Goal: Information Seeking & Learning: Learn about a topic

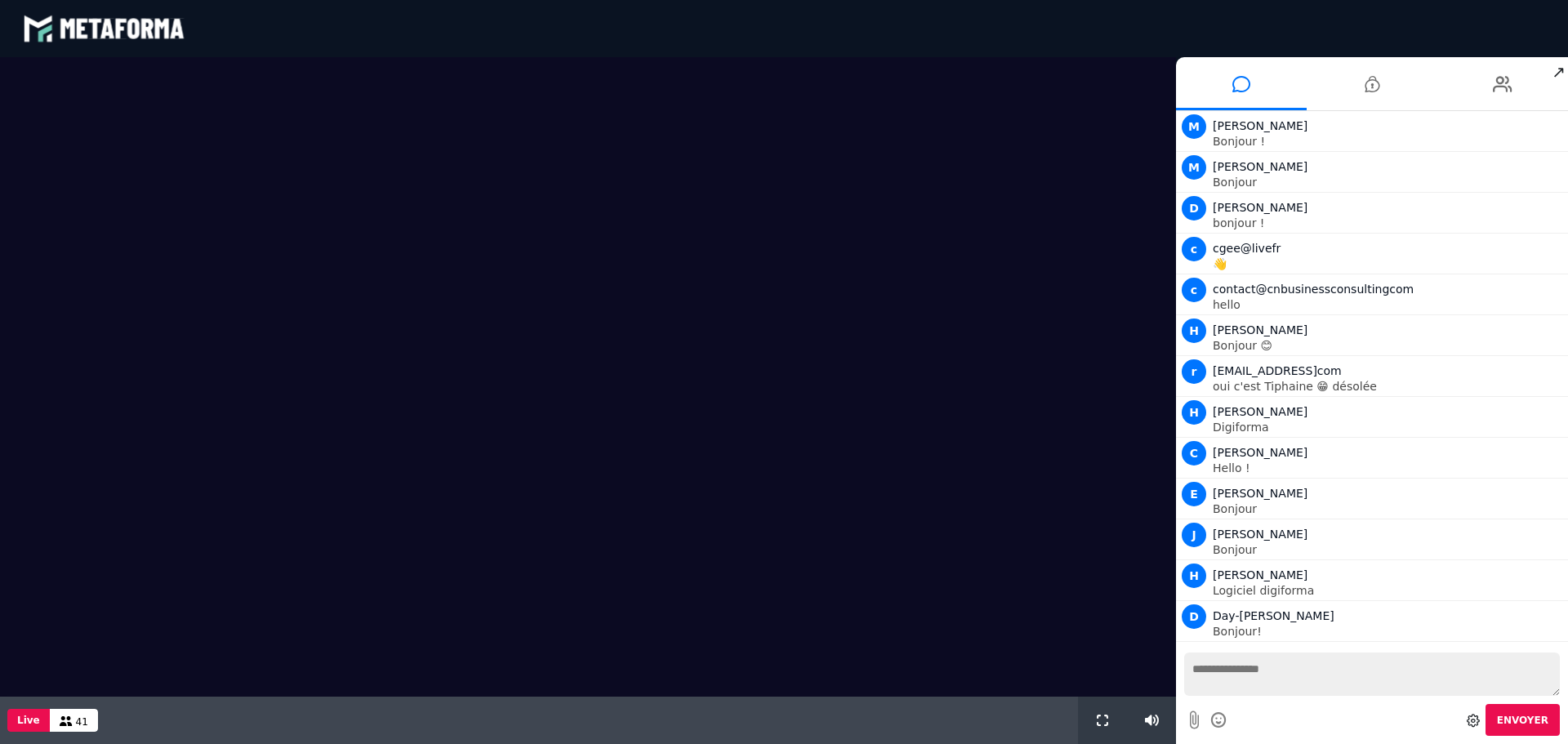
scroll to position [1191, 0]
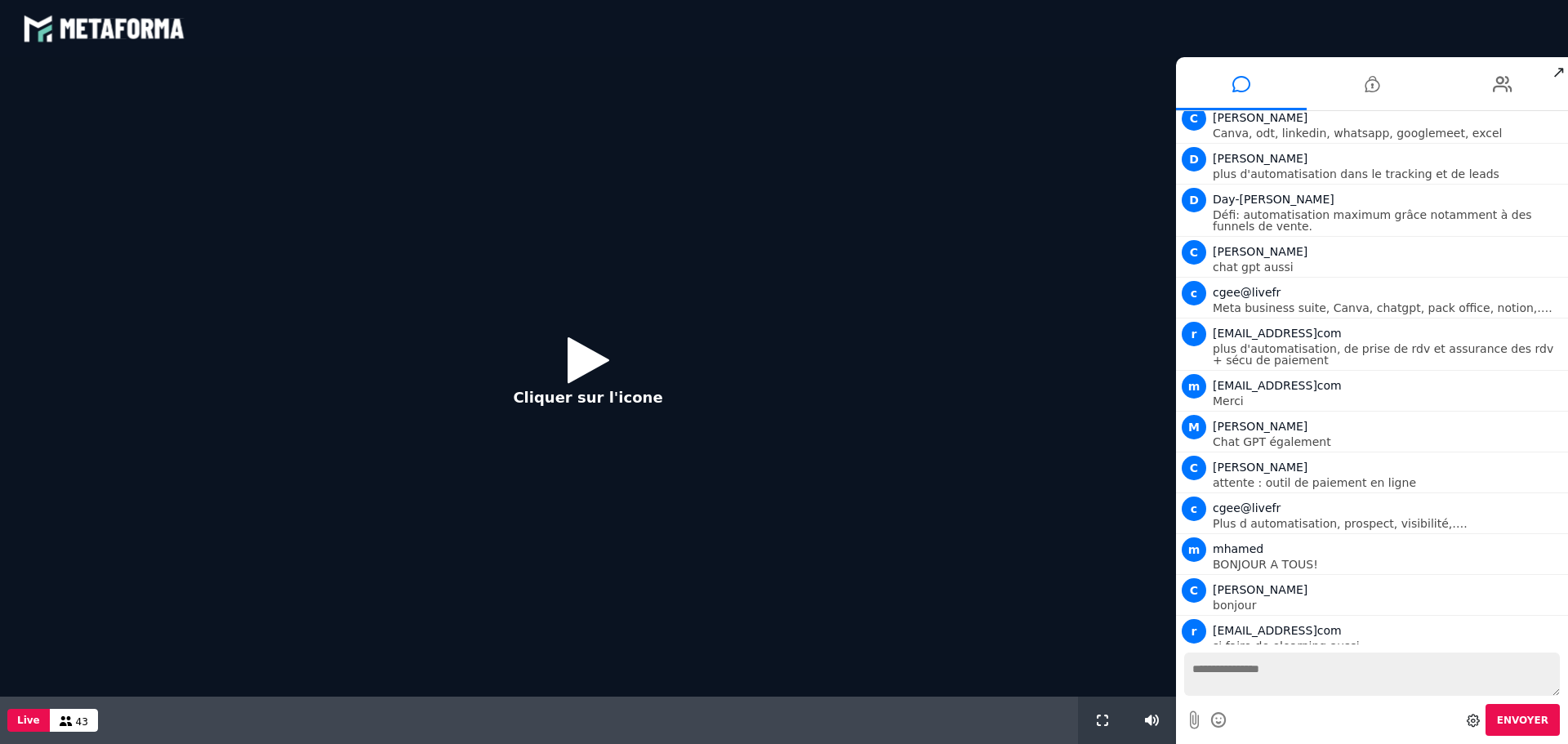
click at [625, 350] on button "Cliquer sur l'icone" at bounding box center [587, 376] width 182 height 105
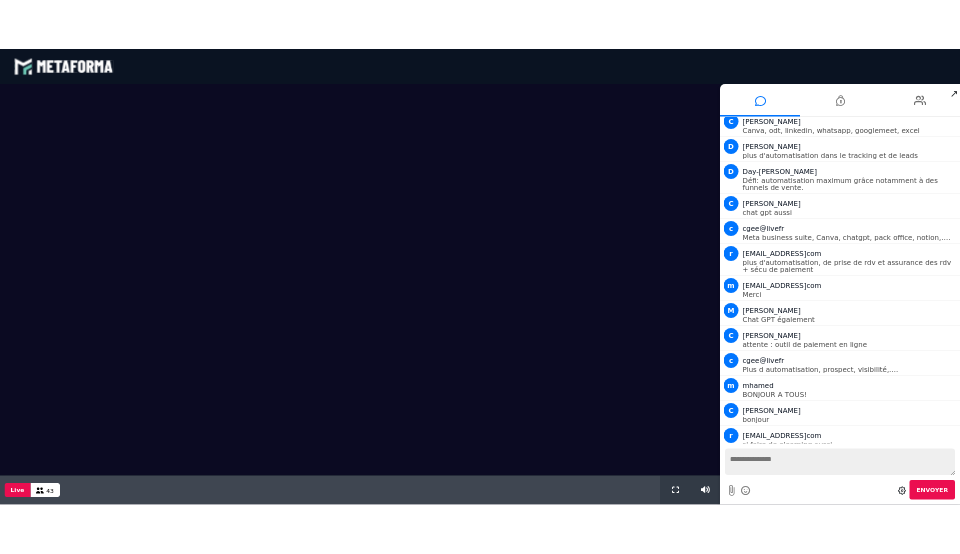
scroll to position [1536, 0]
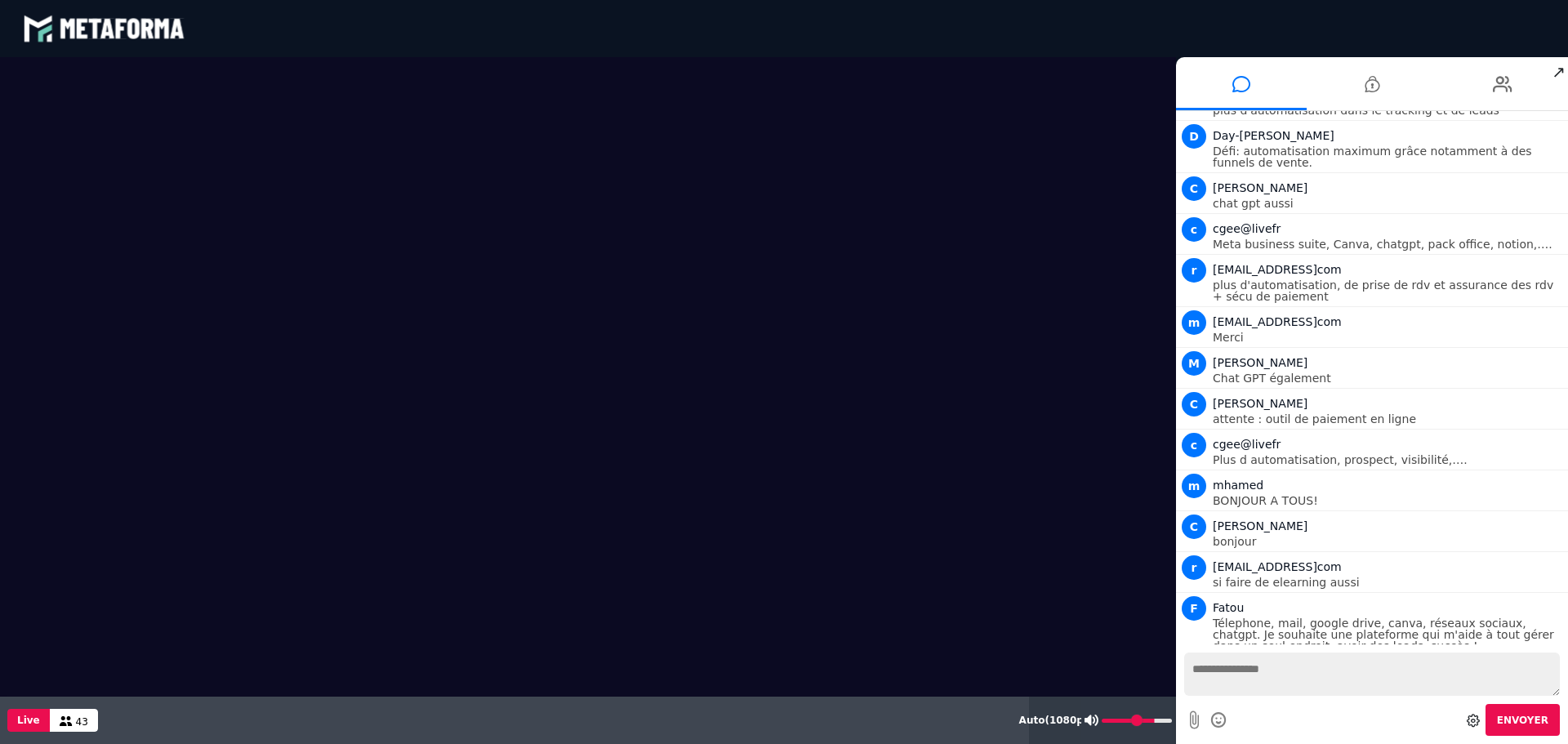
type input "***"
drag, startPoint x: 1153, startPoint y: 724, endPoint x: 1203, endPoint y: 722, distance: 50.0
click at [1172, 722] on input "range" at bounding box center [1137, 720] width 70 height 4
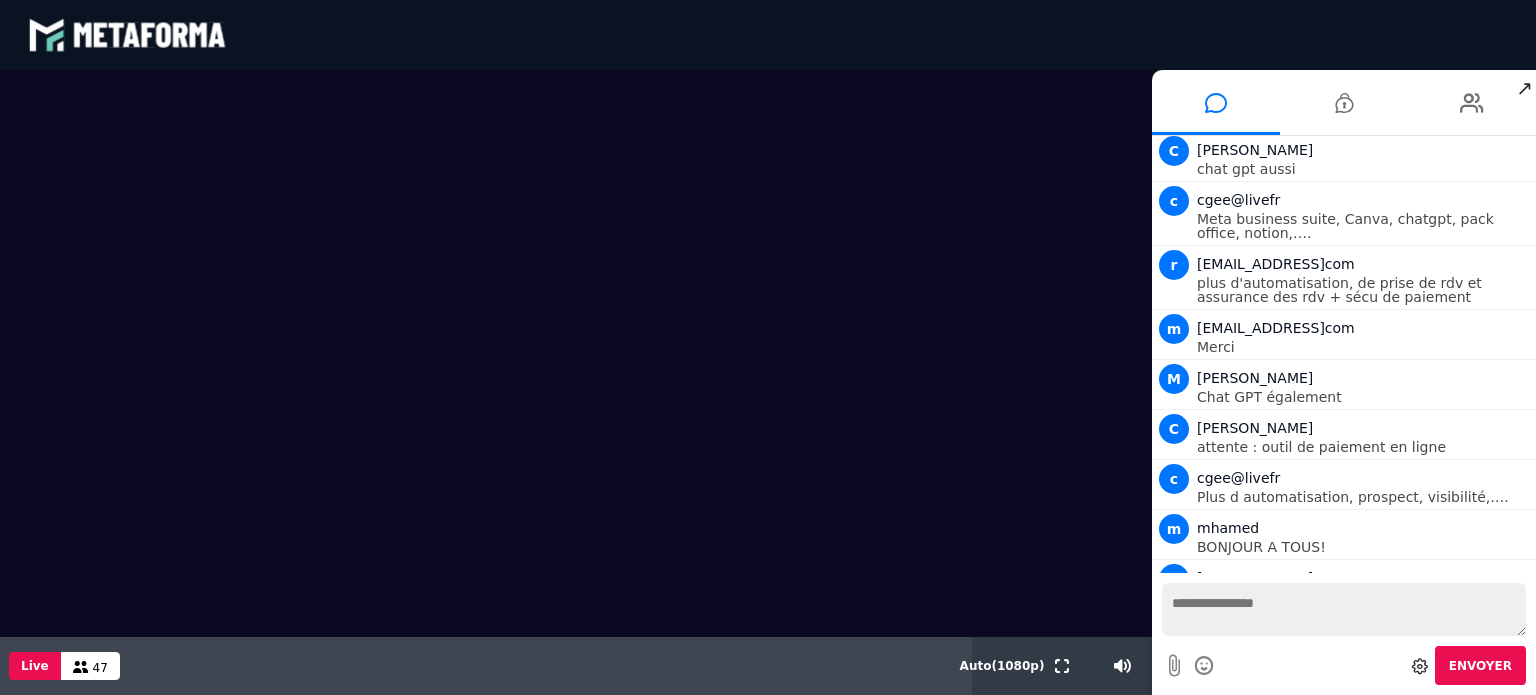
scroll to position [1564, 0]
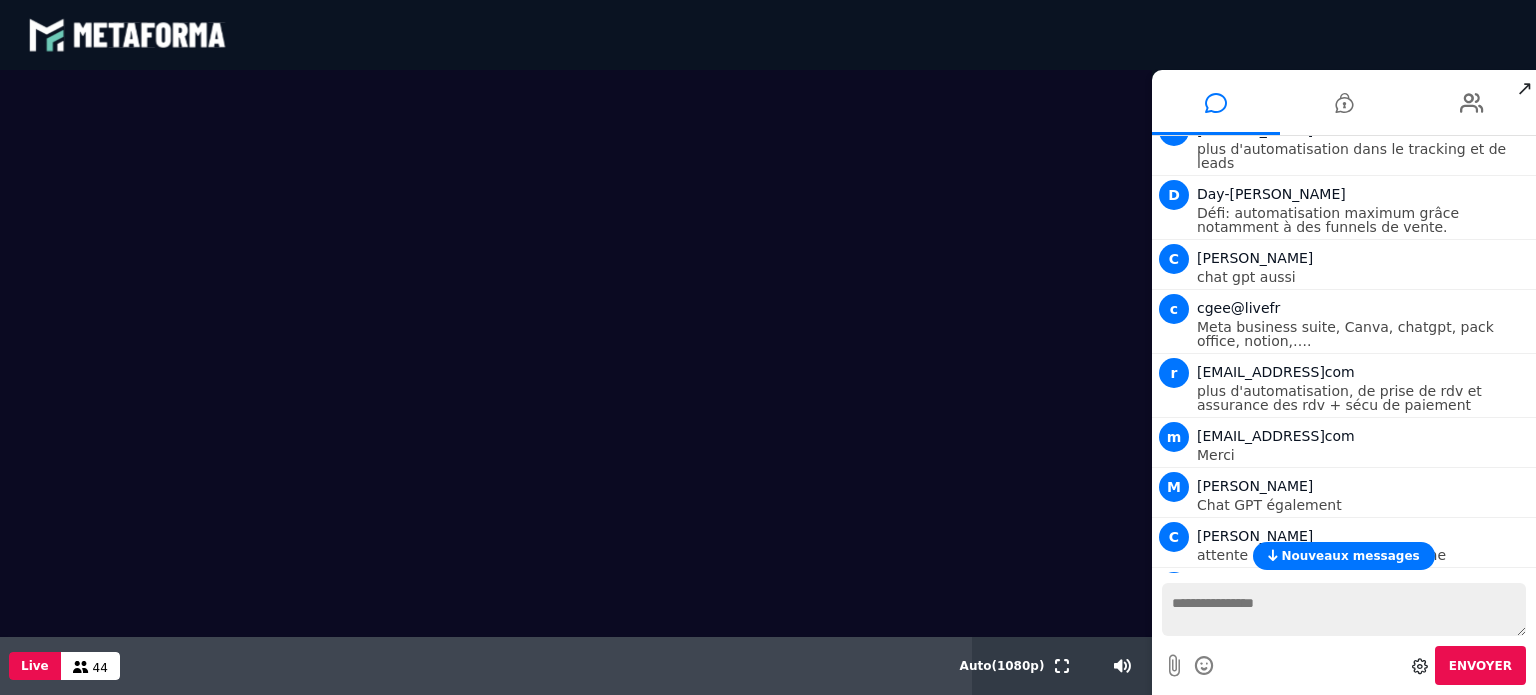
click at [1303, 560] on span "Nouveaux messages" at bounding box center [1350, 556] width 138 height 14
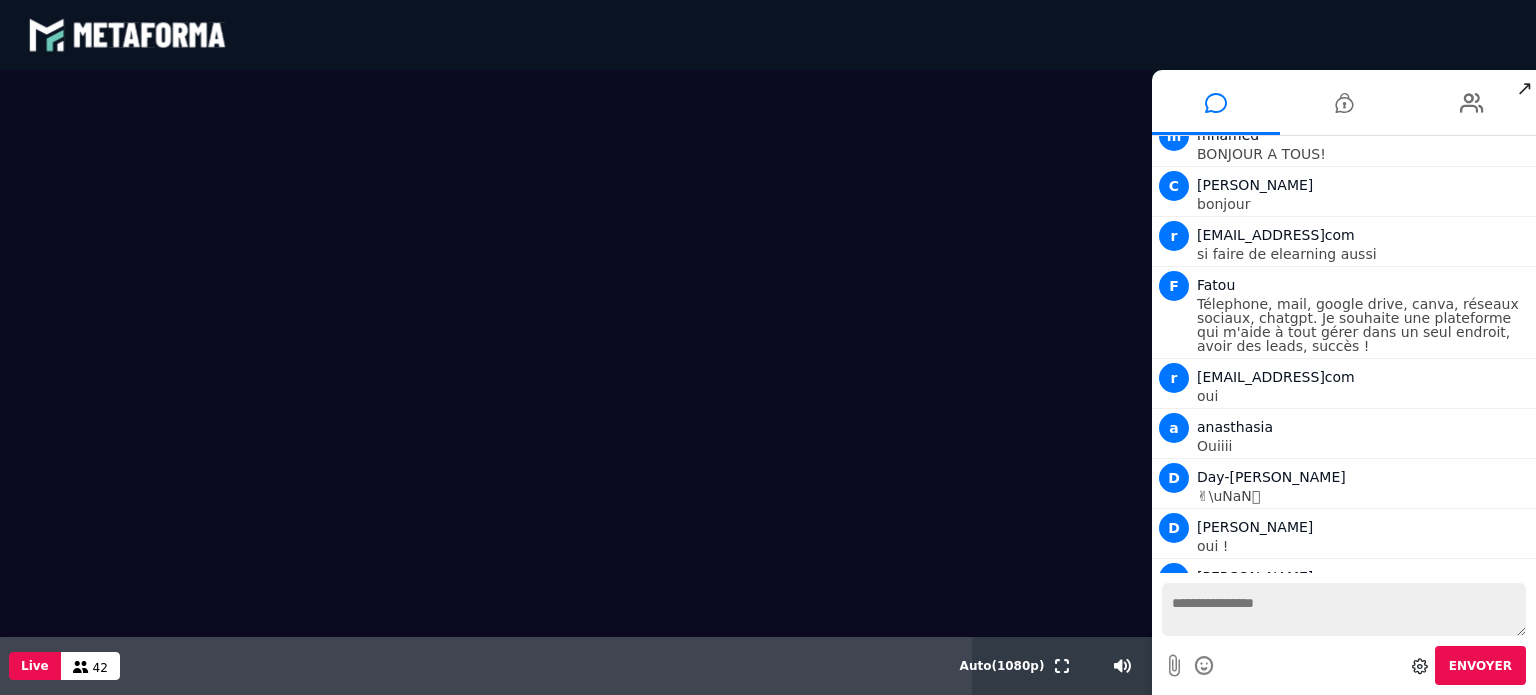
scroll to position [2047, 0]
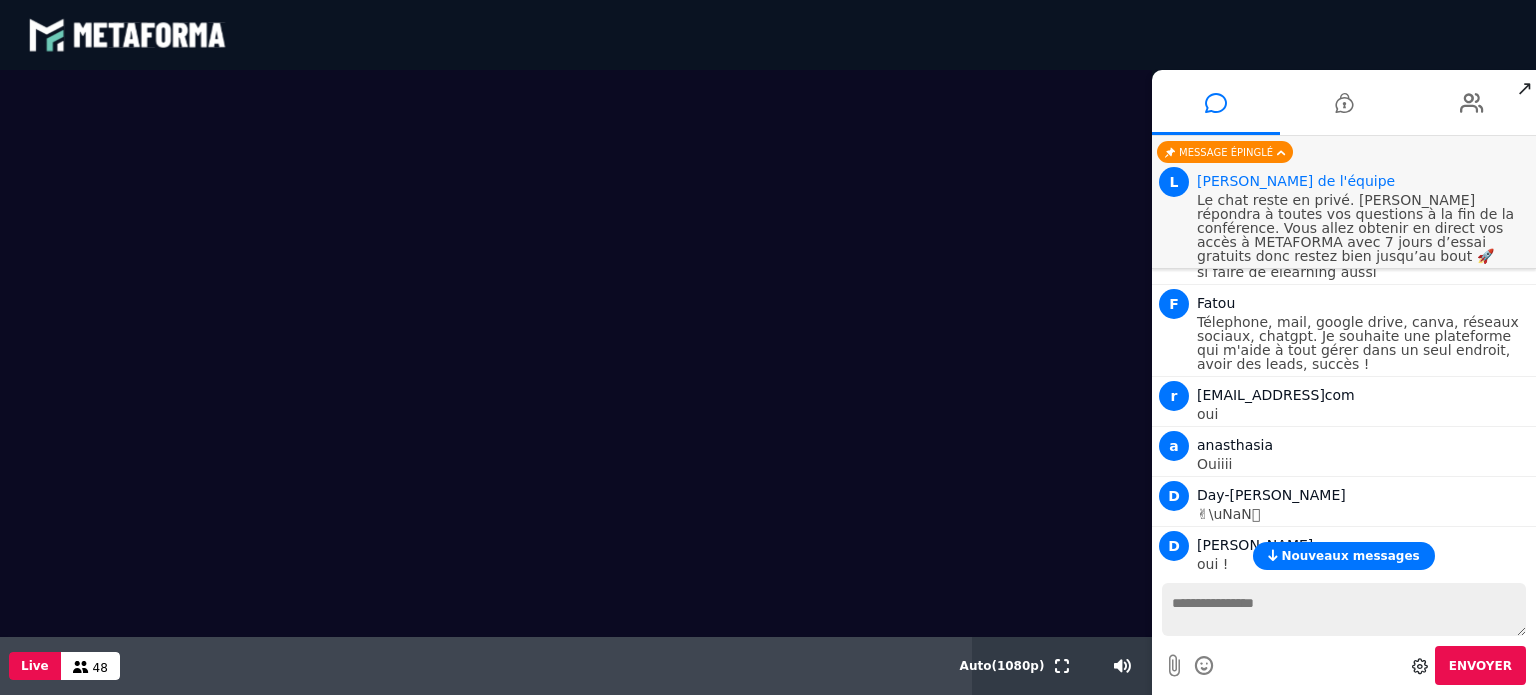
click at [1394, 551] on span "Nouveaux messages" at bounding box center [1350, 556] width 138 height 14
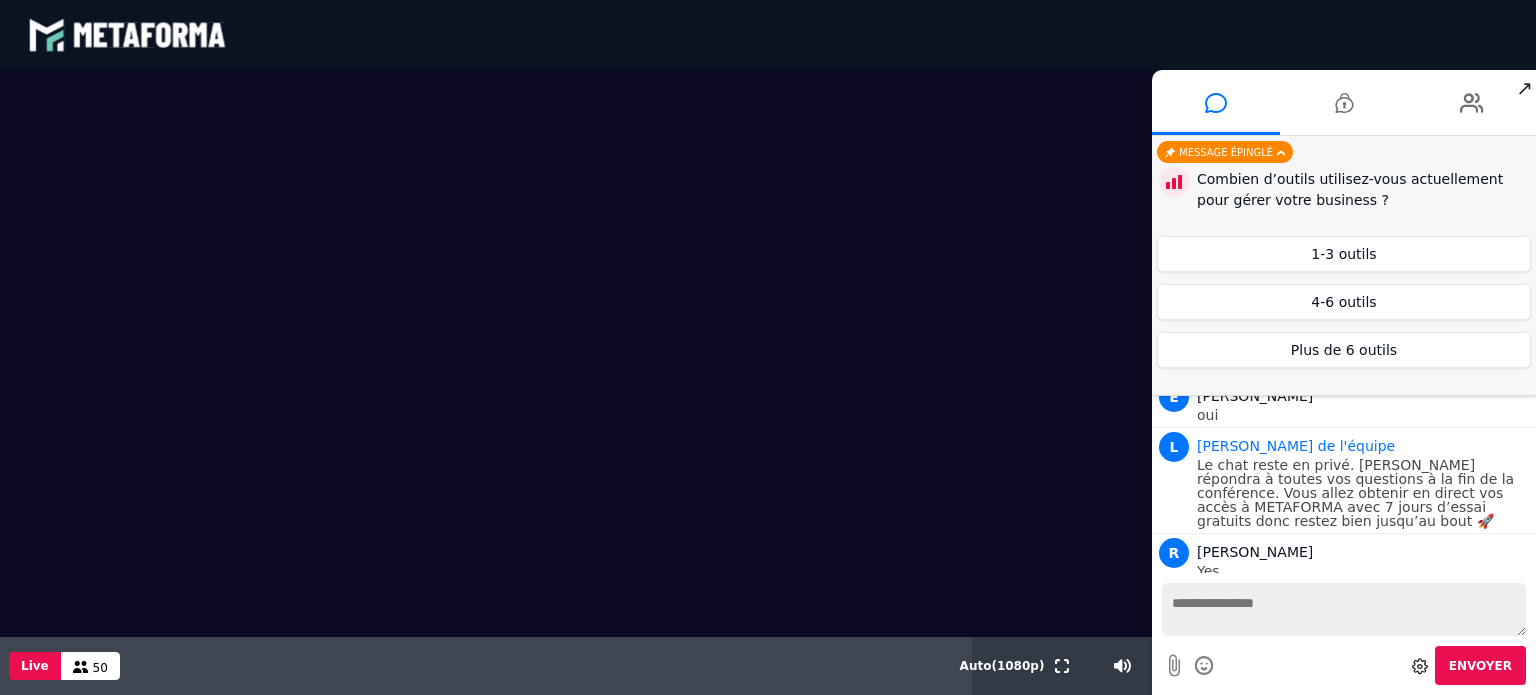
scroll to position [2652, 0]
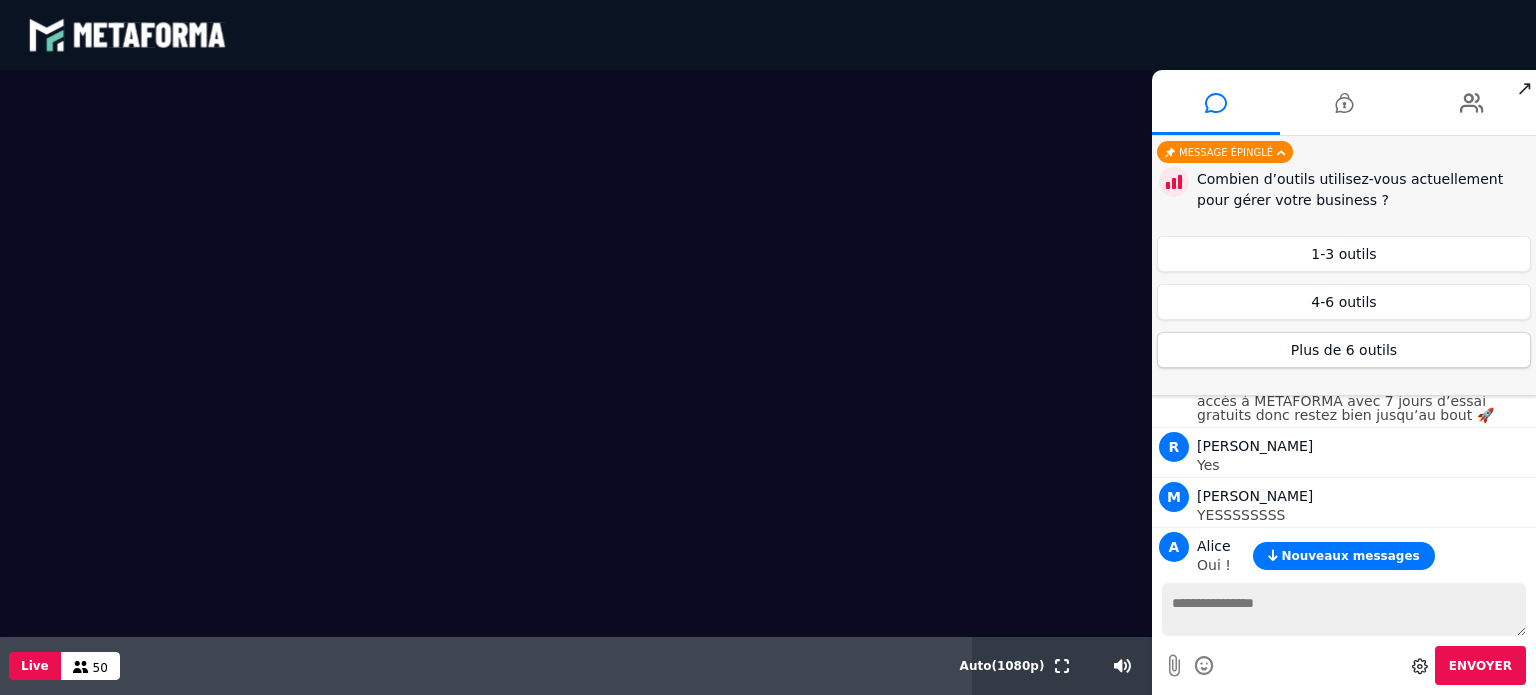
click at [1360, 350] on button "Plus de 6 outils" at bounding box center [1344, 350] width 374 height 36
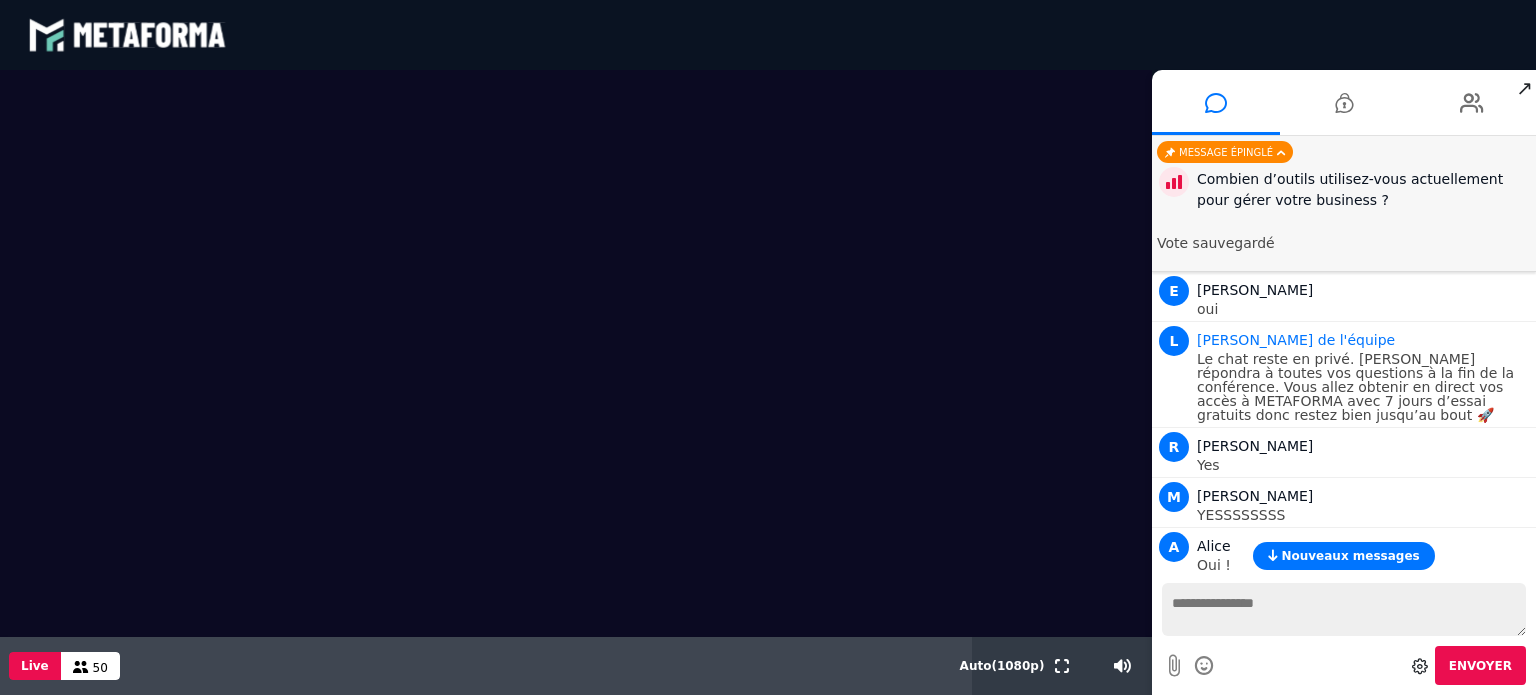
click at [1379, 551] on span "Nouveaux messages" at bounding box center [1350, 556] width 138 height 14
click at [1349, 552] on span "Nouveaux messages" at bounding box center [1350, 556] width 138 height 14
click at [1384, 556] on span "Nouveaux messages" at bounding box center [1350, 556] width 138 height 14
click at [1347, 547] on button "Nouveaux messages" at bounding box center [1343, 556] width 181 height 28
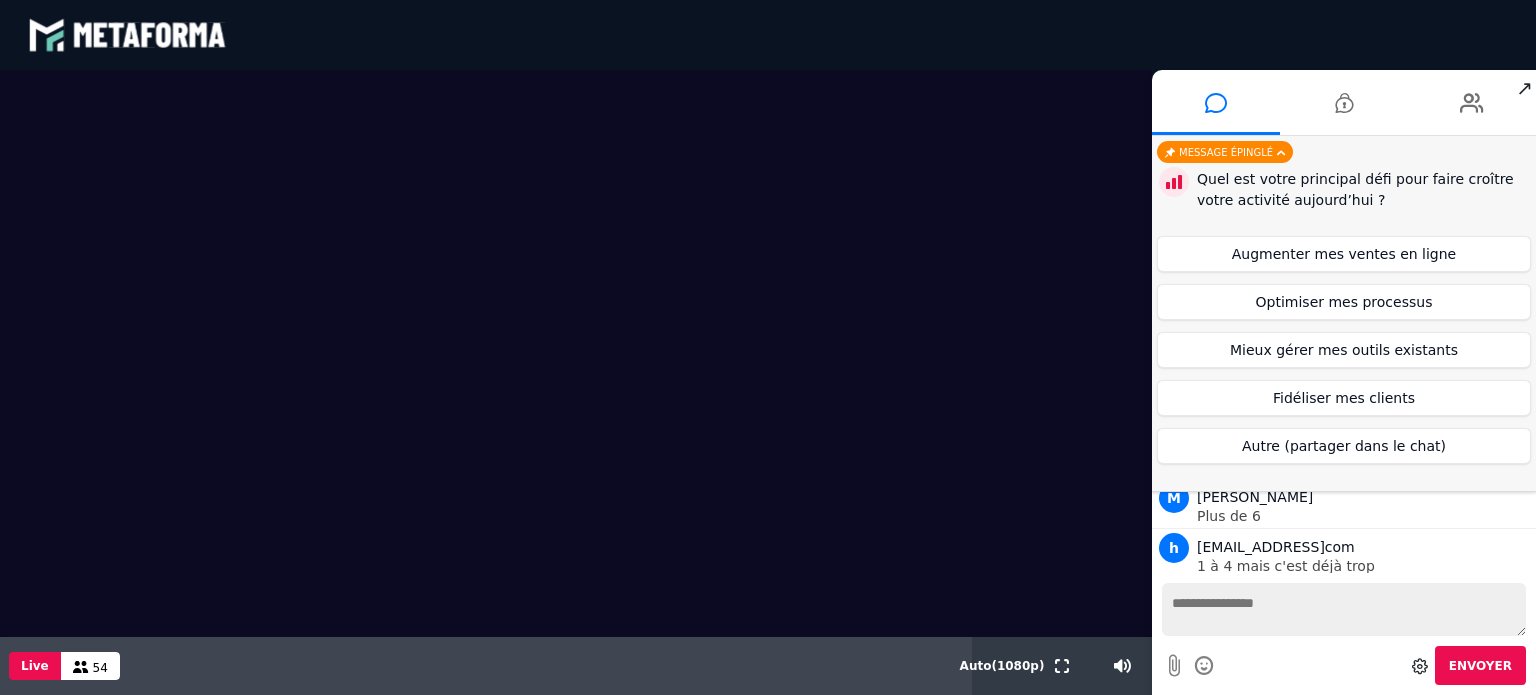
scroll to position [2902, 0]
click at [1334, 303] on button "Optimiser mes processus" at bounding box center [1344, 302] width 374 height 36
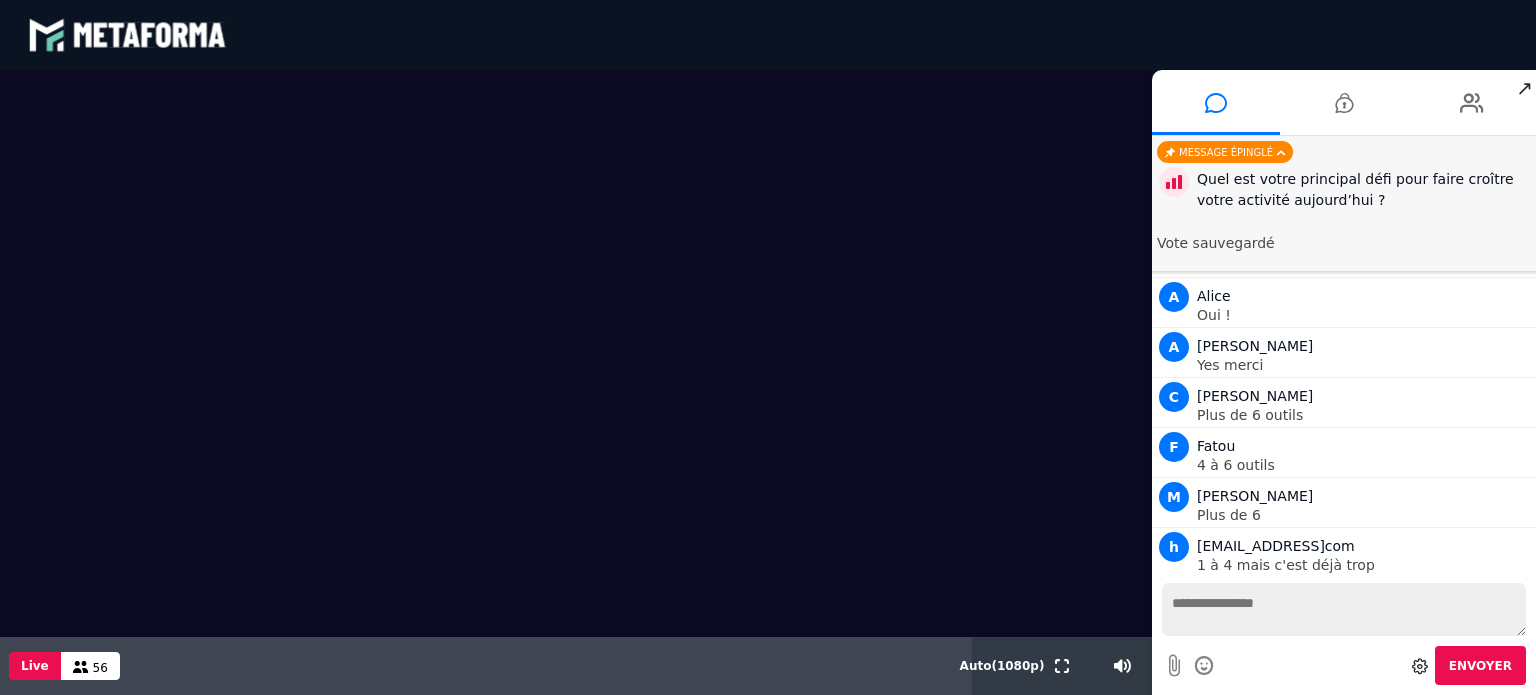
click at [1267, 613] on textarea at bounding box center [1344, 609] width 364 height 53
type textarea "**********"
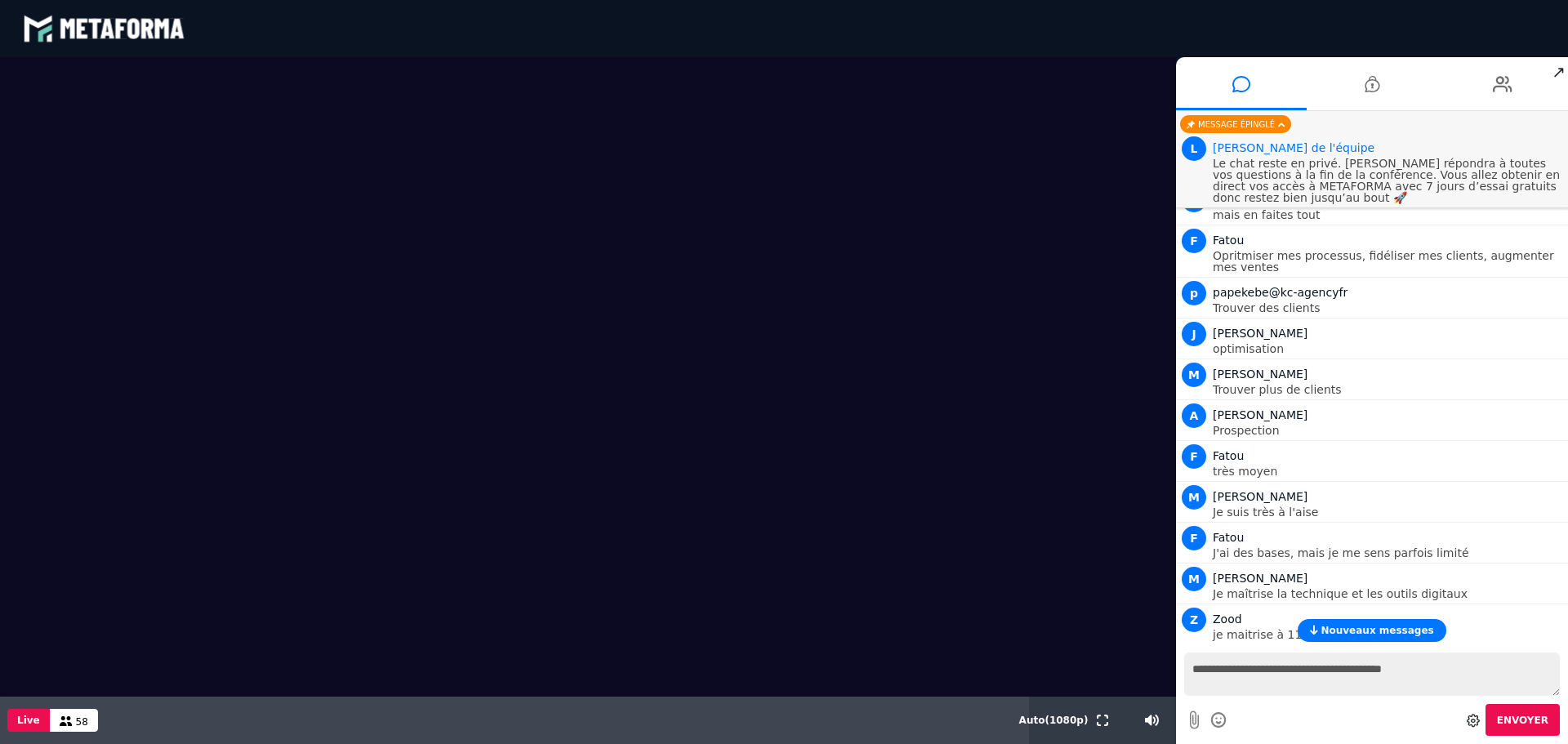
scroll to position [2575, 0]
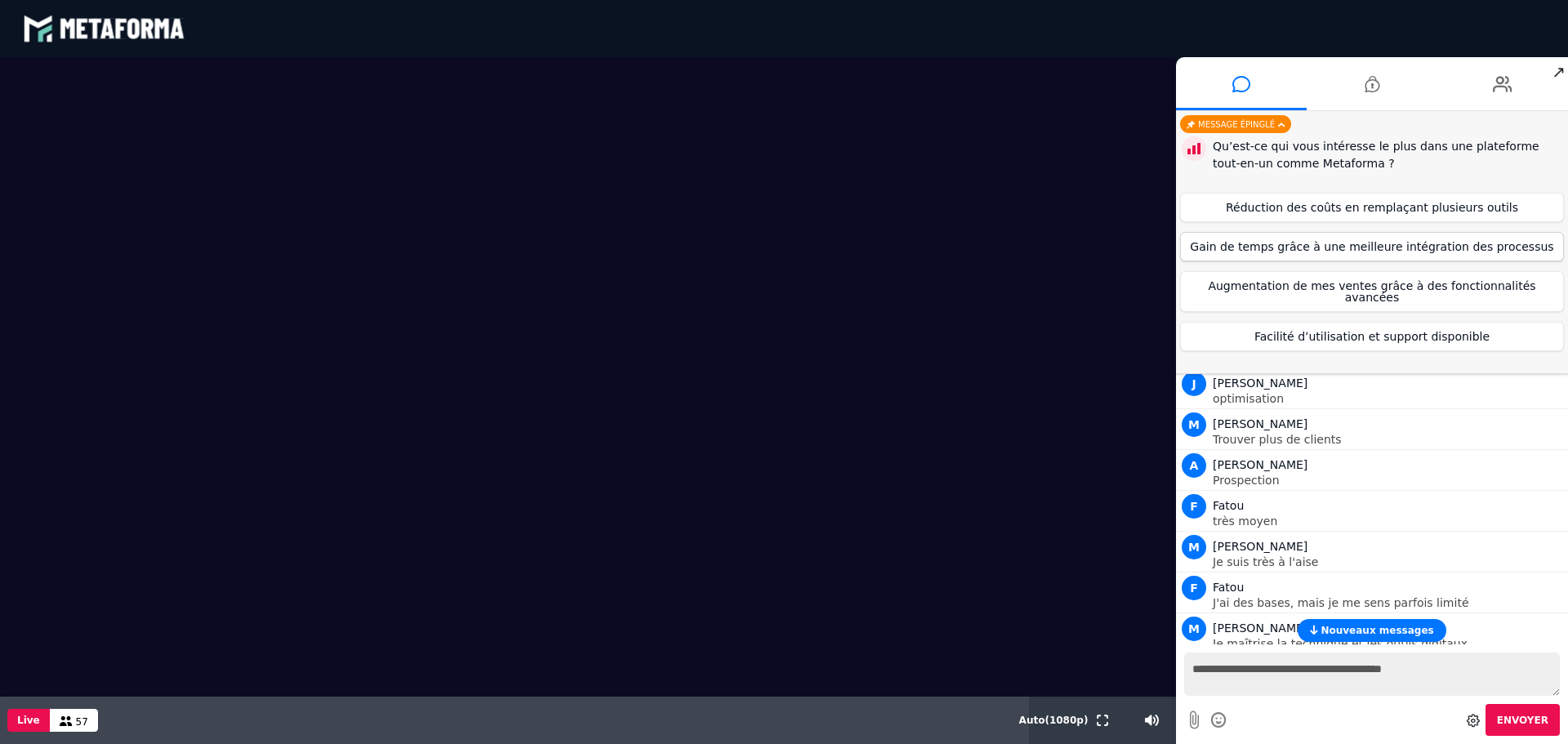
click at [1390, 251] on button "Gain de temps grâce à une meilleure intégration des processus" at bounding box center [1372, 247] width 384 height 29
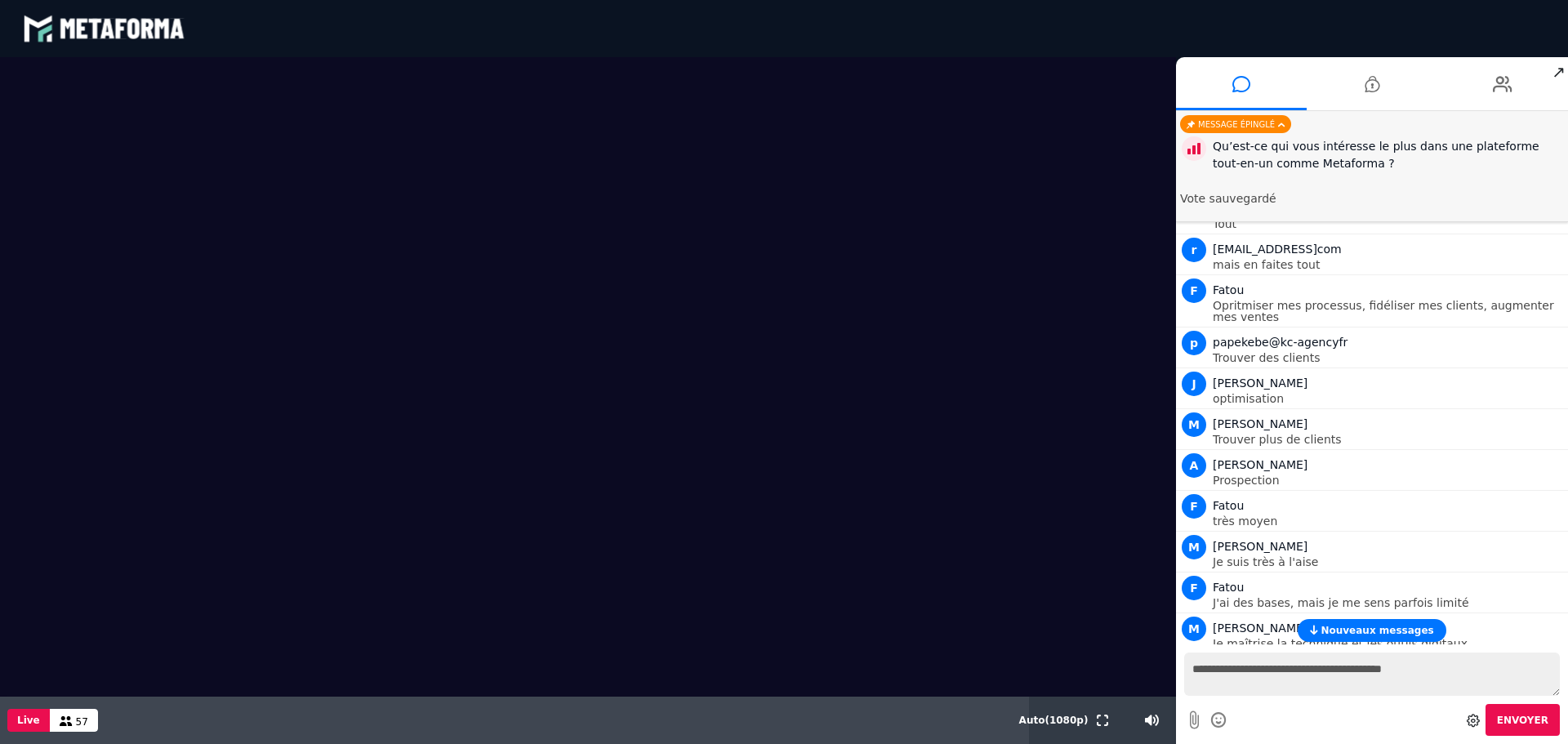
click at [1367, 626] on span "Nouveaux messages" at bounding box center [1377, 630] width 113 height 11
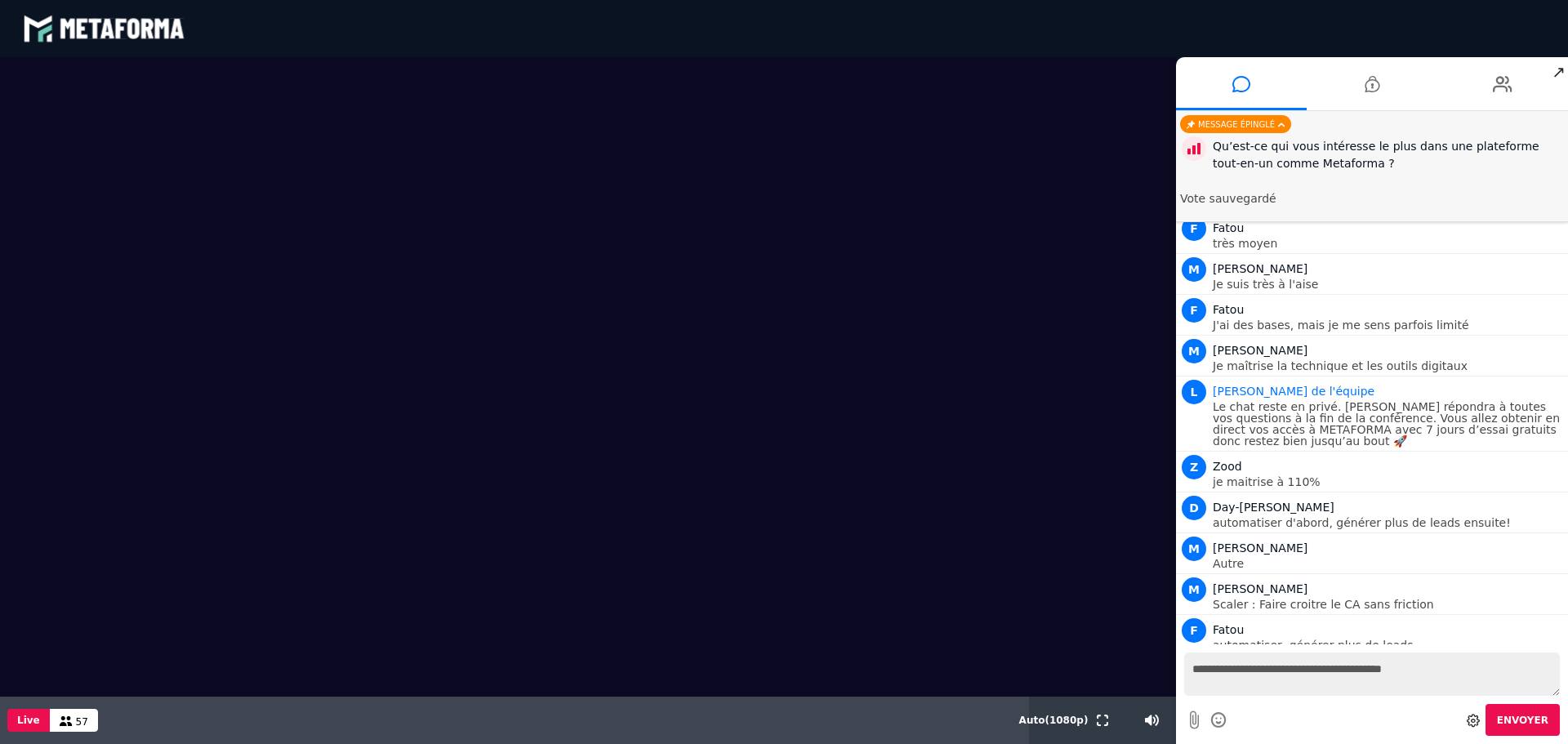
scroll to position [2893, 0]
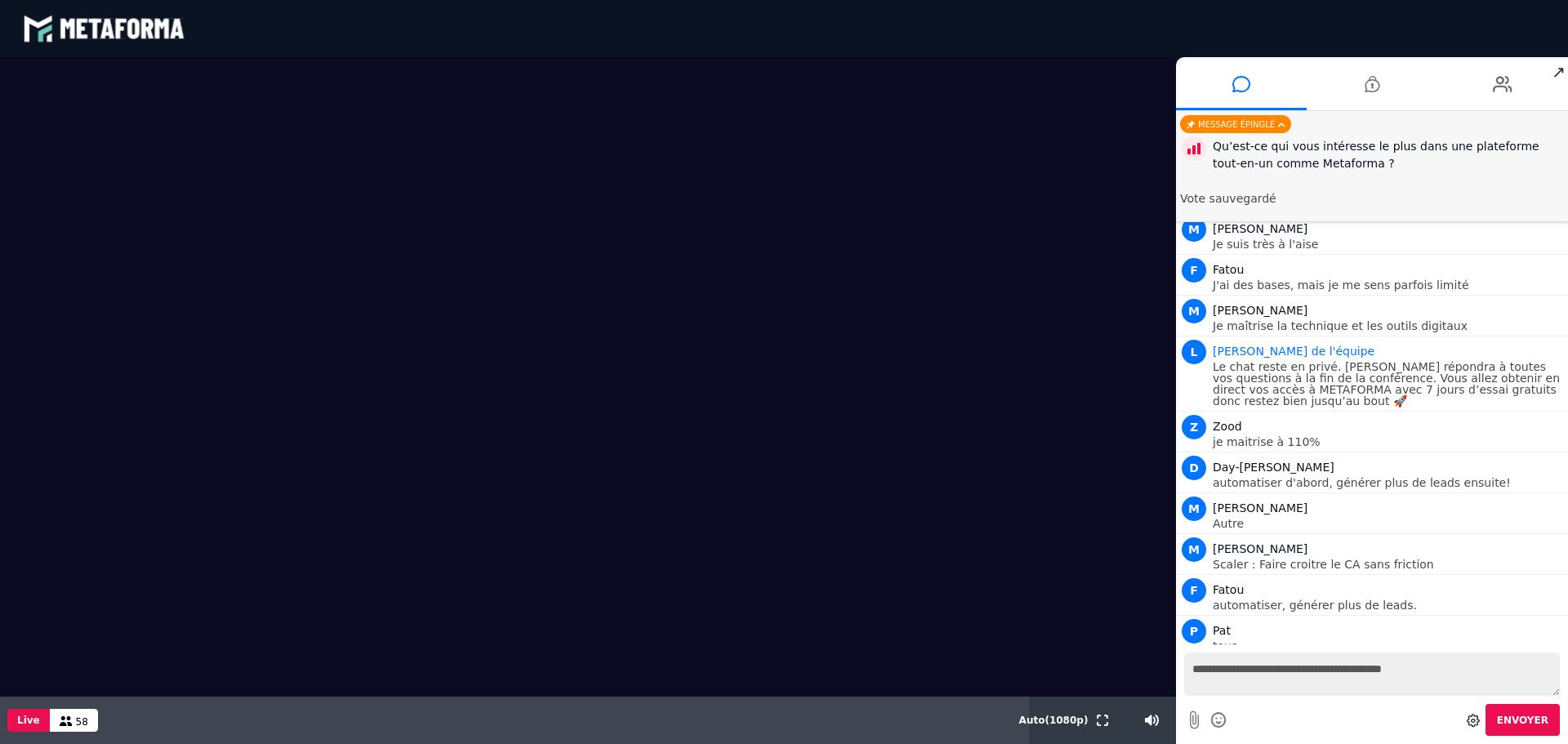
click at [1248, 652] on div "**********" at bounding box center [1372, 694] width 392 height 100
drag, startPoint x: 1252, startPoint y: 661, endPoint x: 1227, endPoint y: 664, distance: 25.2
click at [1252, 662] on textarea "**********" at bounding box center [1372, 674] width 376 height 43
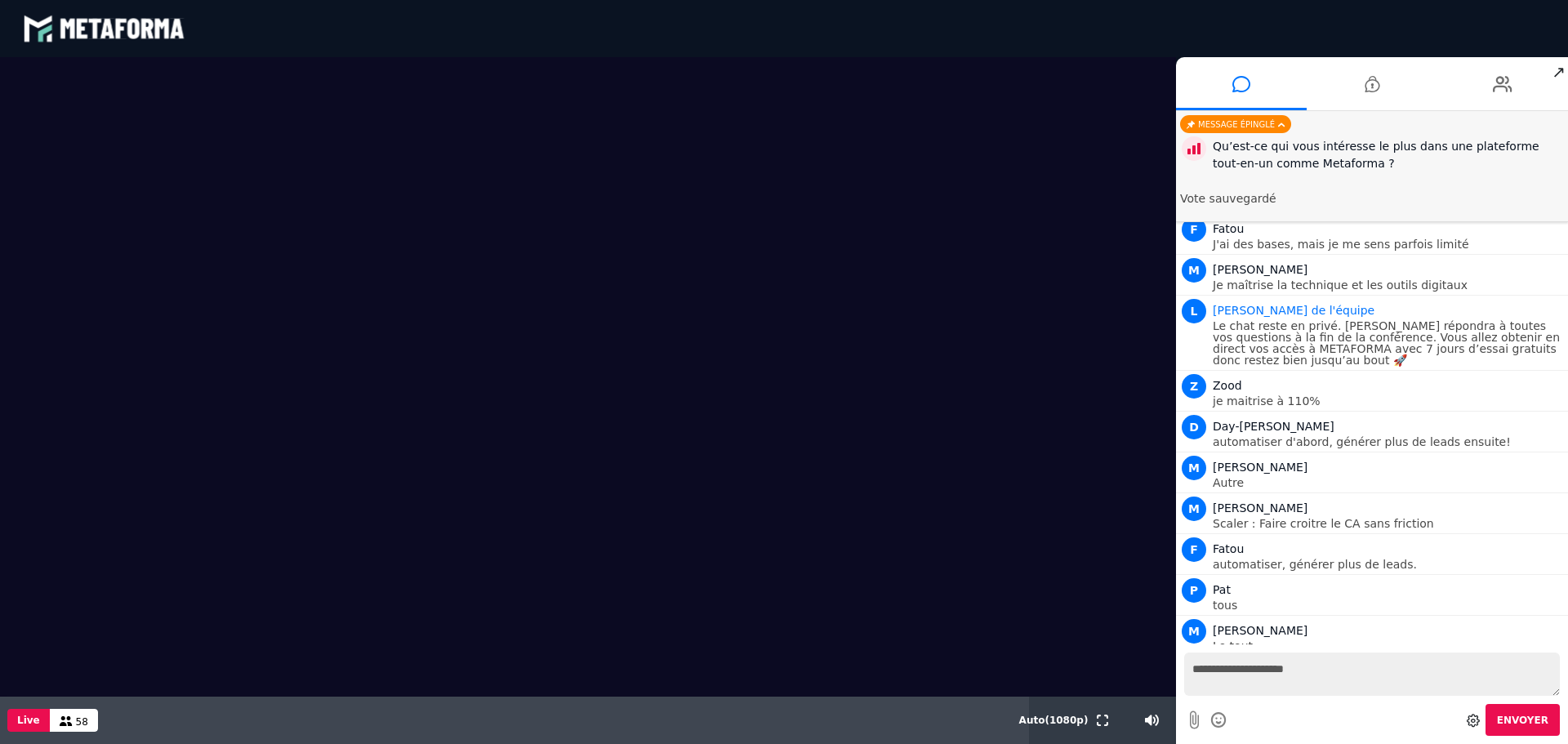
type textarea "**********"
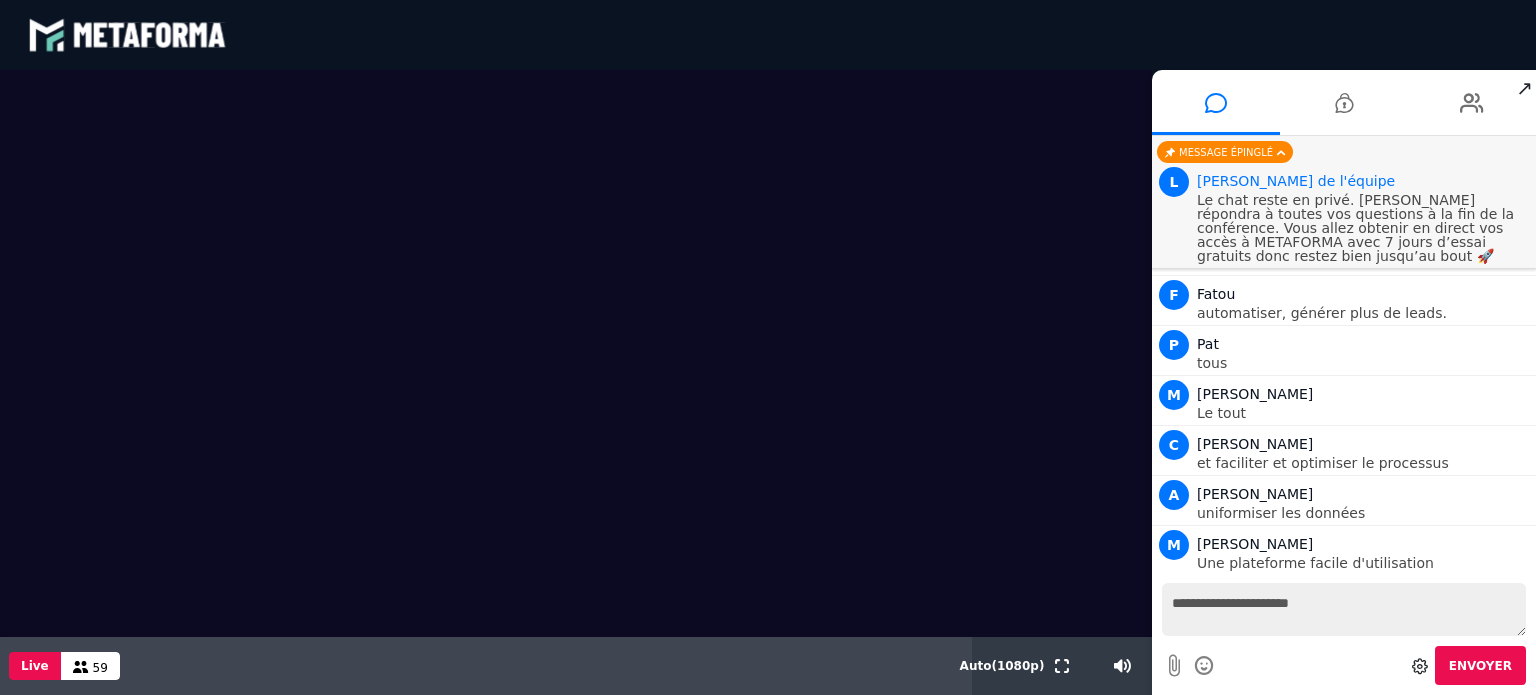
scroll to position [3770, 0]
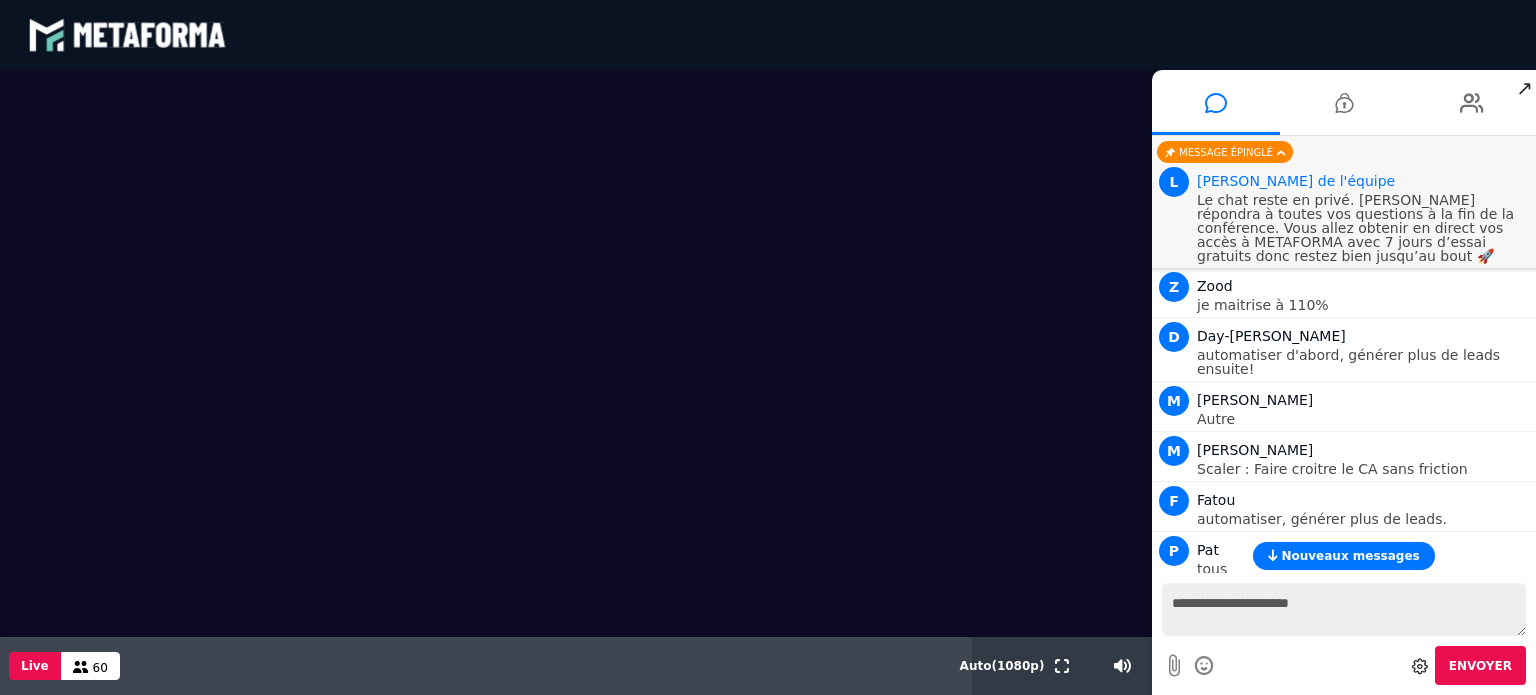
click at [1319, 563] on span "Nouveaux messages" at bounding box center [1350, 556] width 138 height 14
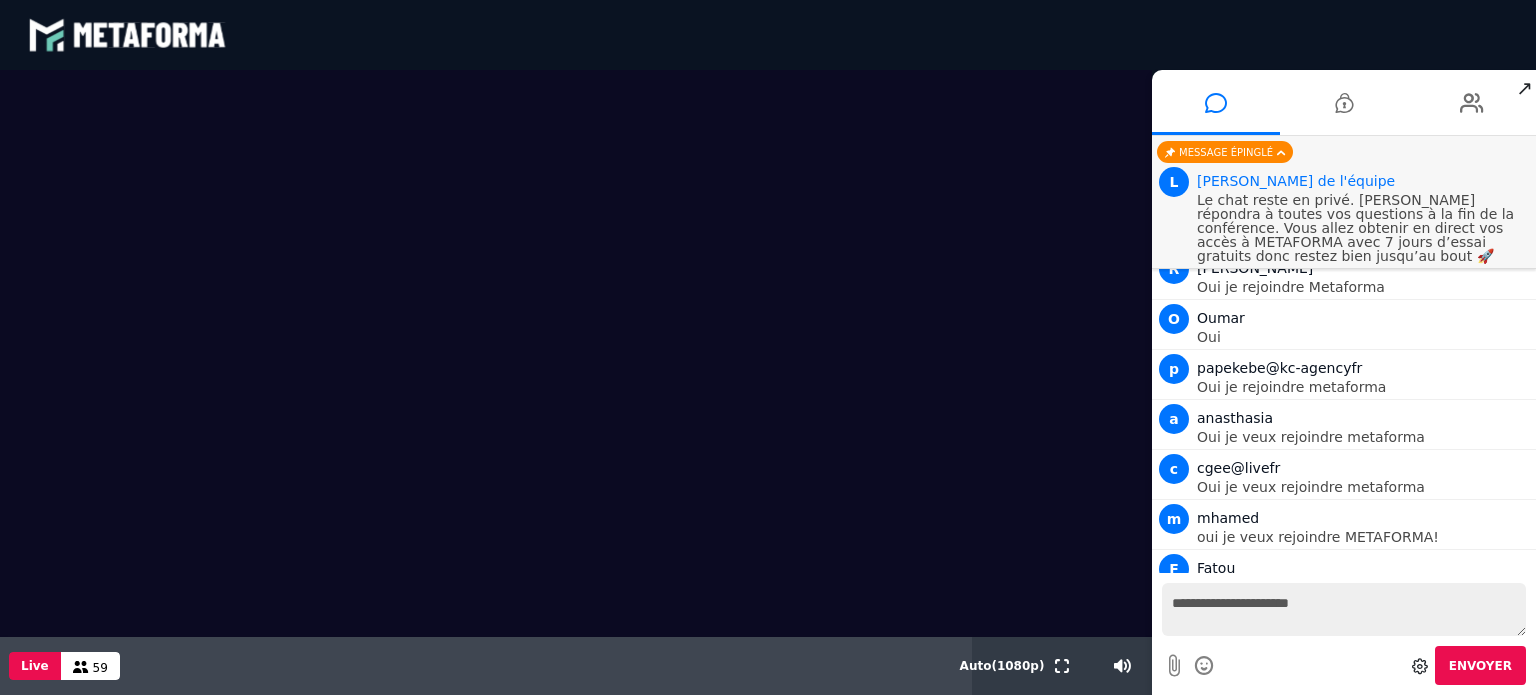
scroll to position [4780, 0]
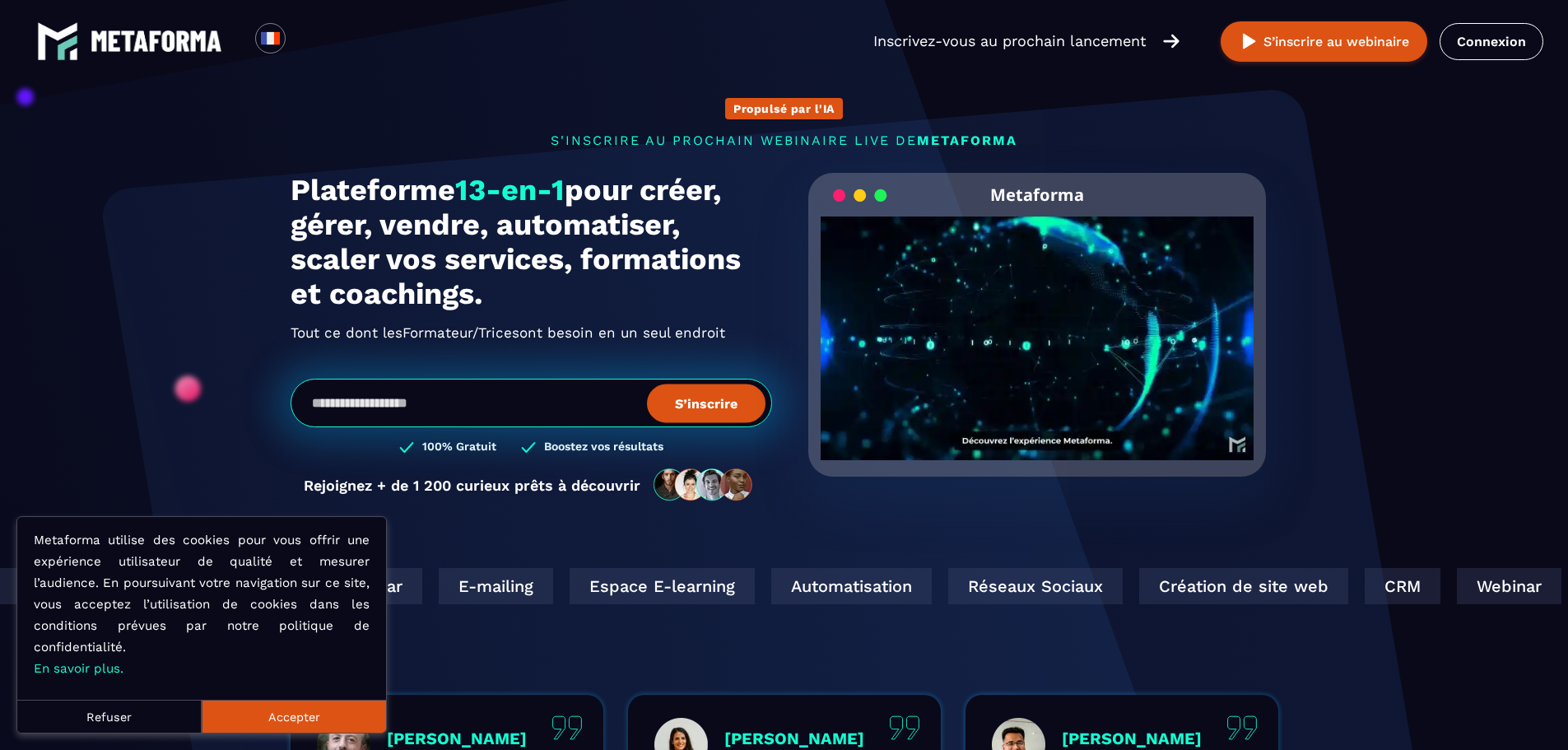
click at [304, 706] on button "Accepter" at bounding box center [294, 716] width 184 height 33
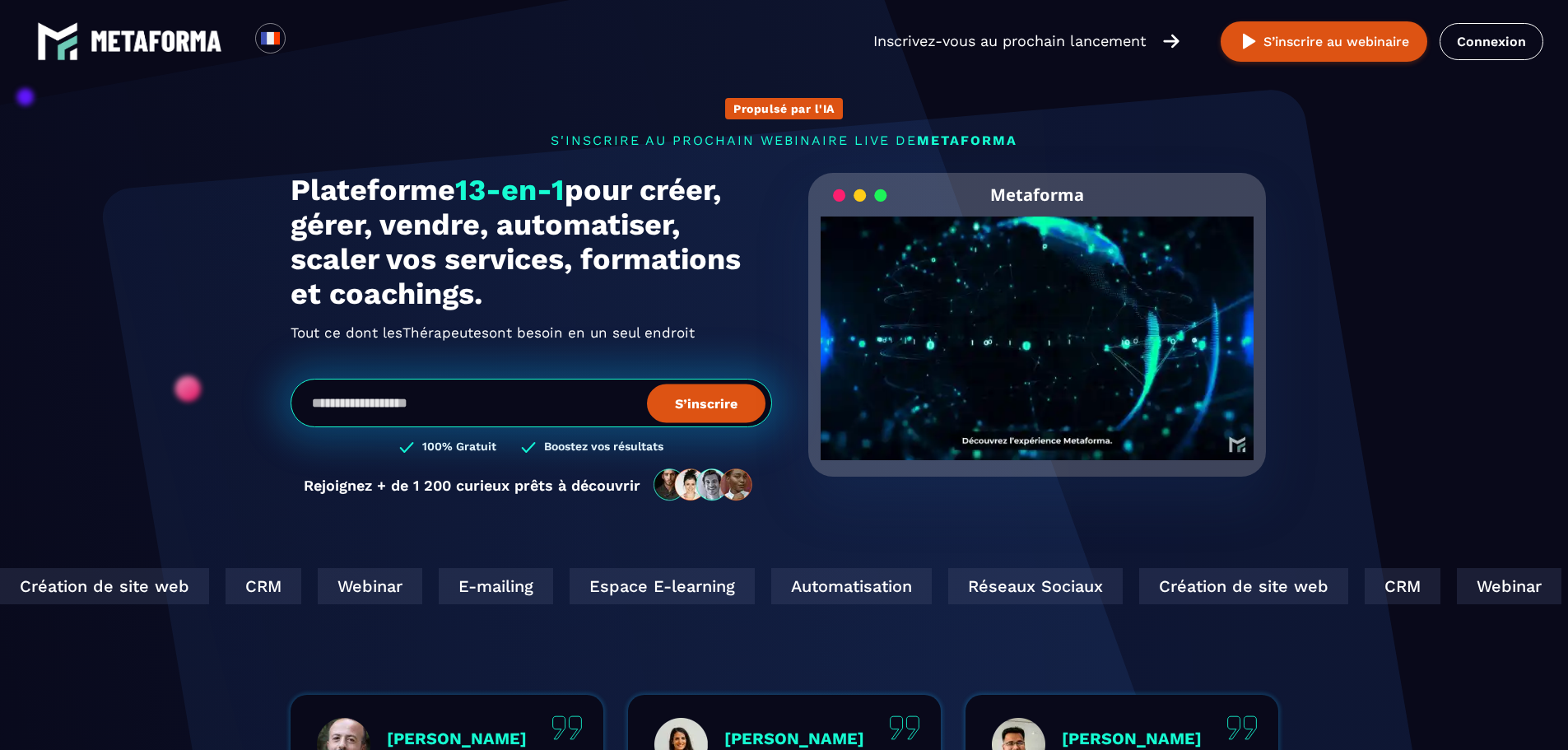
click at [207, 39] on img at bounding box center [156, 41] width 132 height 21
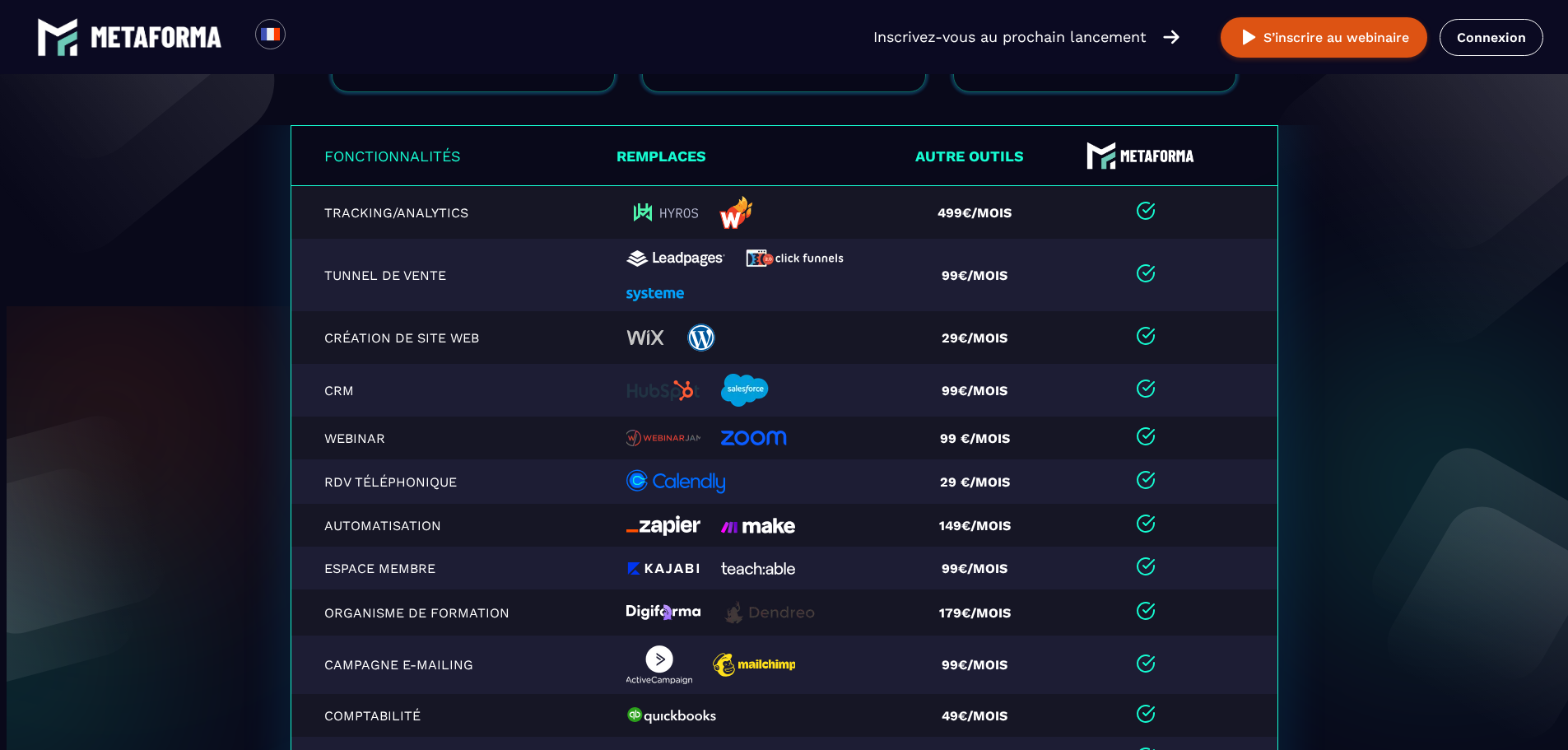
click at [232, 401] on section "Fonctionnalités Remplaces Autre outils Tracking/Analytics 499€/mois Tunnel de v…" at bounding box center [784, 571] width 1568 height 891
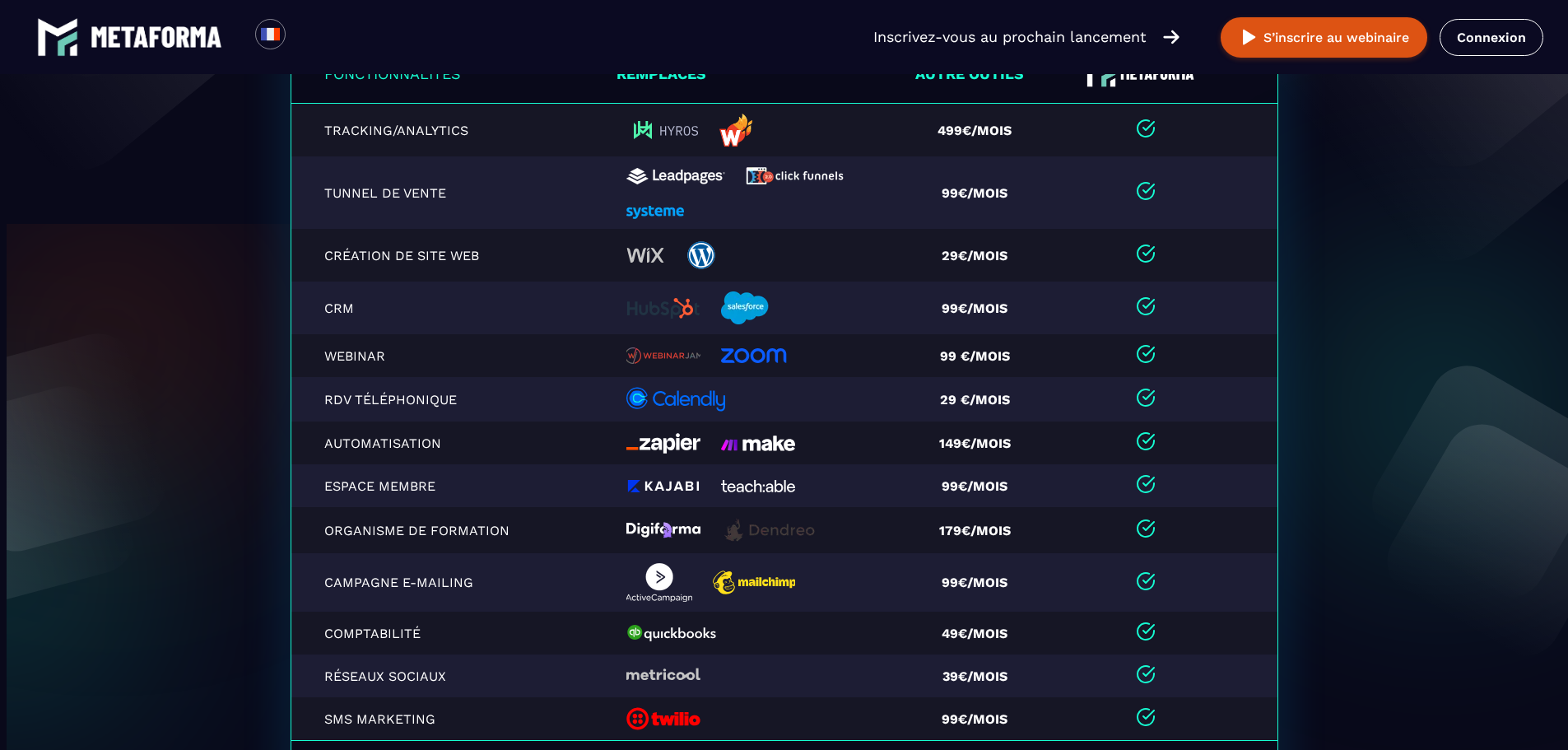
scroll to position [19, 0]
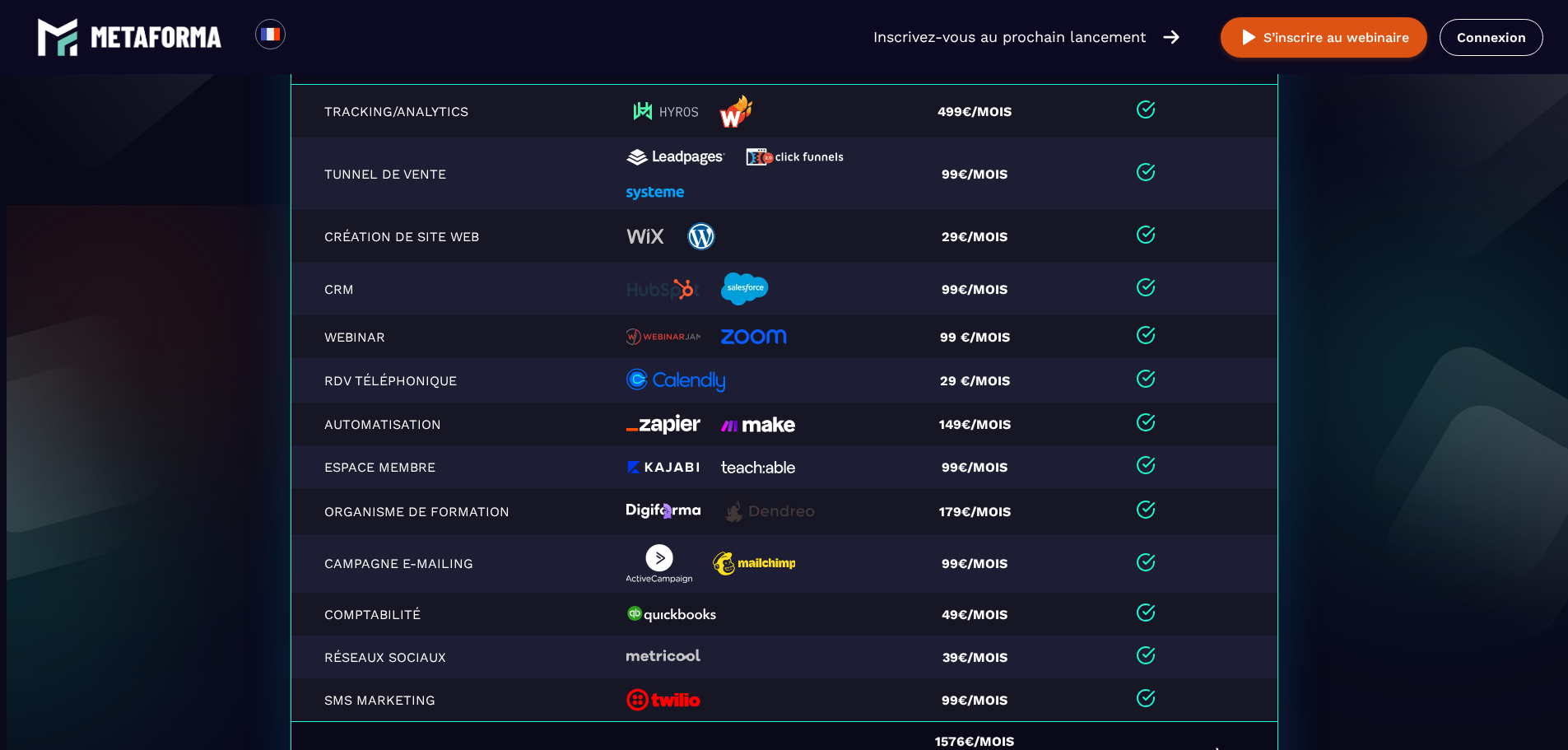
click at [1464, 523] on section "Fonctionnalités Remplaces Autre outils Tracking/Analytics 499€/mois Tunnel de v…" at bounding box center [784, 488] width 1568 height 891
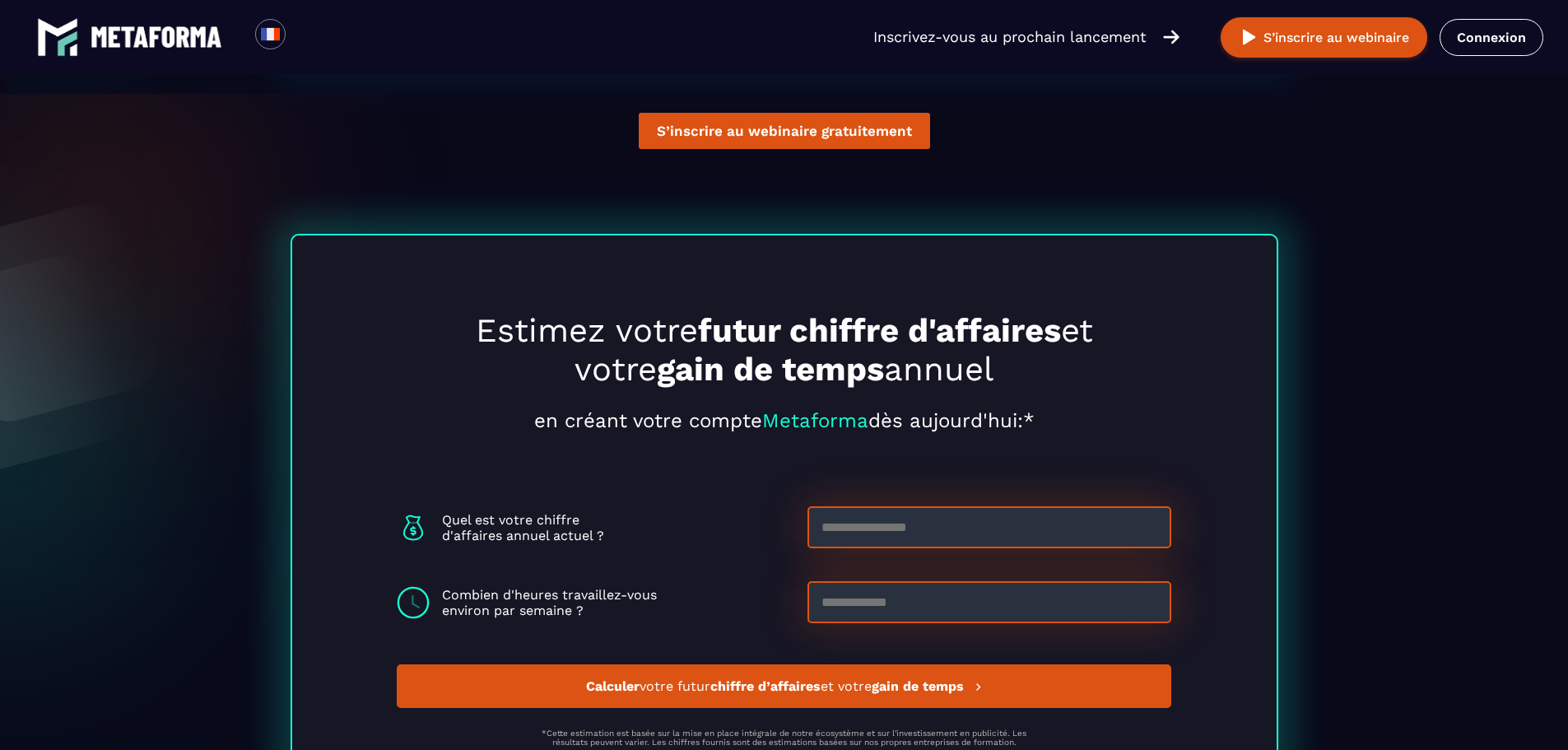
scroll to position [4281, 0]
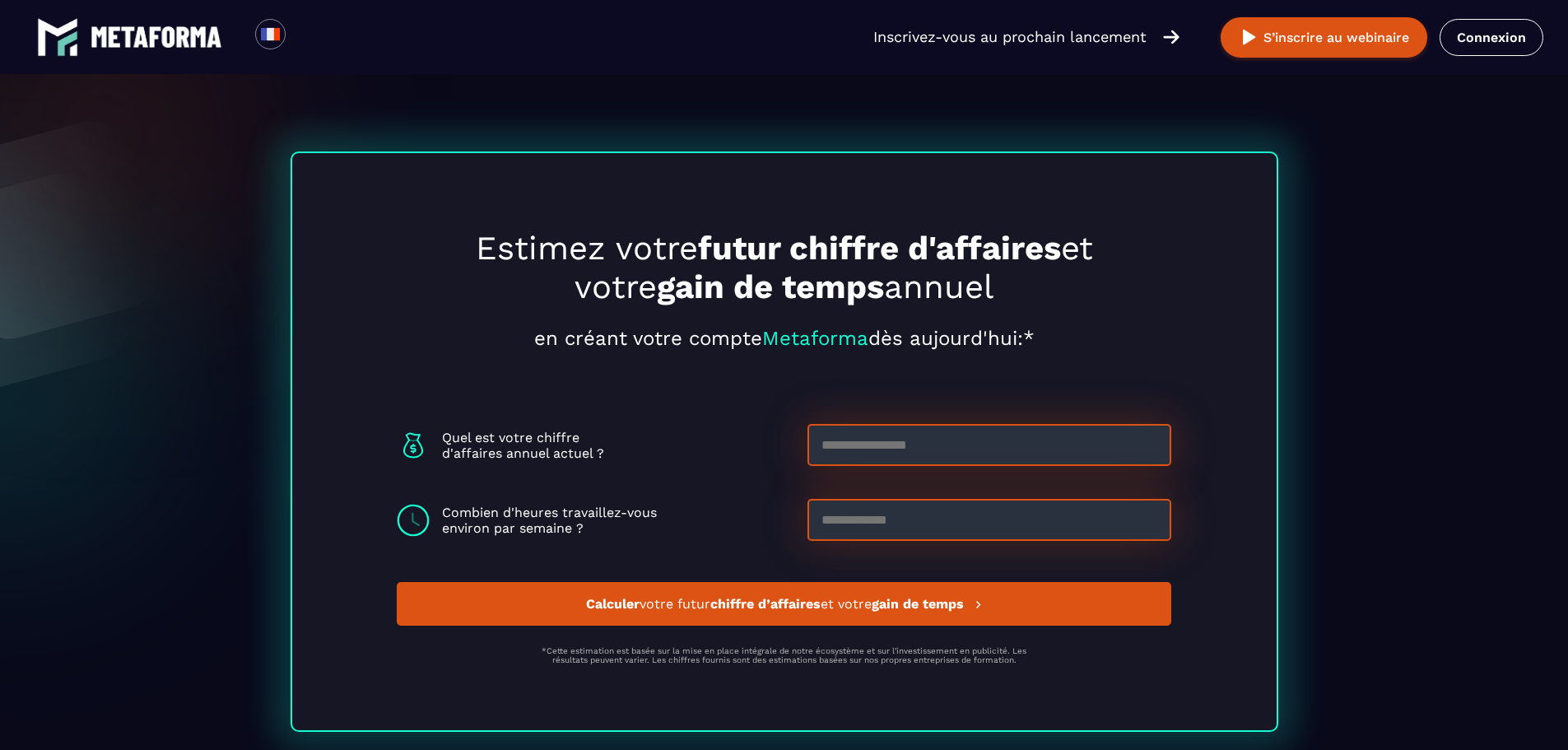
click at [1005, 450] on input at bounding box center [989, 445] width 364 height 42
type input "*****"
click at [871, 533] on input at bounding box center [989, 519] width 364 height 42
type input "*"
click at [724, 541] on div "Combien d'heures travaillez-vous environ par semaine ? *" at bounding box center [784, 519] width 775 height 42
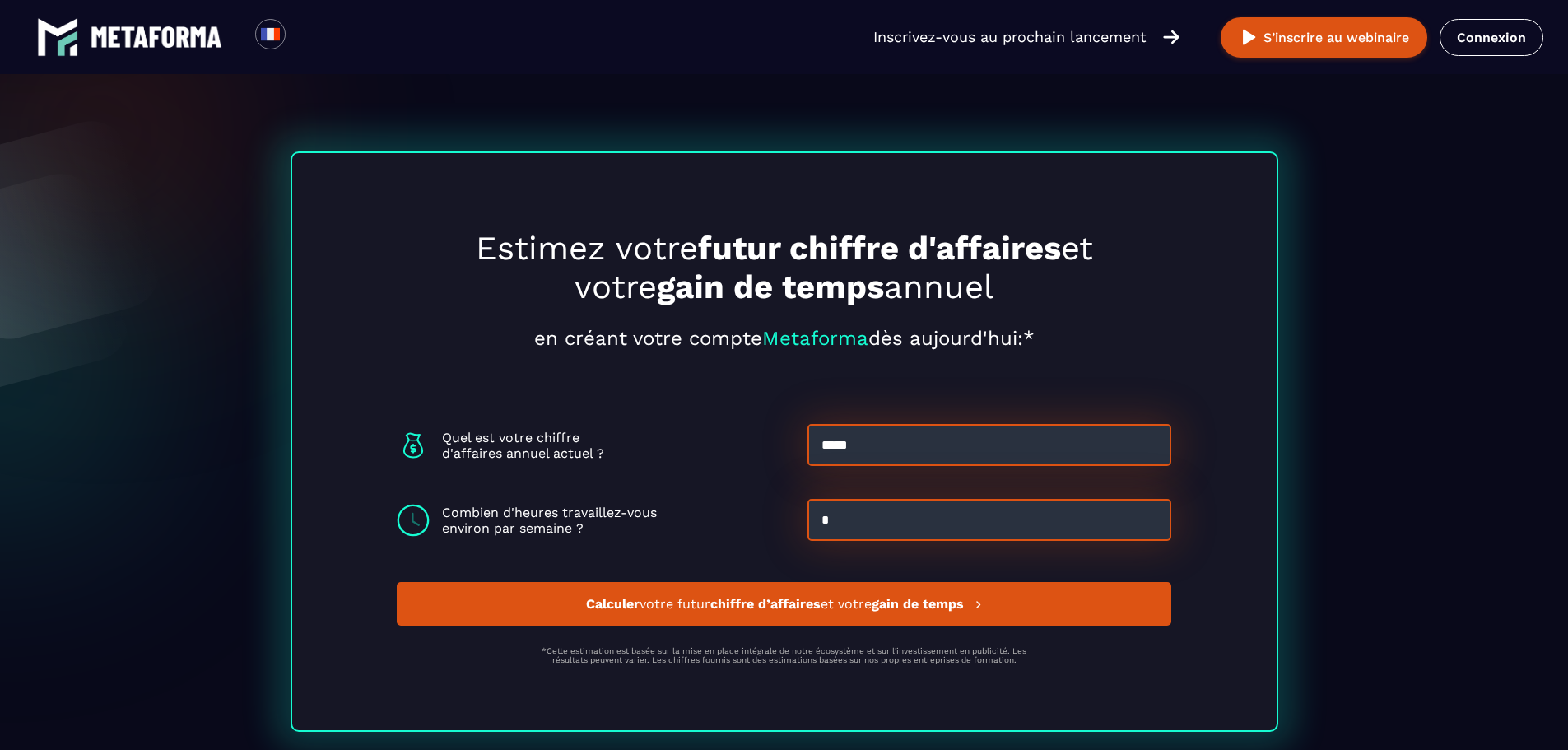
click at [778, 607] on strong "chiffre d’affaires" at bounding box center [765, 603] width 110 height 16
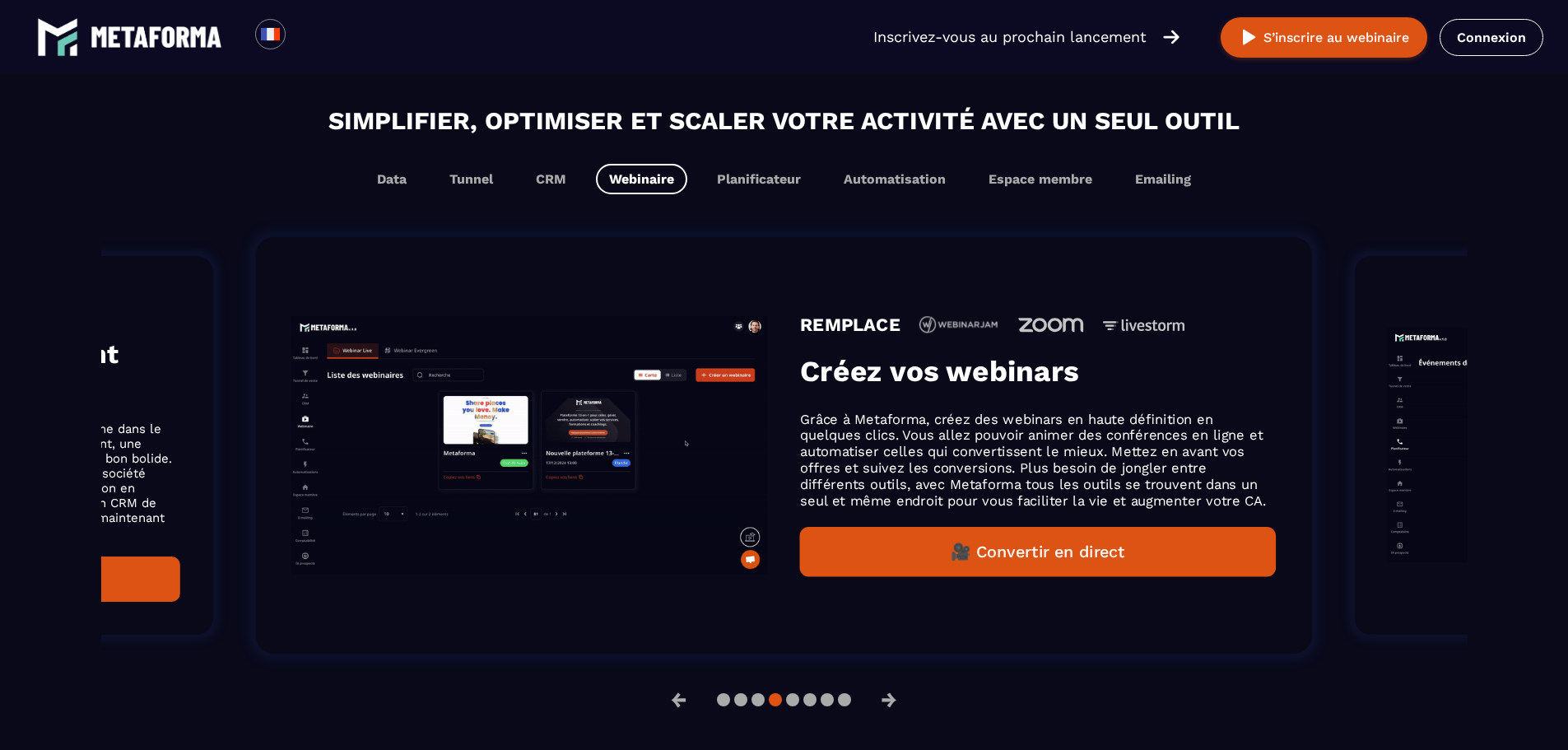
scroll to position [980, 0]
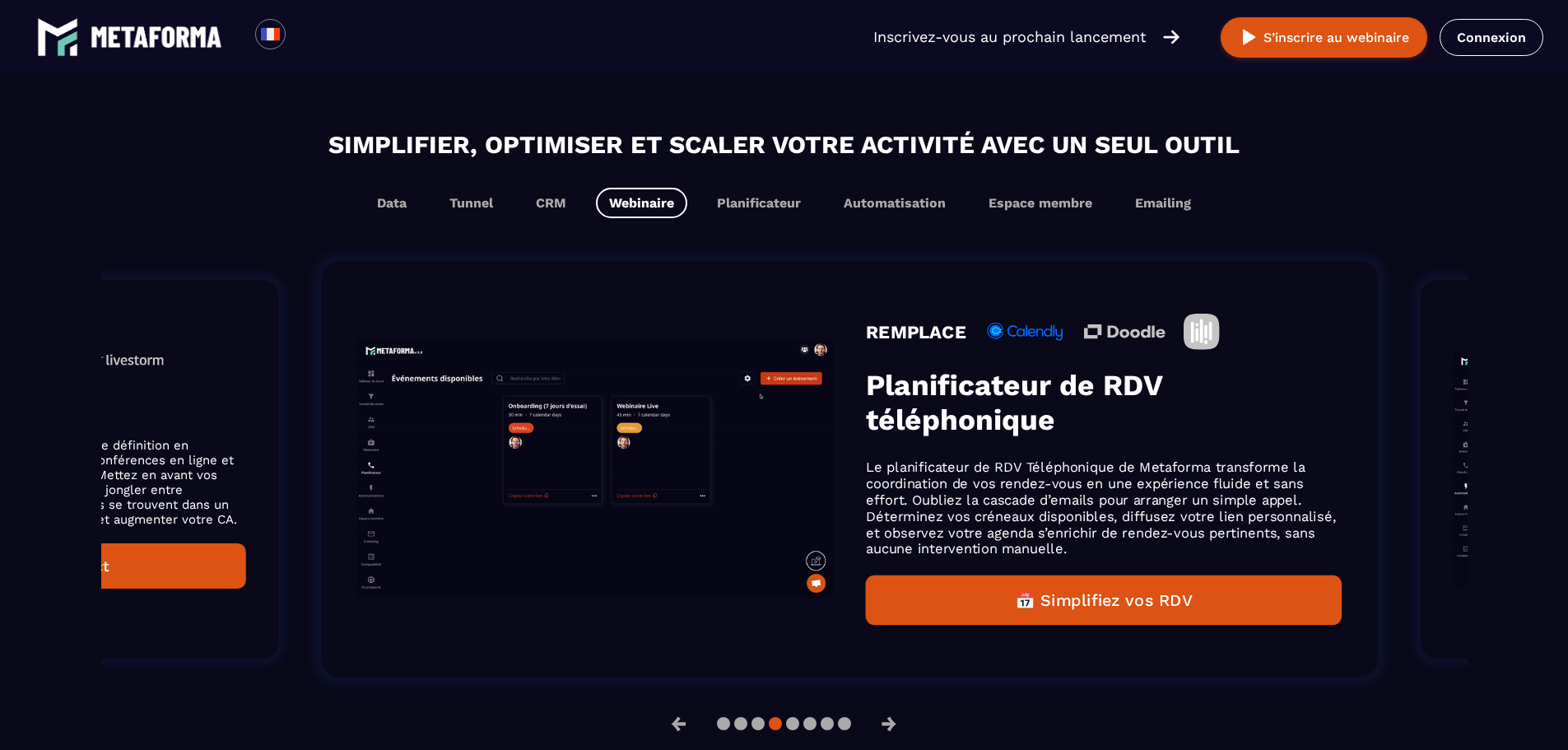
drag, startPoint x: 1367, startPoint y: 460, endPoint x: 393, endPoint y: 524, distance: 976.1
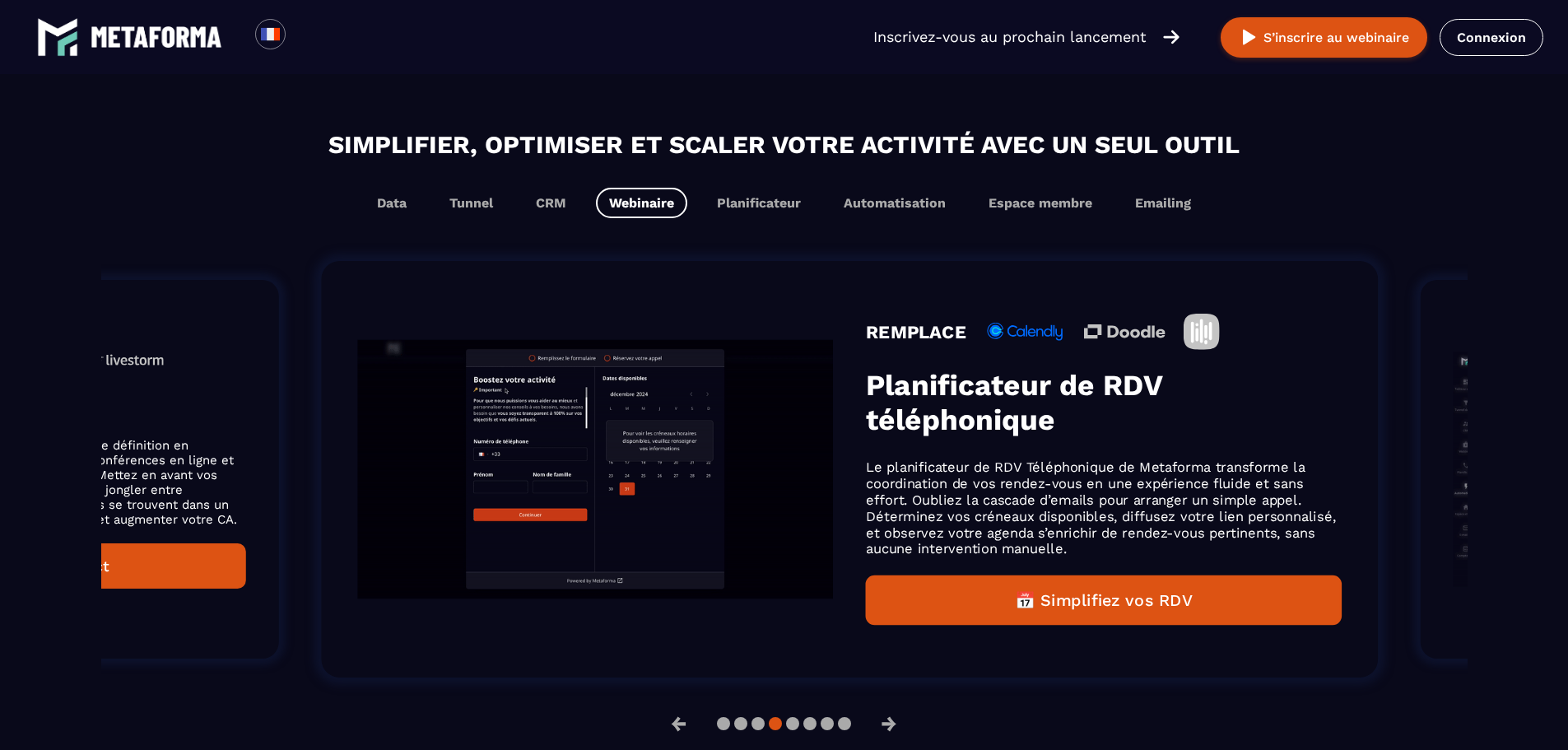
click at [393, 524] on img "Gallery" at bounding box center [596, 469] width 476 height 259
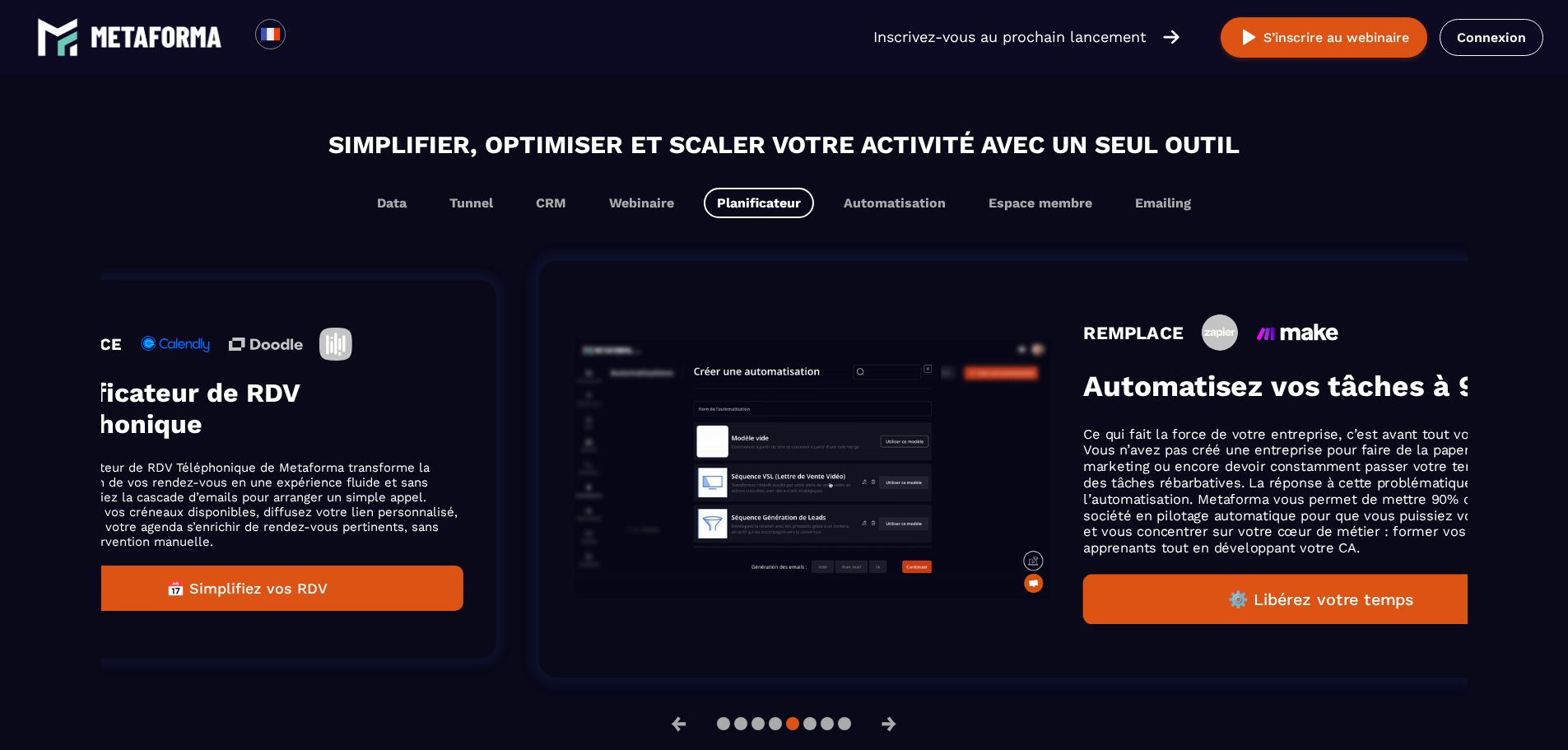
drag, startPoint x: 1206, startPoint y: 445, endPoint x: 313, endPoint y: 447, distance: 893.0
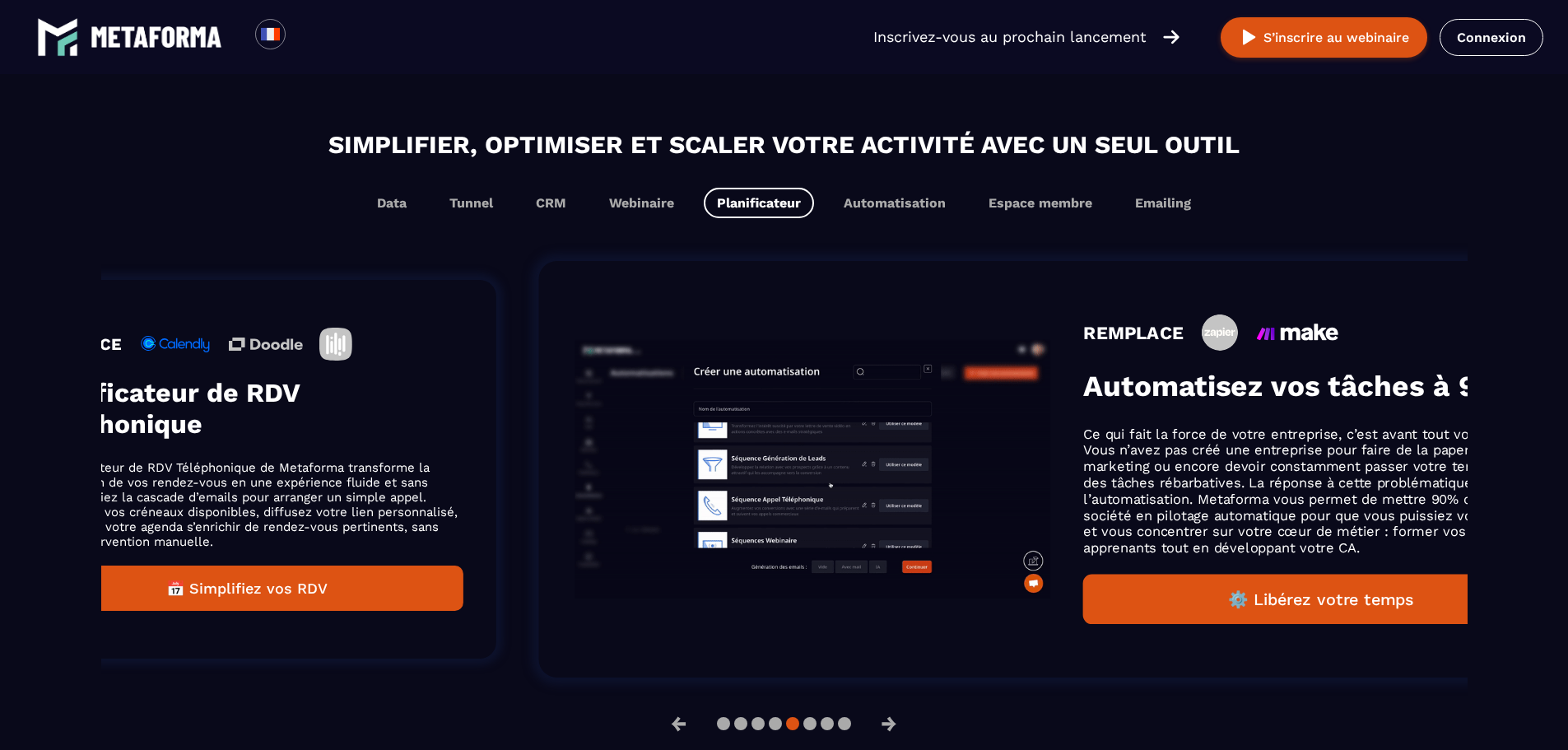
click at [313, 447] on div "REMPLACE Planificateur de RDV téléphonique Le planificateur de RDV Téléphonique…" at bounding box center [246, 469] width 432 height 283
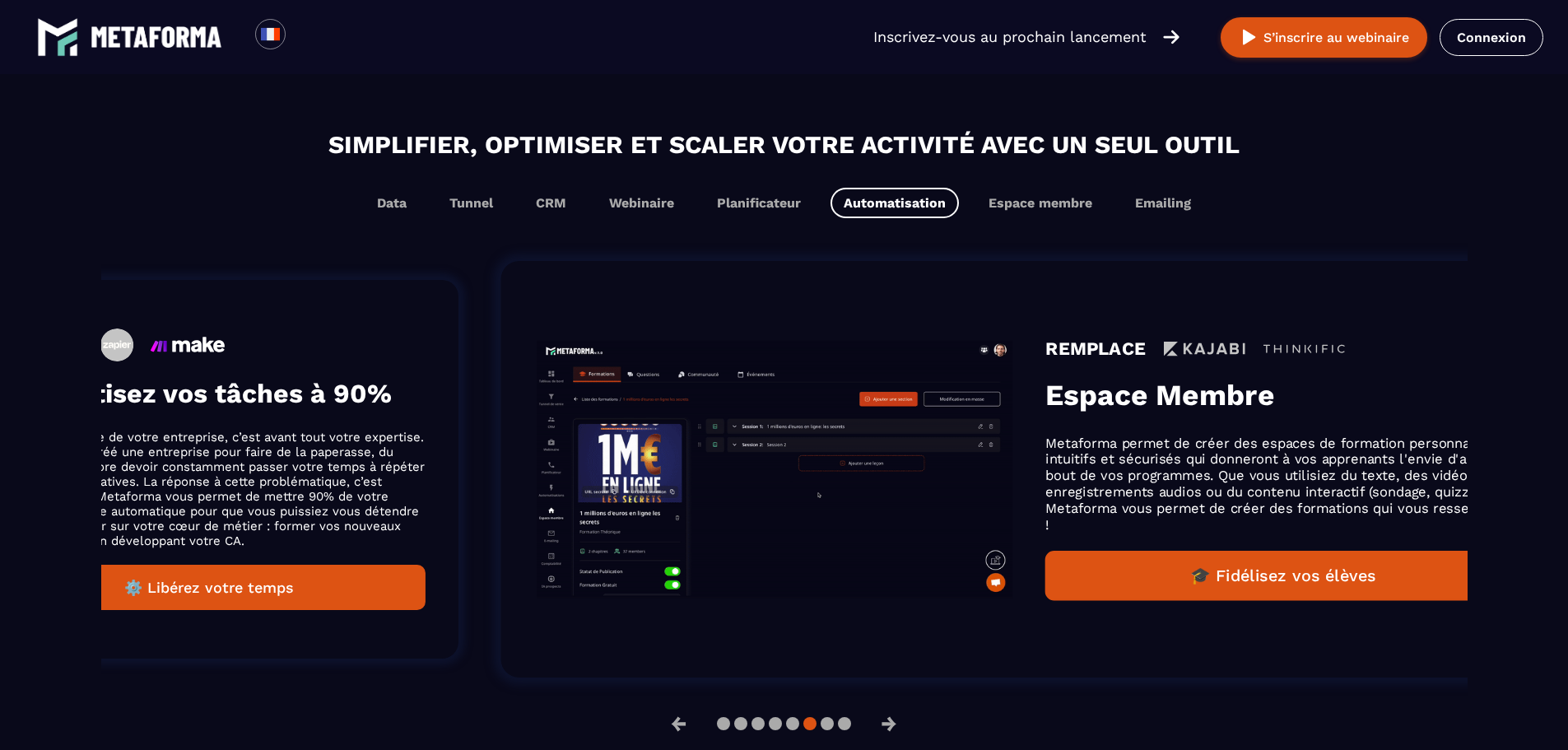
drag, startPoint x: 1309, startPoint y: 473, endPoint x: 503, endPoint y: 542, distance: 808.9
click at [503, 542] on li "REMPLACE Espace Membre Metaforma permet de créer des espaces de formation perso…" at bounding box center [1029, 469] width 1156 height 516
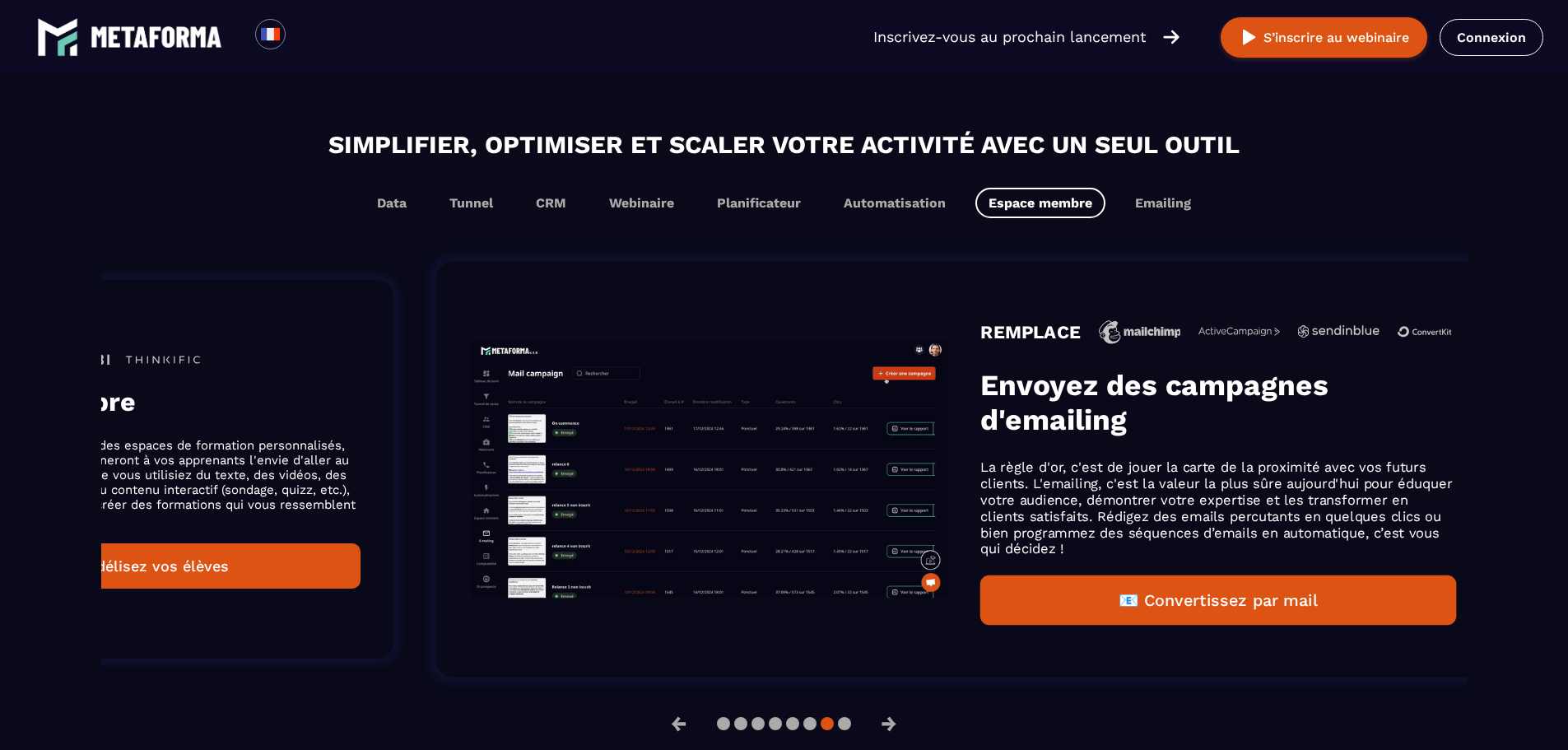
drag, startPoint x: 1277, startPoint y: 445, endPoint x: 398, endPoint y: 554, distance: 885.7
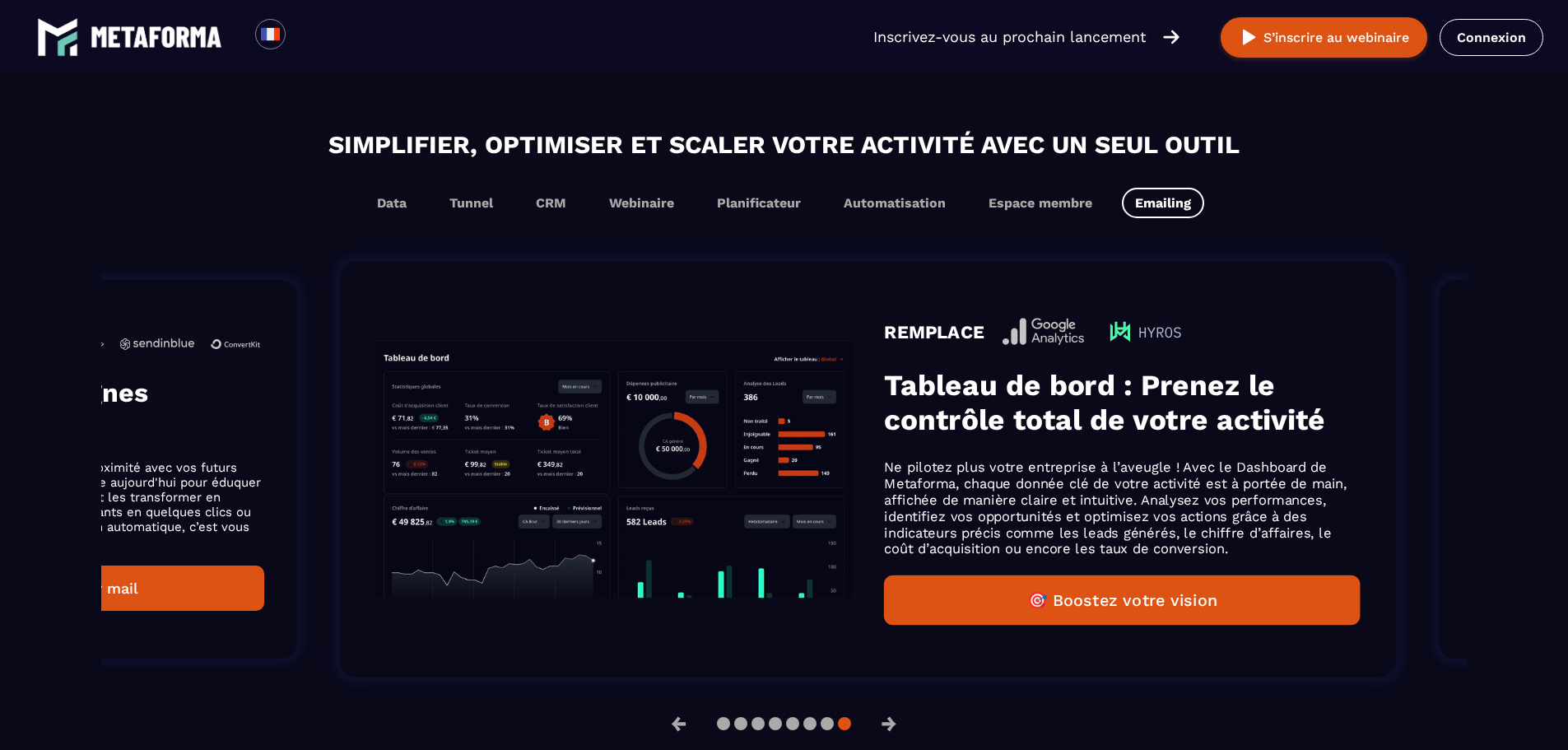
drag, startPoint x: 1258, startPoint y: 454, endPoint x: 289, endPoint y: 592, distance: 978.8
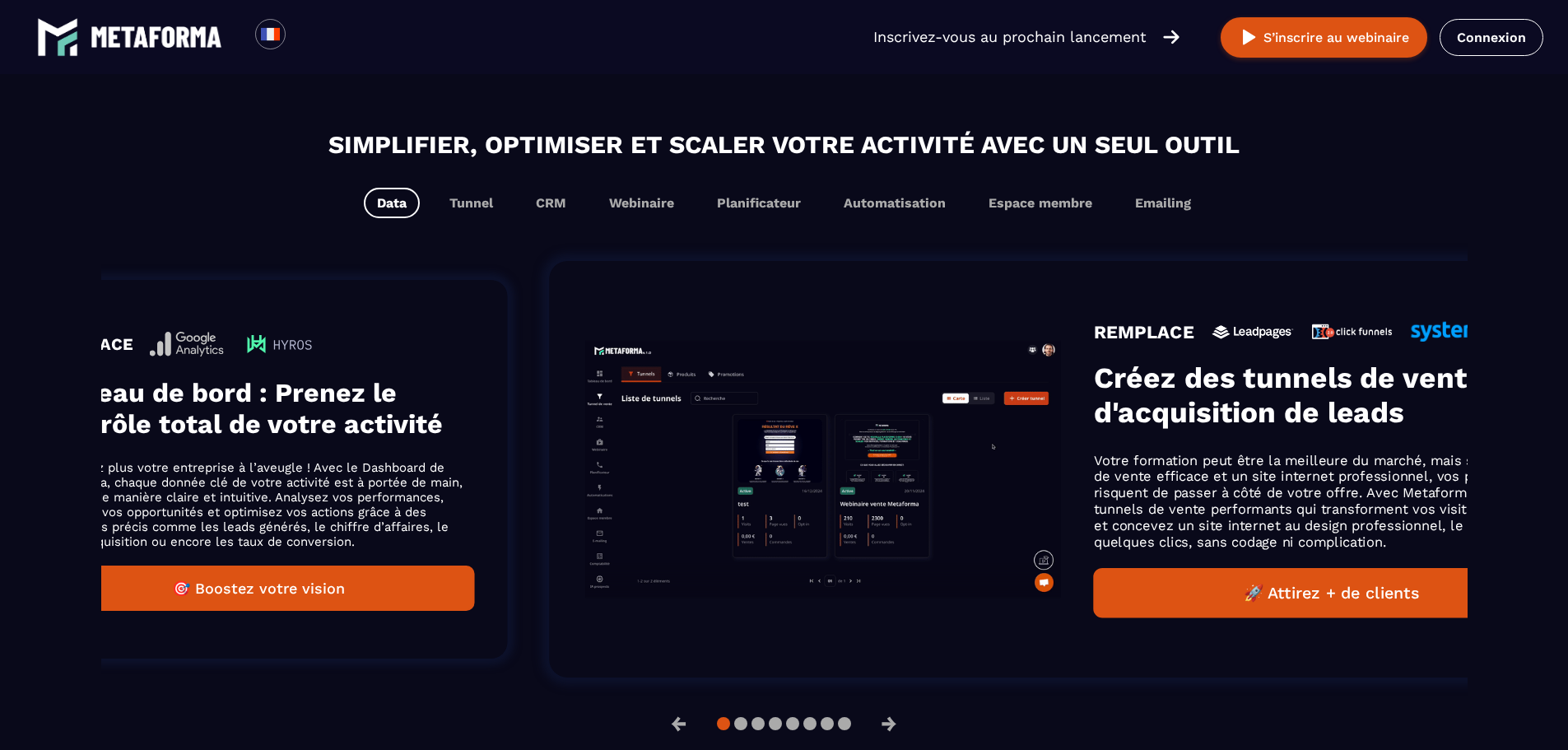
drag, startPoint x: 1251, startPoint y: 426, endPoint x: 494, endPoint y: 542, distance: 765.8
click at [473, 542] on div "REMPLACE Tableau de bord : Prenez le contrôle total de votre activité Ne pilote…" at bounding box center [257, 469] width 432 height 283
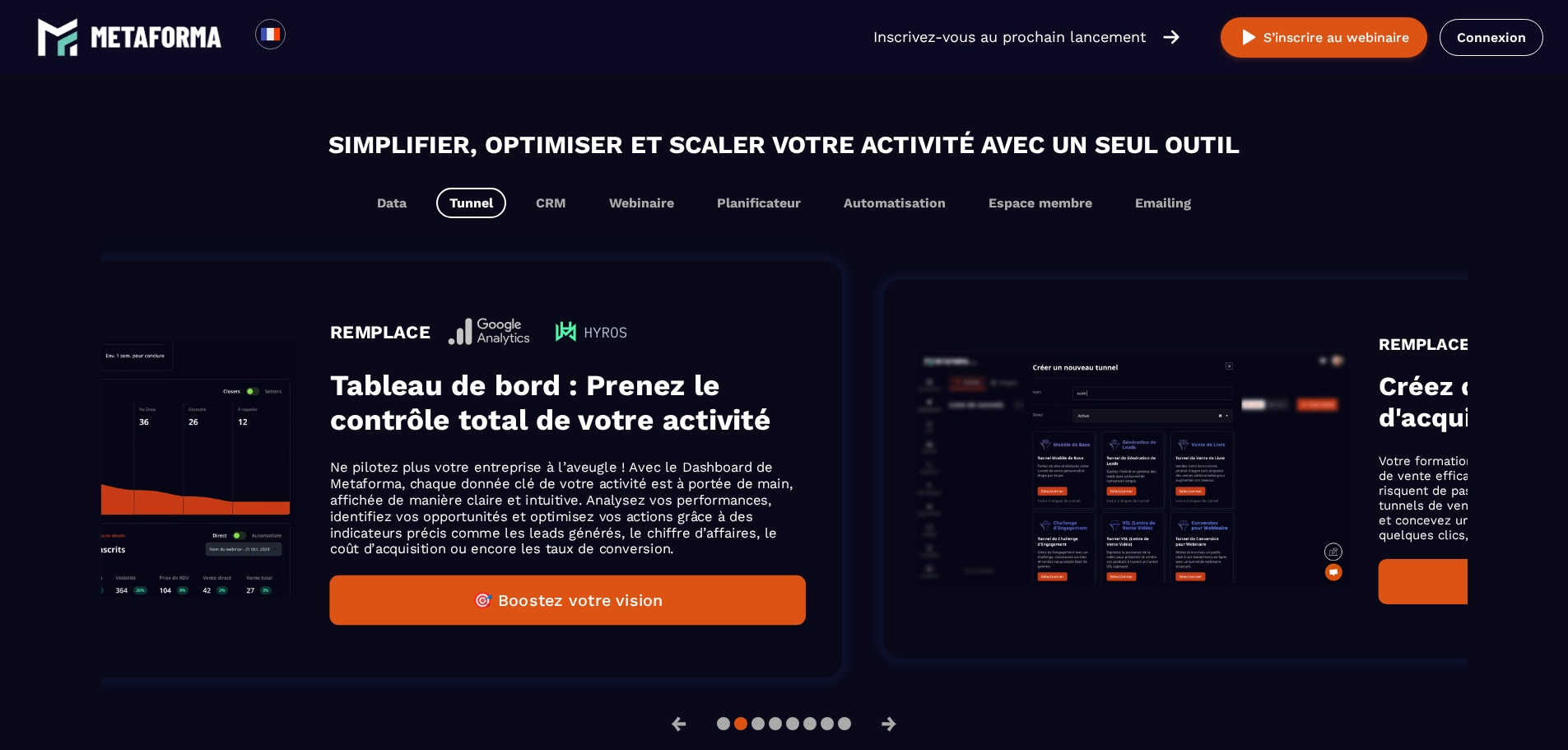
drag, startPoint x: 668, startPoint y: 459, endPoint x: 1249, endPoint y: 417, distance: 582.5
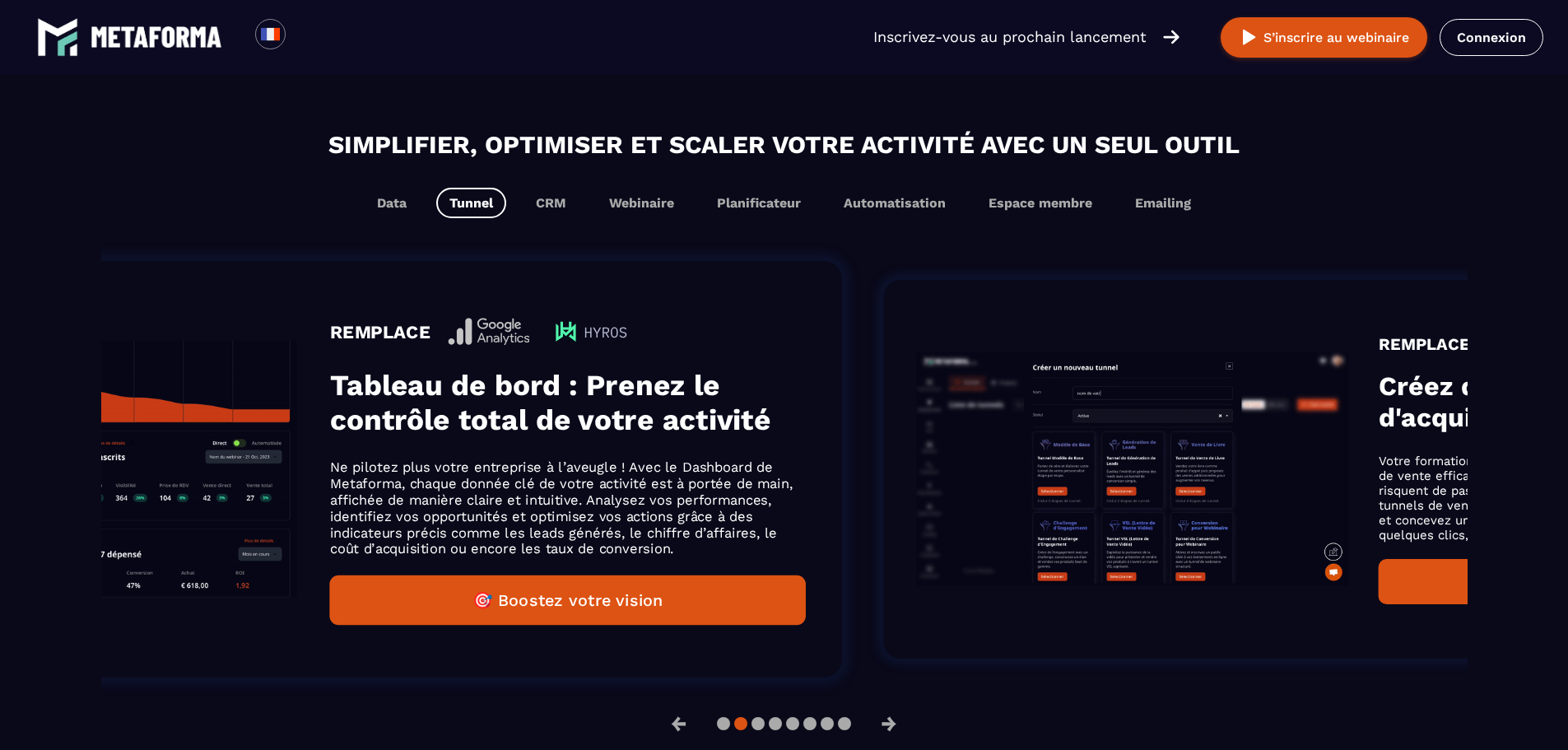
click at [1154, 417] on ol "REMPLACE Espace Membre Metaforma permet de créer des espaces de formation perso…" at bounding box center [471, 469] width 1366 height 469
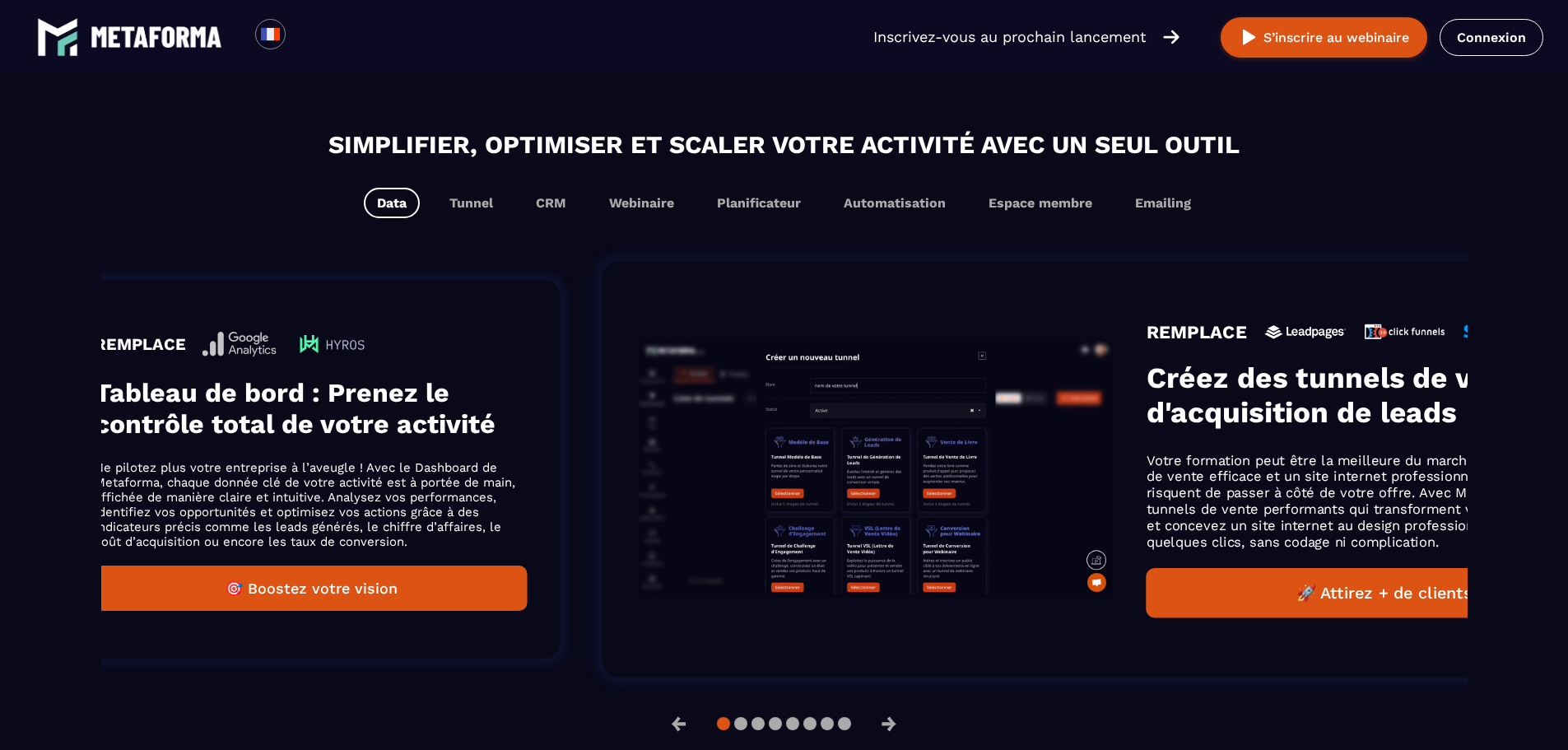
scroll to position [1006, 0]
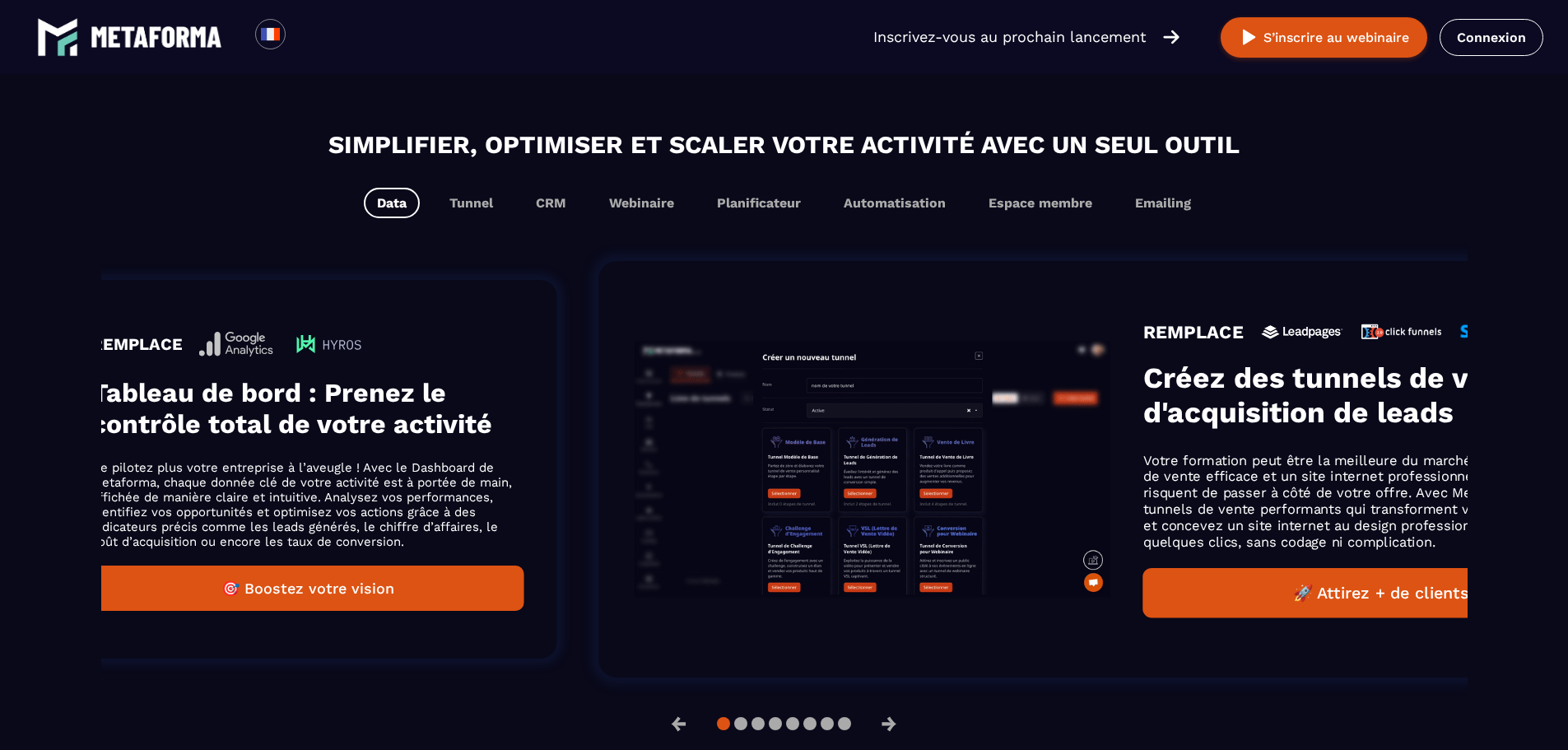
drag, startPoint x: 1269, startPoint y: 417, endPoint x: 561, endPoint y: 512, distance: 714.3
click at [523, 512] on div "REMPLACE Tableau de bord : Prenez le contrôle total de votre activité Ne pilote…" at bounding box center [306, 469] width 432 height 283
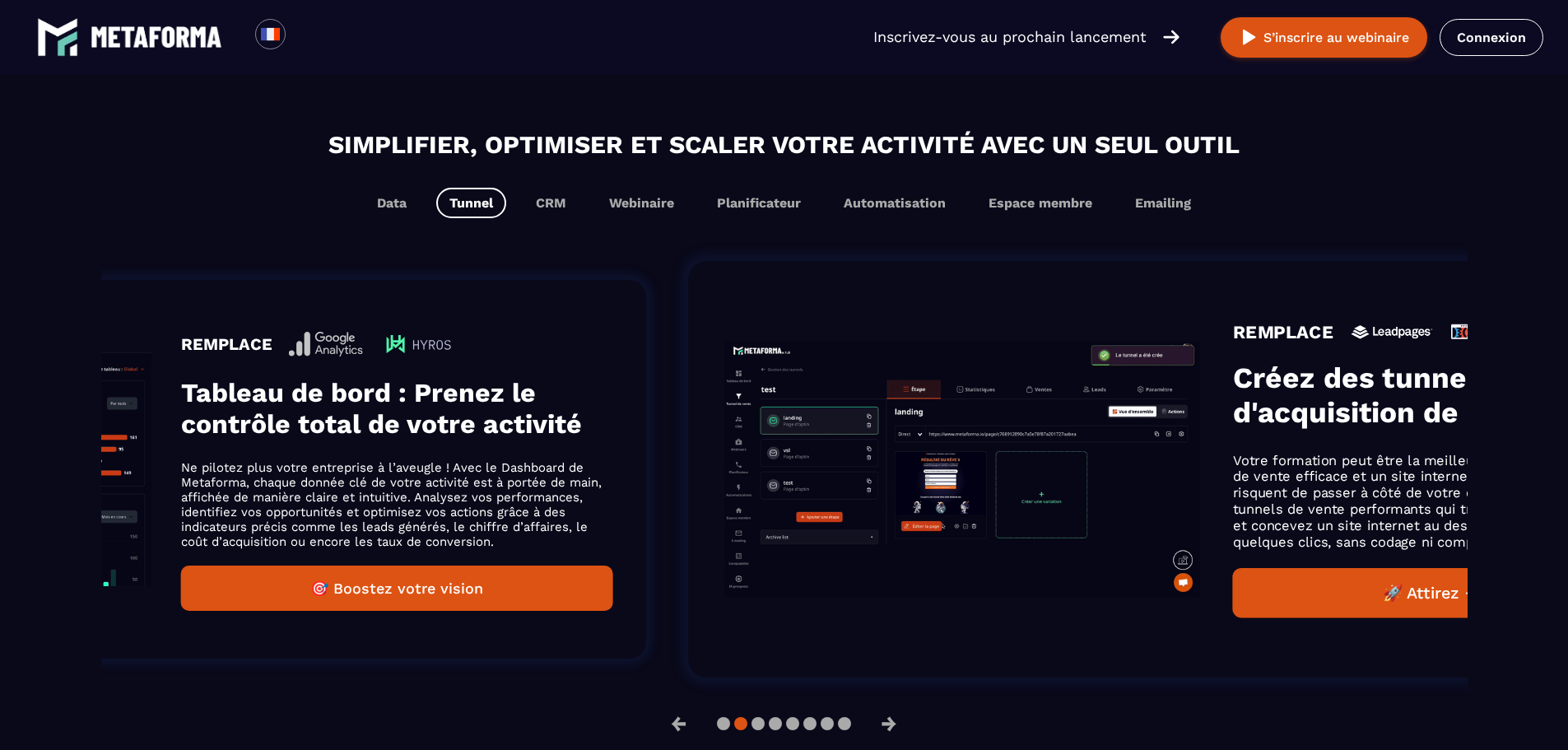
scroll to position [980, 0]
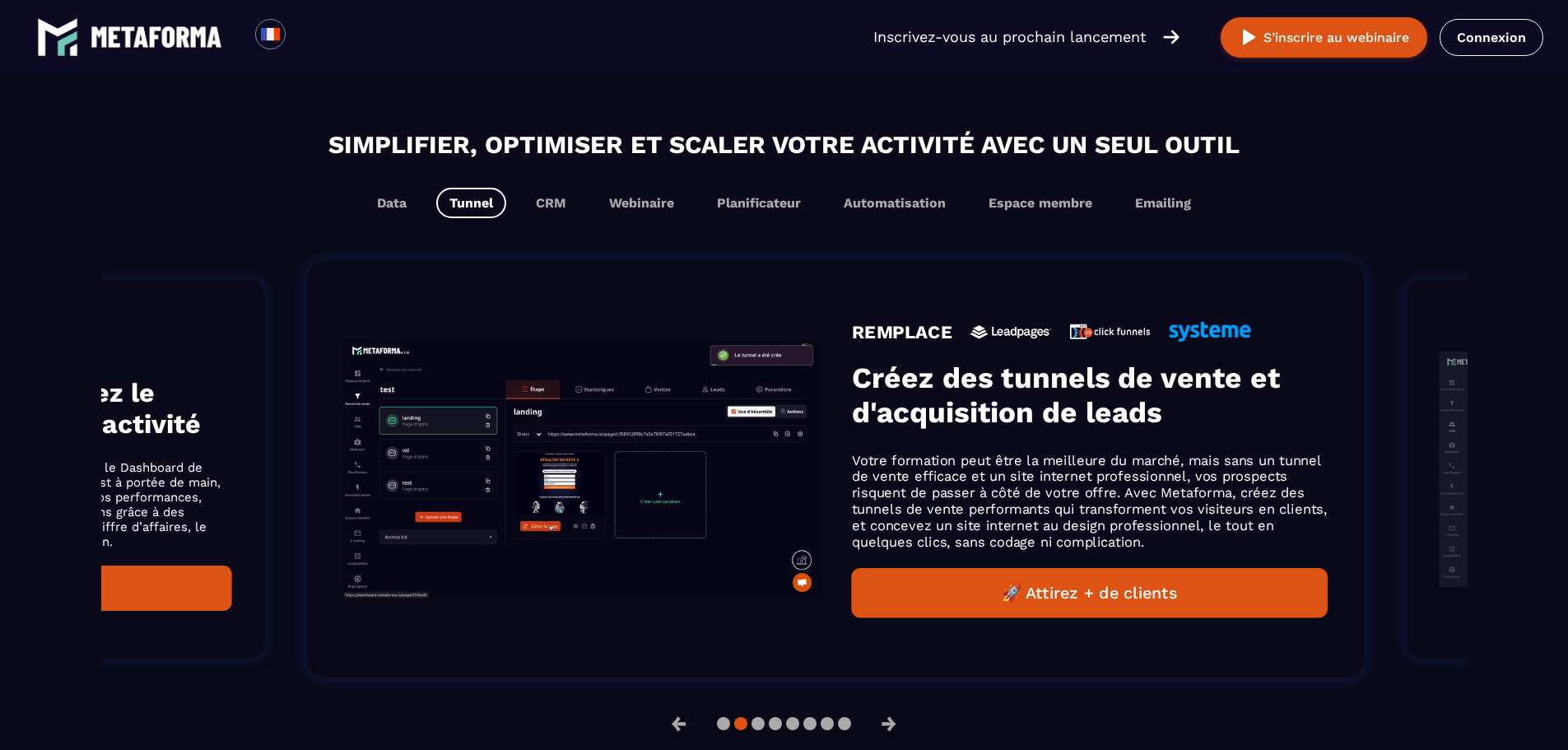
drag, startPoint x: 551, startPoint y: 495, endPoint x: 603, endPoint y: 518, distance: 56.9
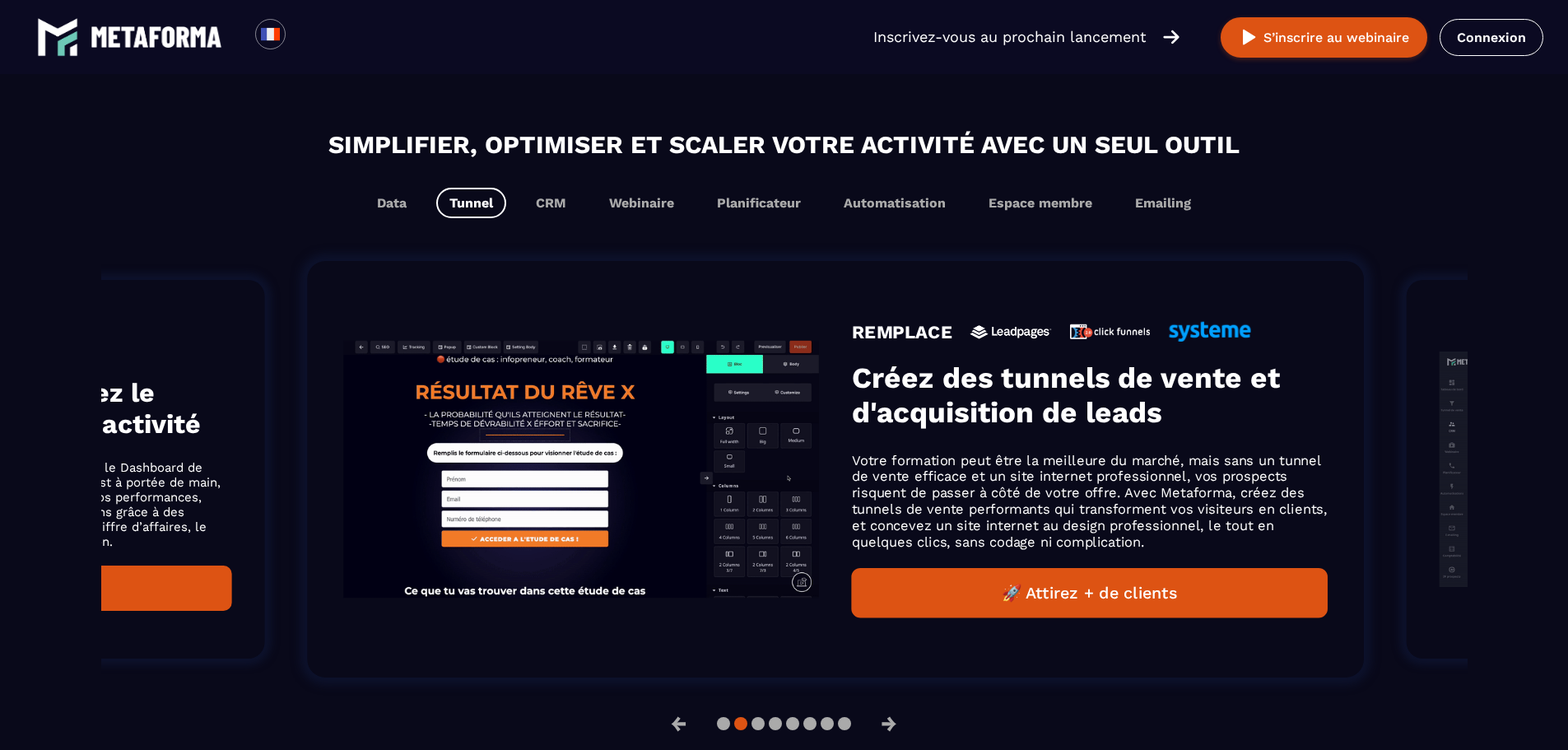
click at [603, 518] on img "Gallery" at bounding box center [582, 469] width 476 height 257
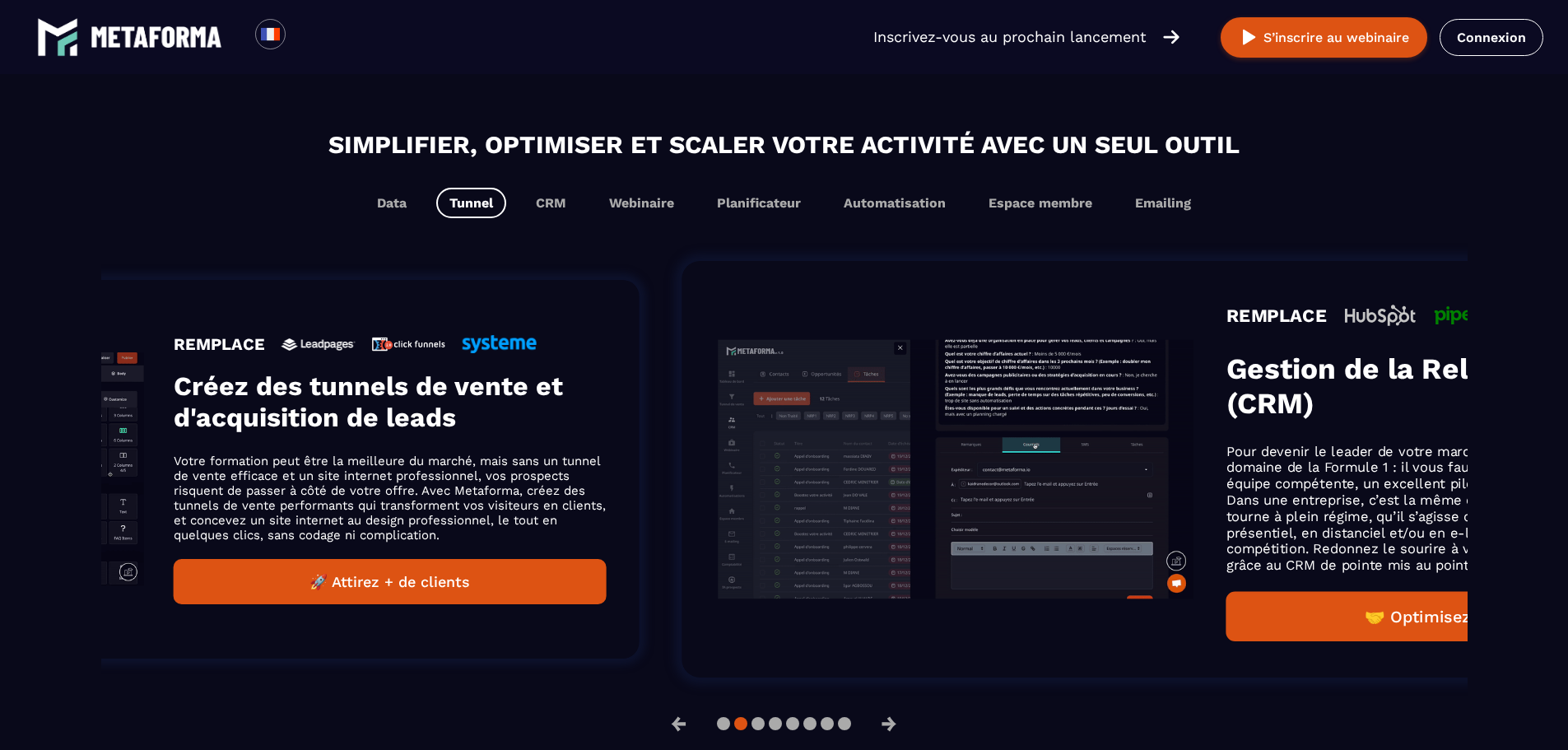
drag, startPoint x: 1231, startPoint y: 436, endPoint x: 542, endPoint y: 536, distance: 696.2
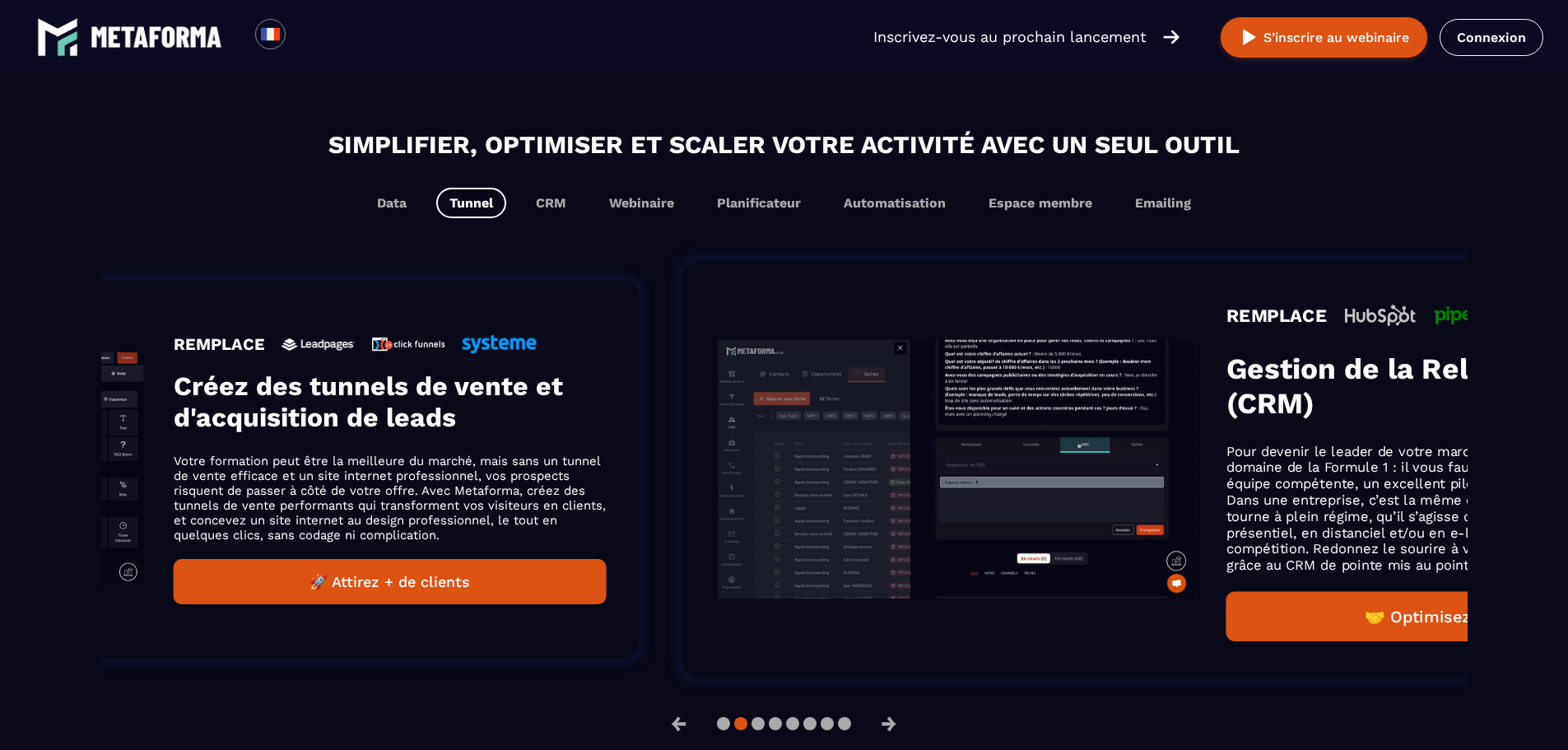
click at [542, 536] on div "REMPLACE Créez des tunnels de vente et d'acquisition de leads Votre formation p…" at bounding box center [389, 469] width 432 height 270
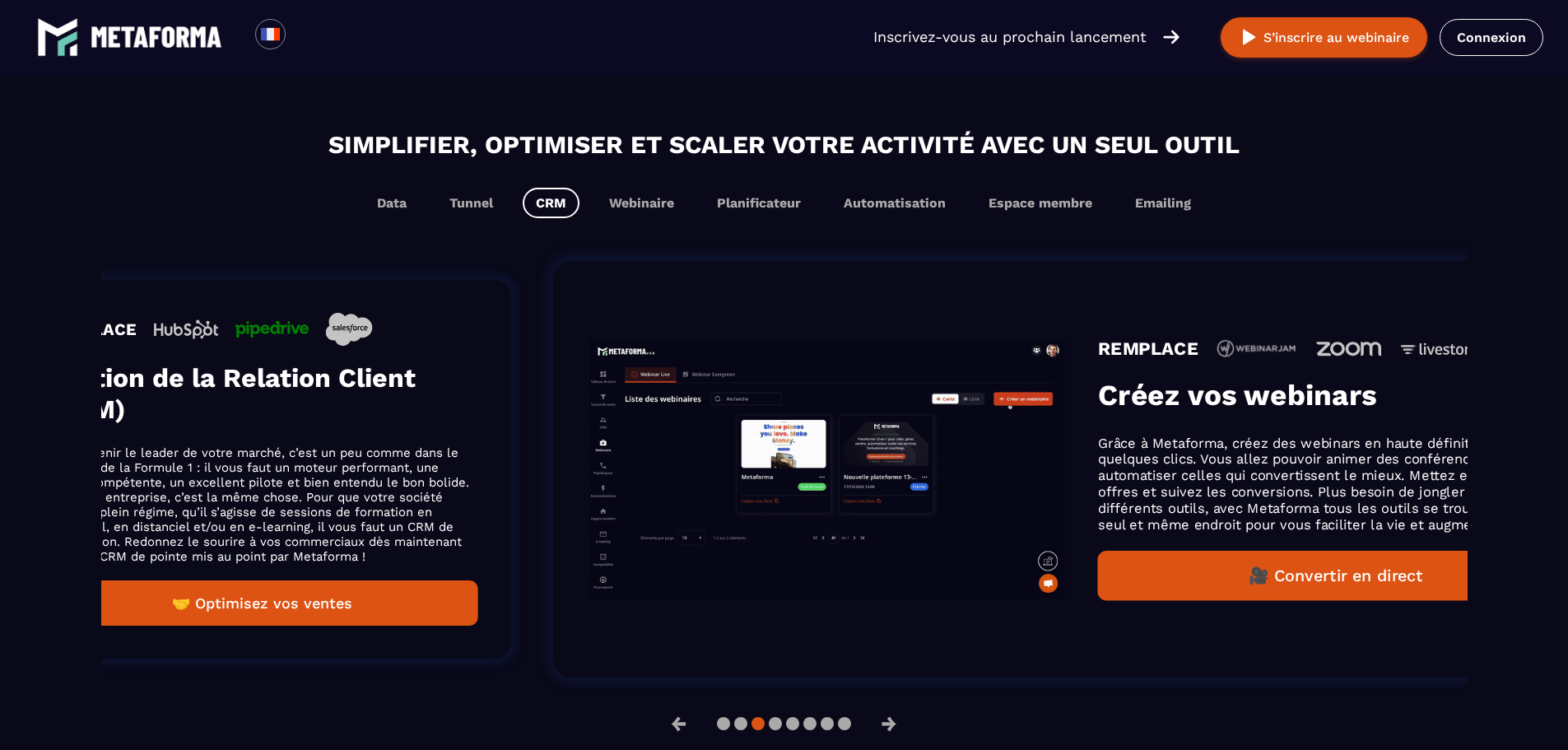
drag, startPoint x: 1273, startPoint y: 435, endPoint x: 447, endPoint y: 568, distance: 836.6
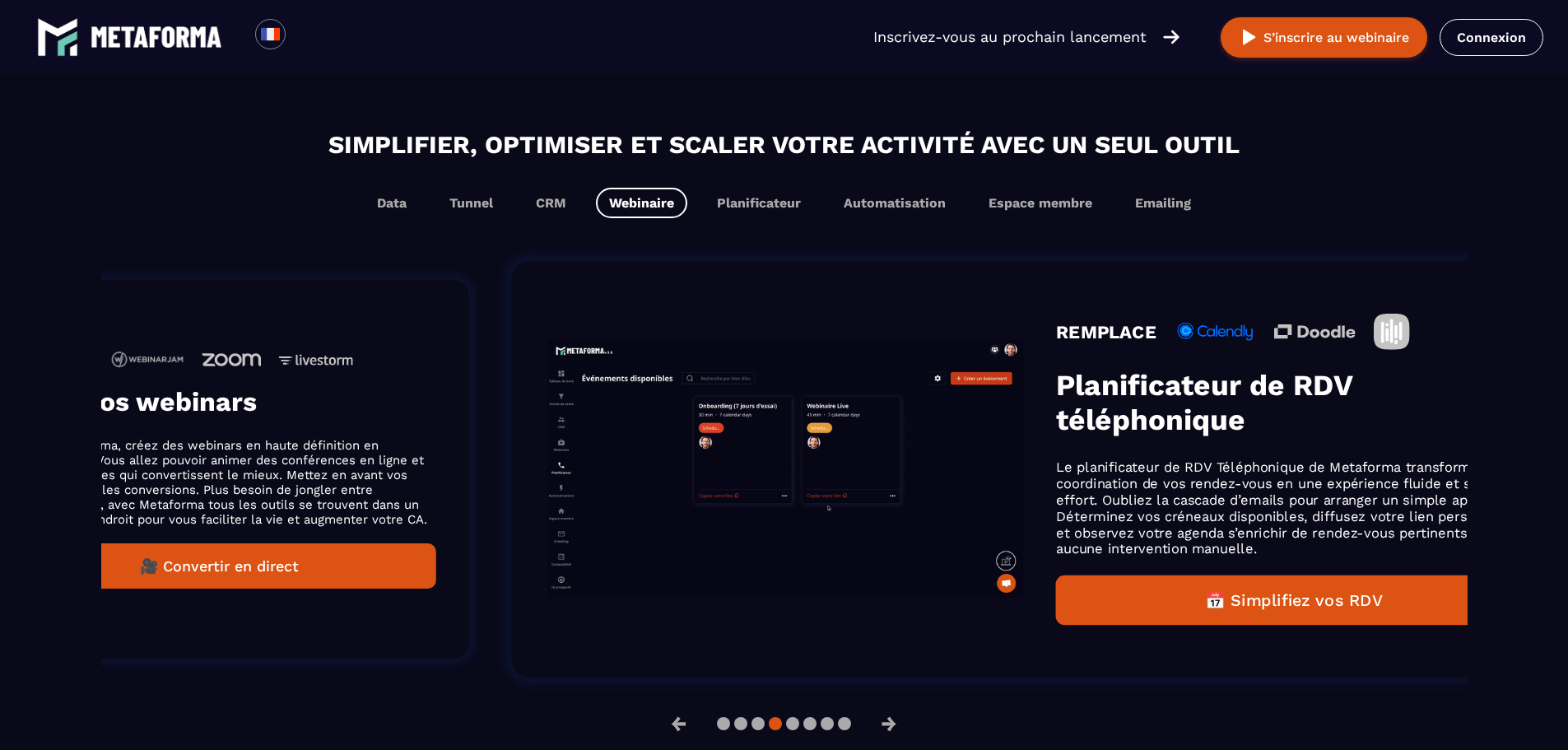
drag, startPoint x: 1235, startPoint y: 424, endPoint x: 445, endPoint y: 575, distance: 804.3
click at [435, 575] on div "REMPLACE Créez vos webinars Grâce à Metaforma, créez des webinars en haute défi…" at bounding box center [219, 469] width 432 height 239
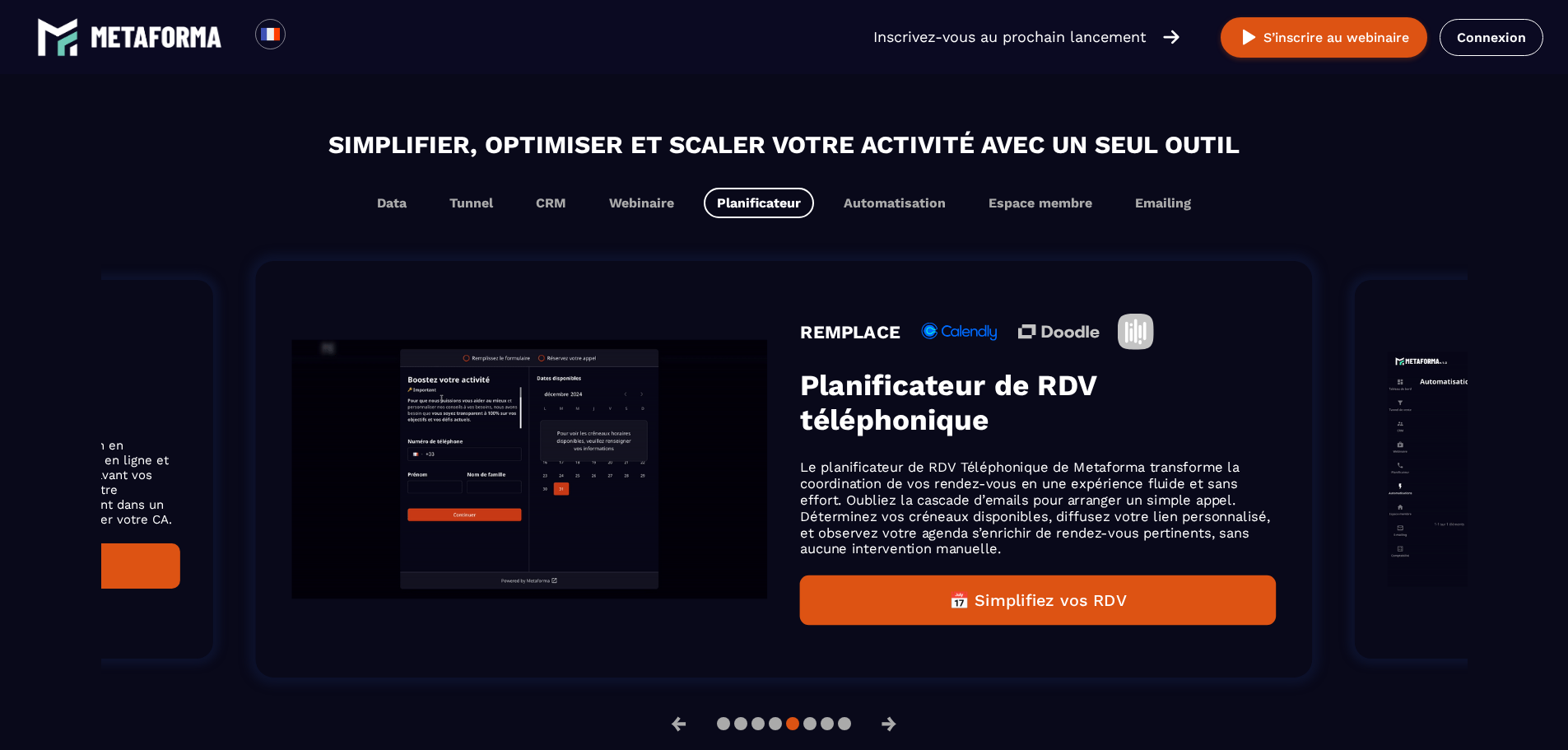
scroll to position [1006, 0]
click at [628, 198] on button "Webinaire" at bounding box center [641, 203] width 91 height 30
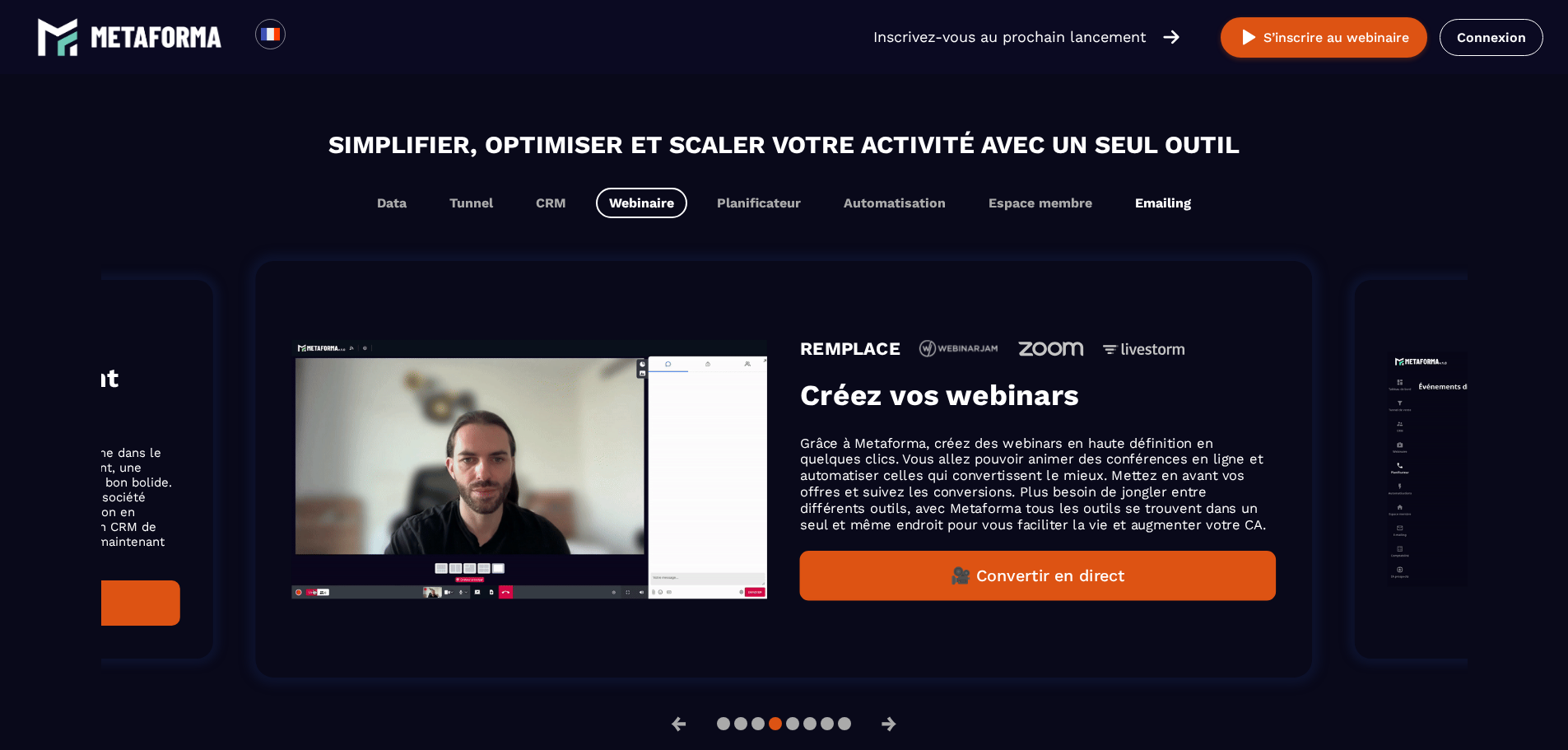
click at [1152, 202] on button "Emailing" at bounding box center [1163, 203] width 82 height 30
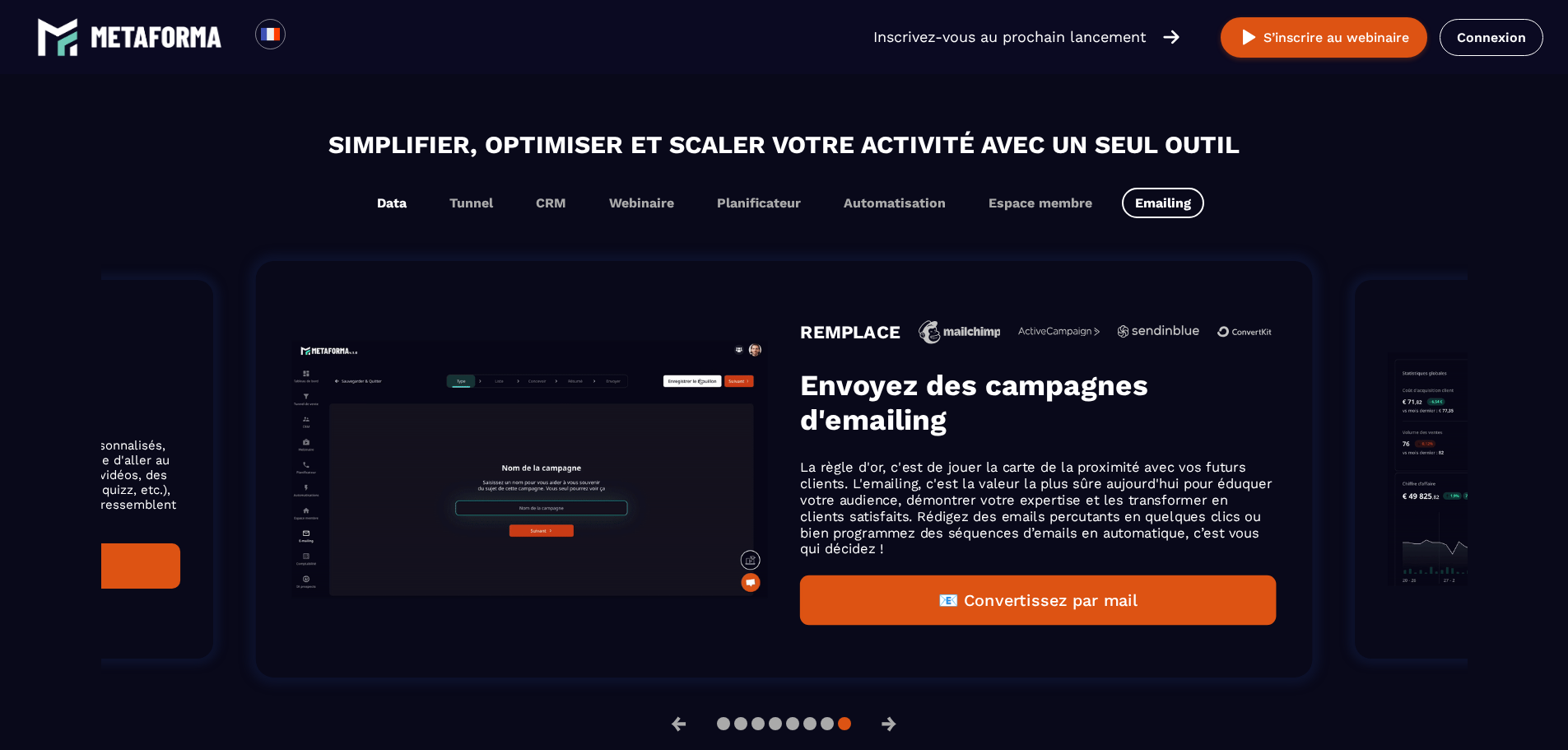
click at [400, 210] on button "Data" at bounding box center [392, 203] width 56 height 30
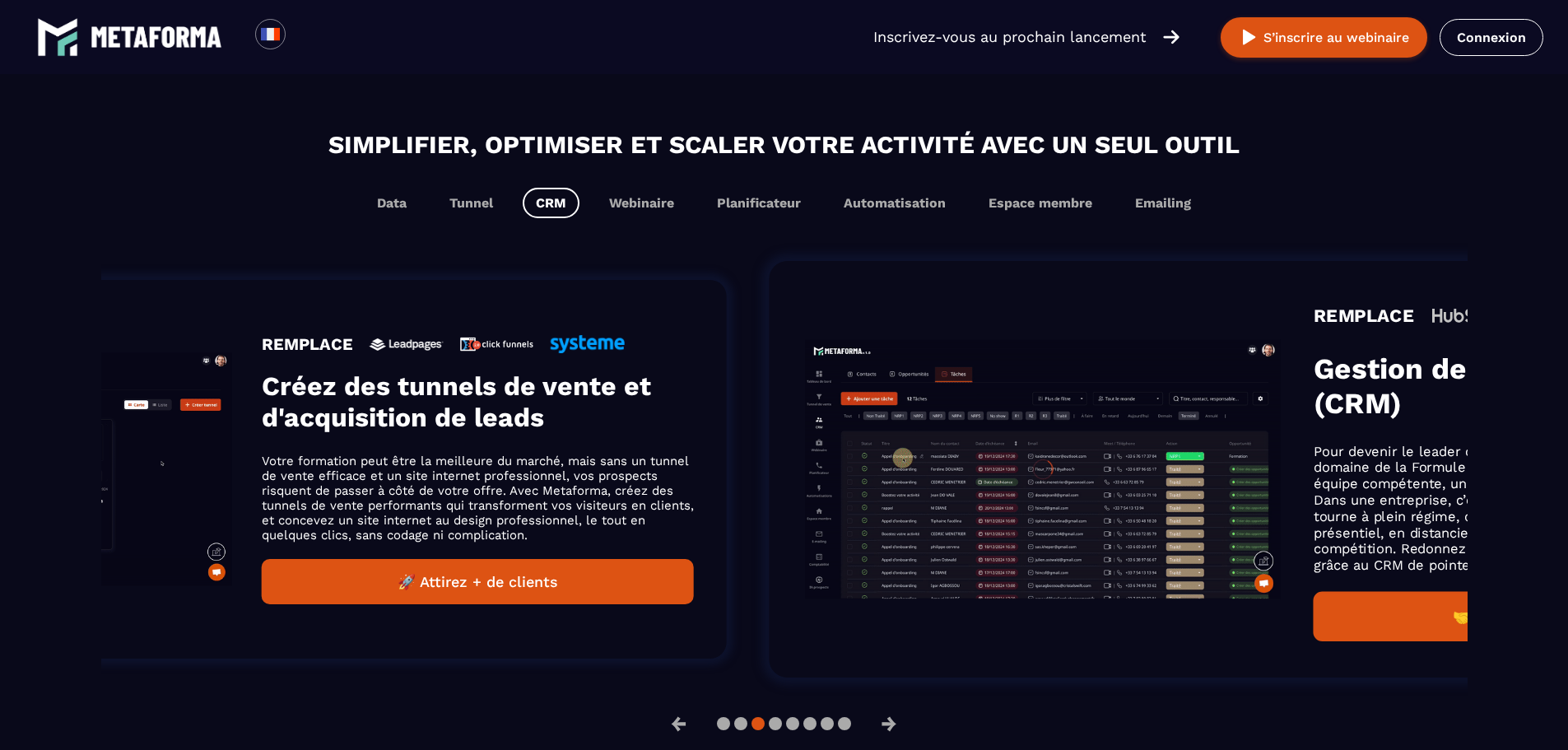
drag, startPoint x: 551, startPoint y: 454, endPoint x: 1227, endPoint y: 418, distance: 677.0
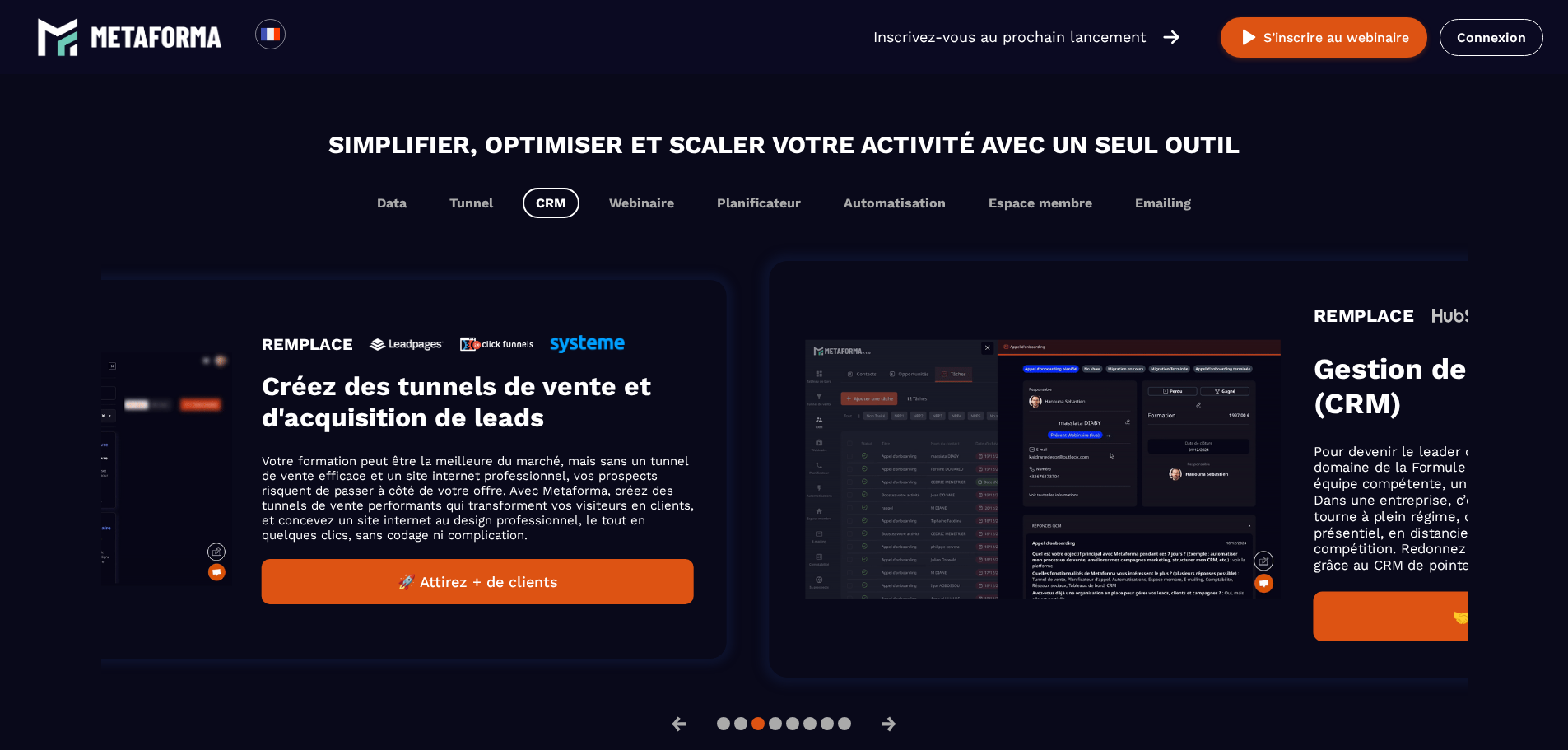
click at [1227, 418] on img "Gallery" at bounding box center [1044, 469] width 476 height 259
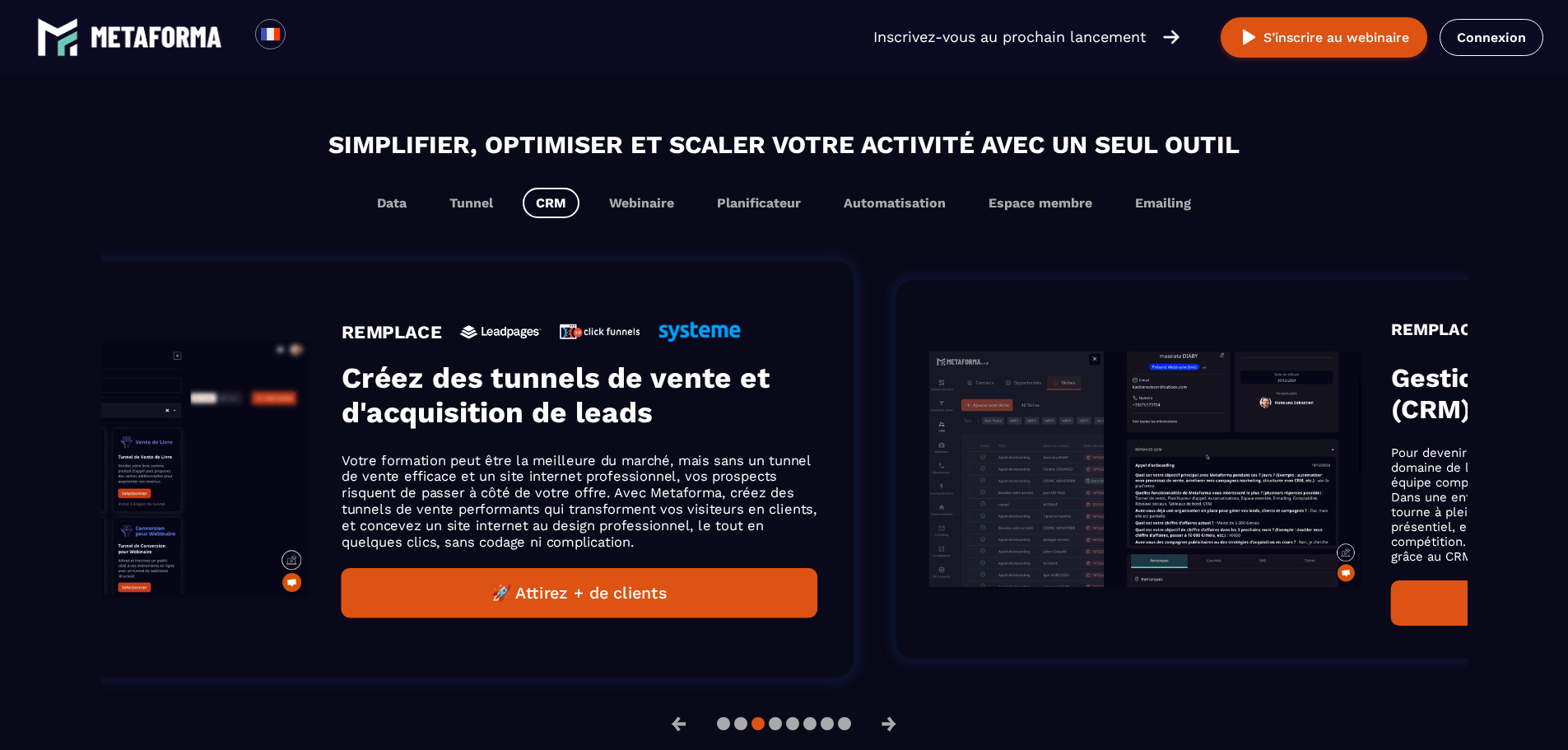
drag, startPoint x: 416, startPoint y: 446, endPoint x: 1020, endPoint y: 422, distance: 604.5
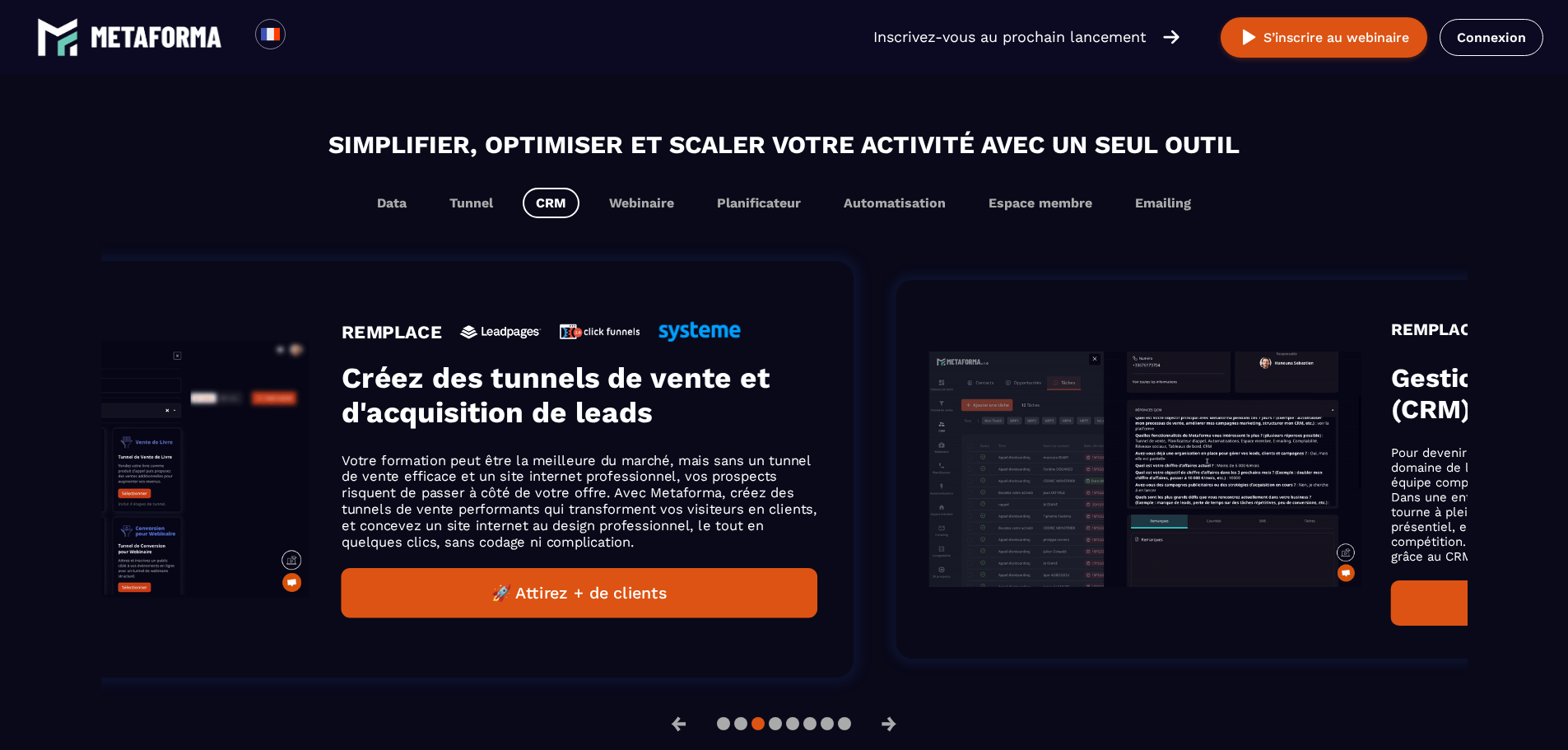
click at [1016, 424] on img "Gallery" at bounding box center [1145, 469] width 432 height 235
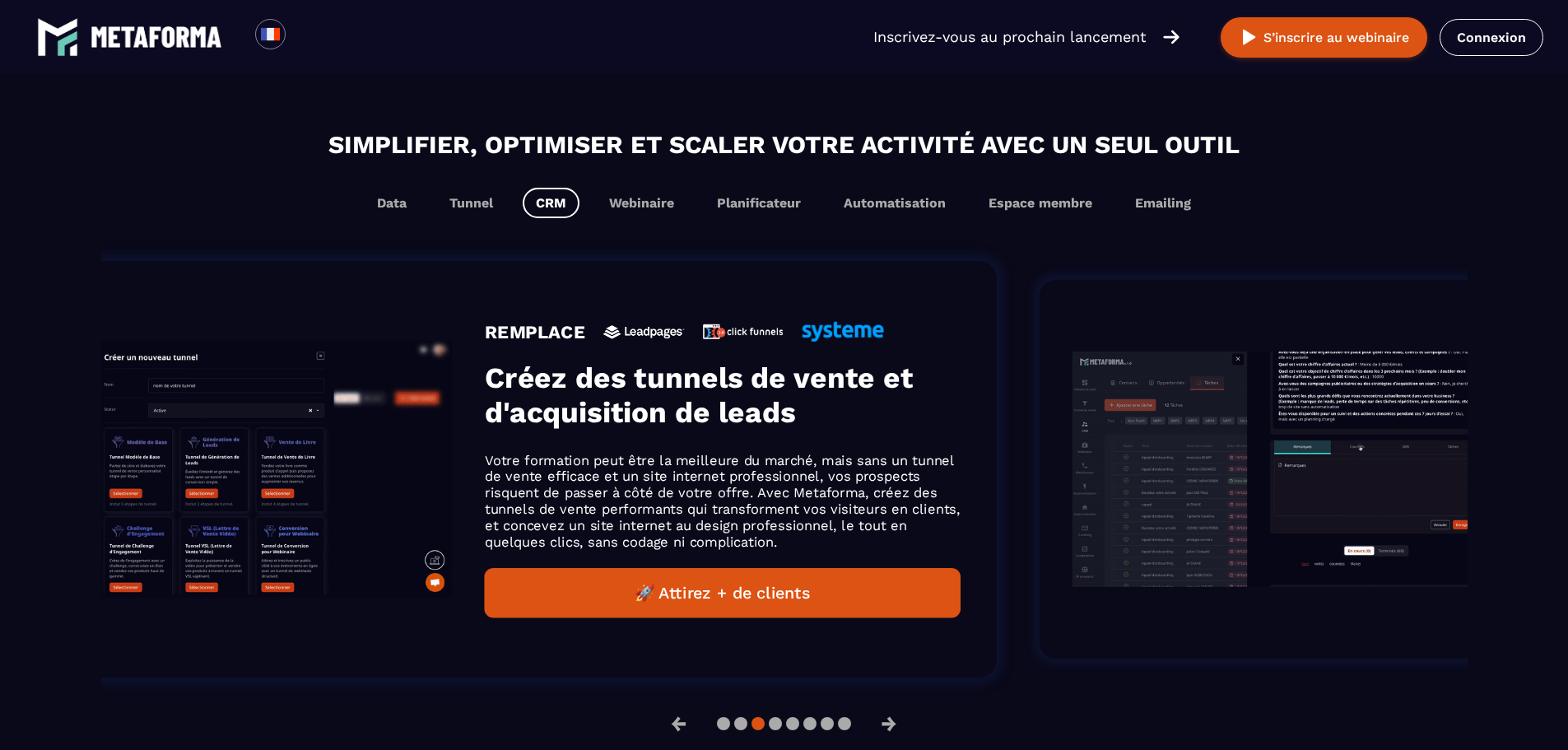
drag, startPoint x: 347, startPoint y: 428, endPoint x: 1128, endPoint y: 387, distance: 782.1
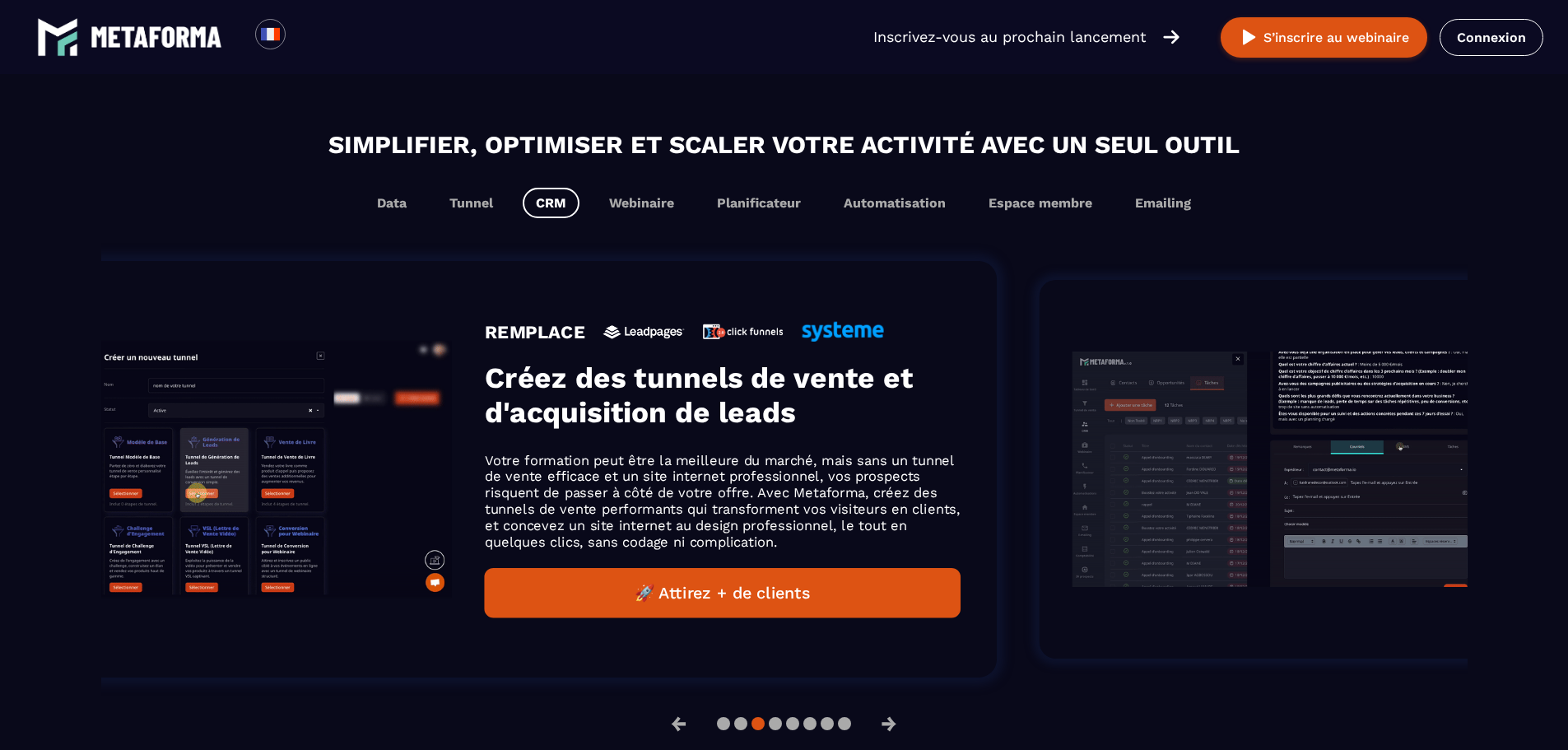
click at [1128, 387] on img "Gallery" at bounding box center [1288, 469] width 432 height 235
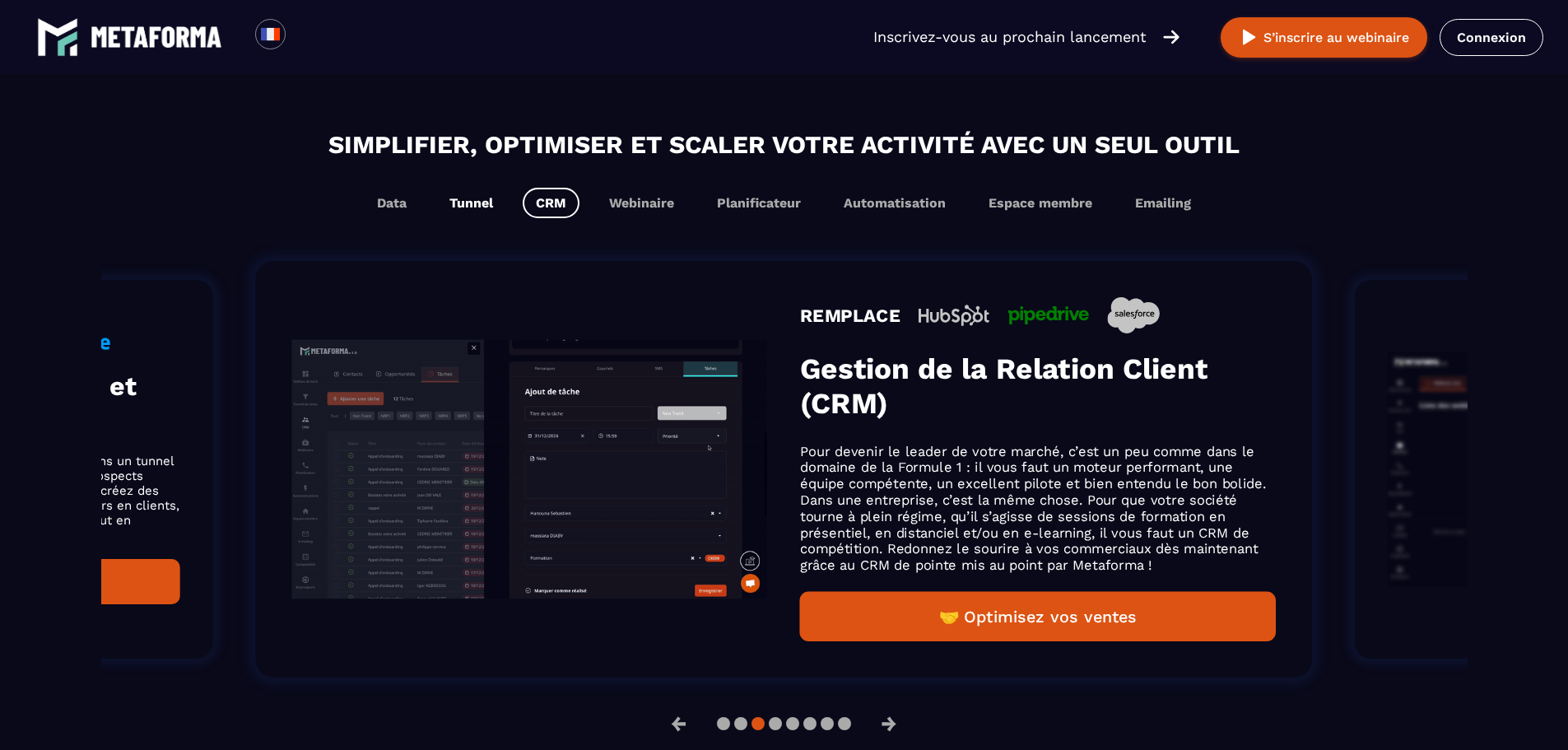
click at [467, 205] on button "Tunnel" at bounding box center [471, 203] width 70 height 30
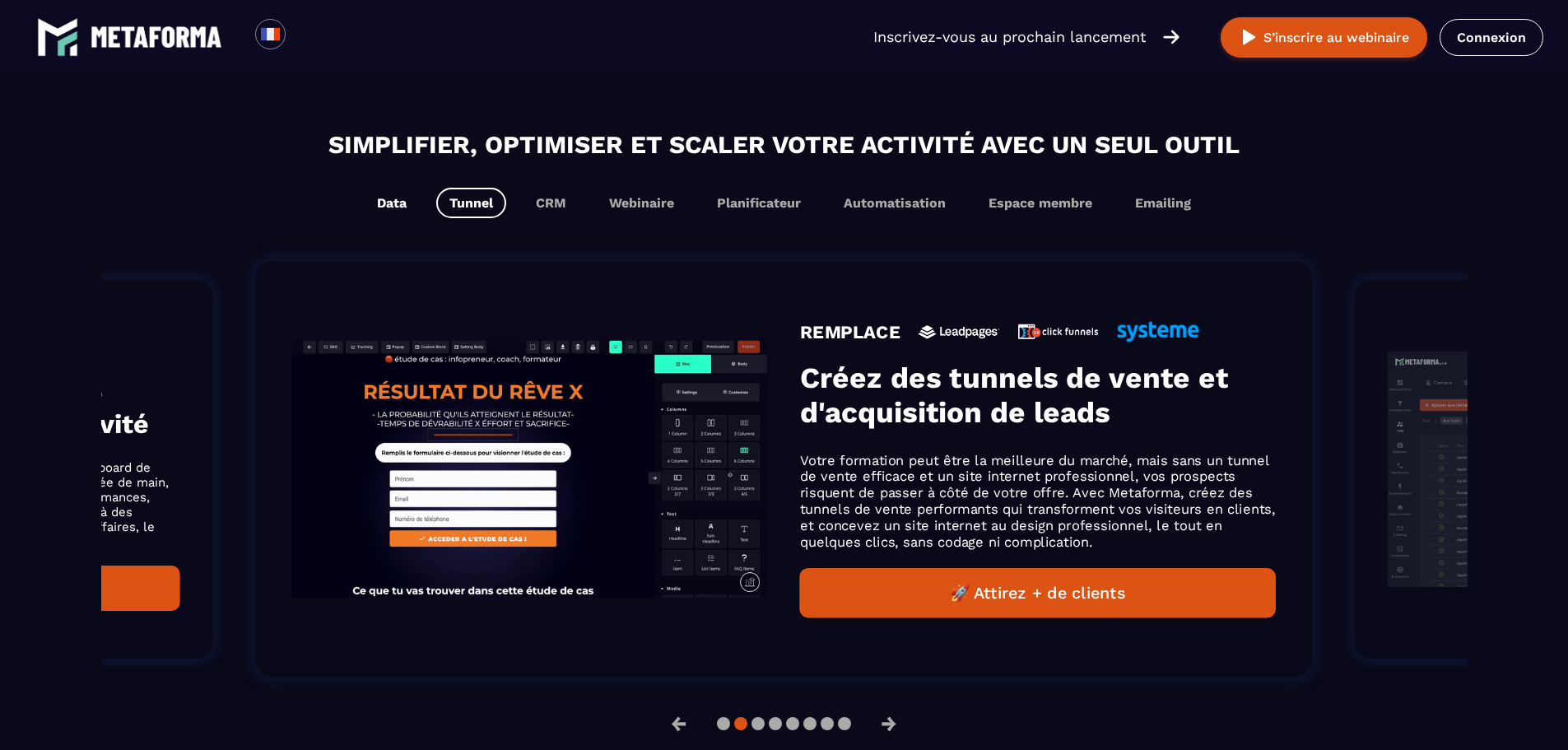
click at [414, 205] on button "Data" at bounding box center [392, 203] width 56 height 30
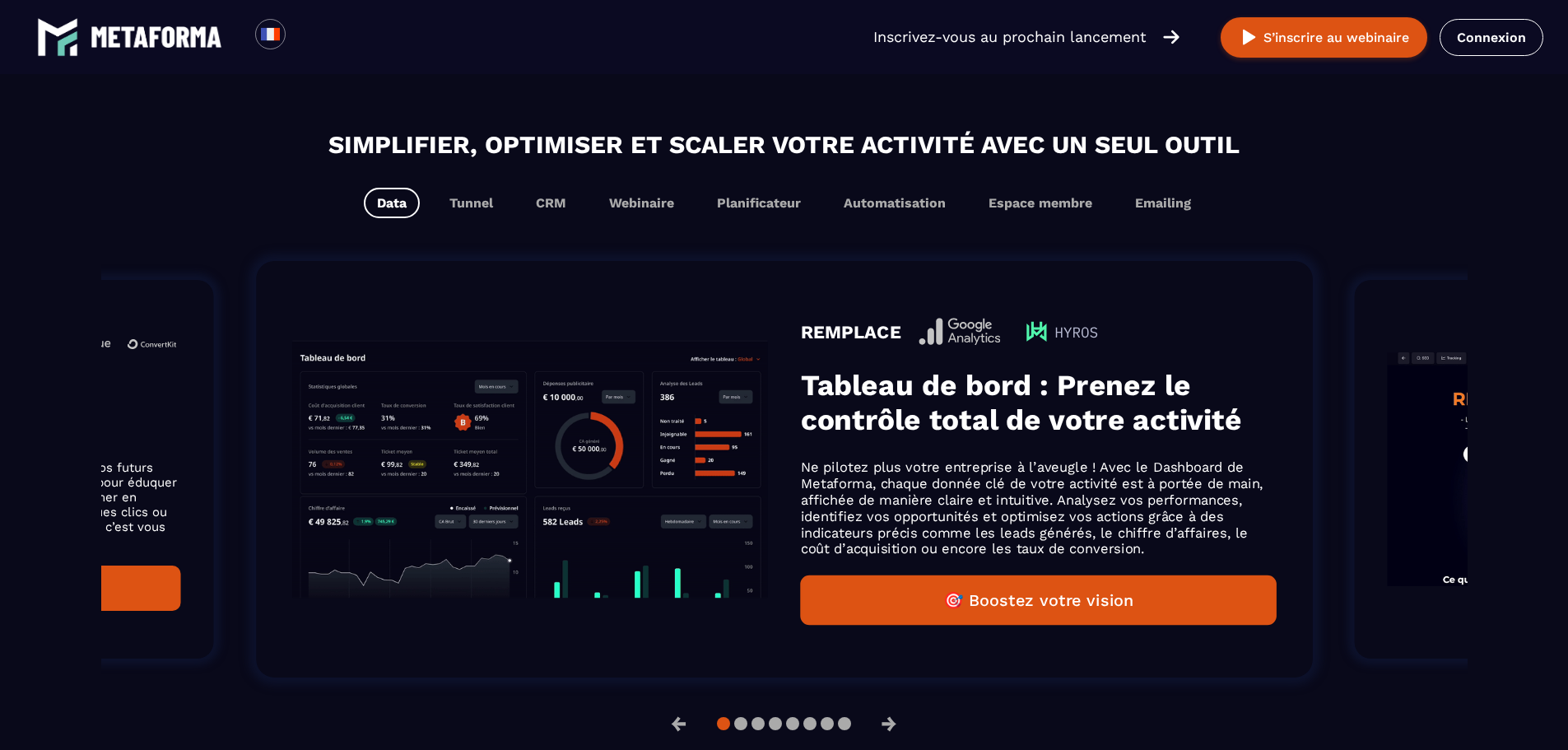
scroll to position [1006, 0]
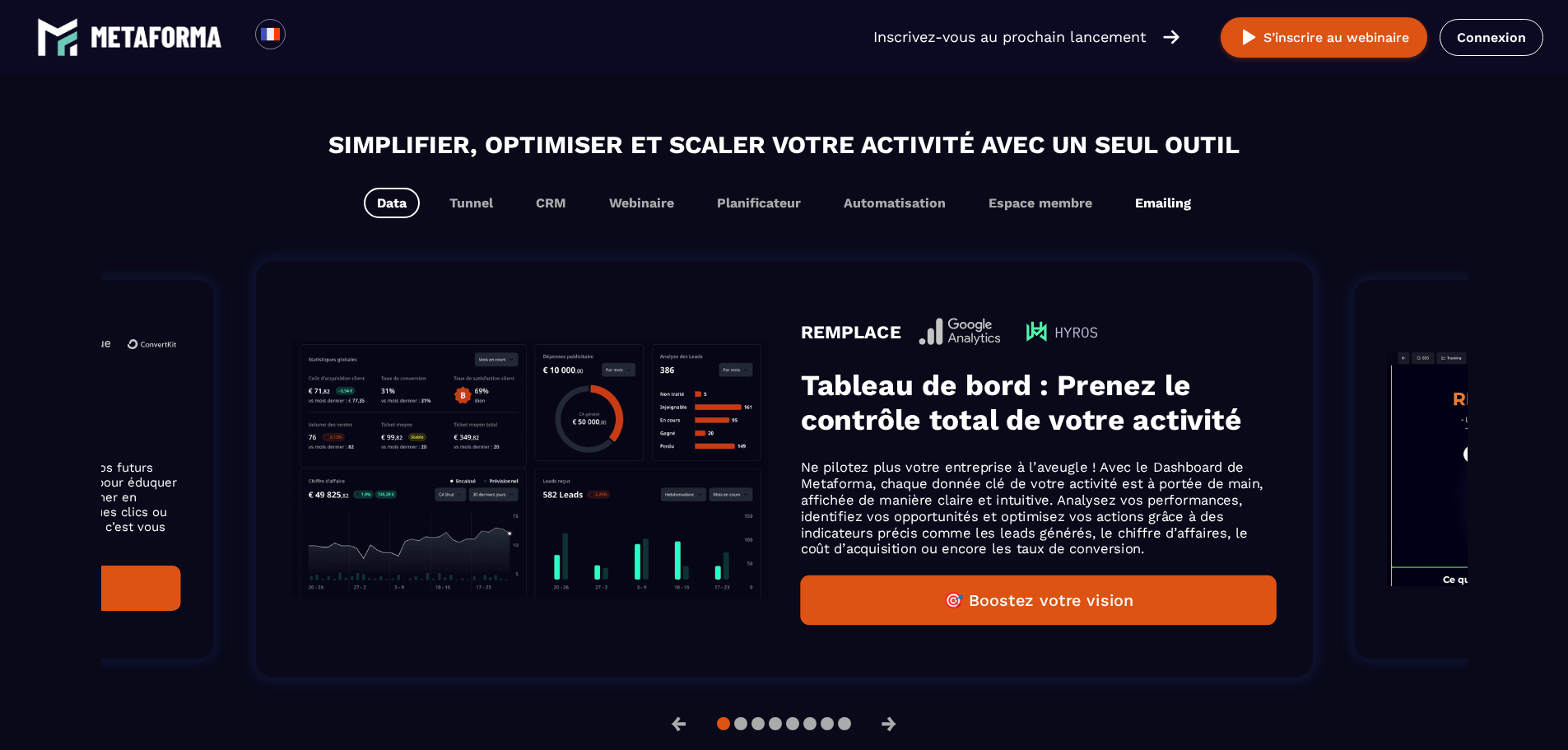
click at [1179, 202] on button "Emailing" at bounding box center [1163, 203] width 82 height 30
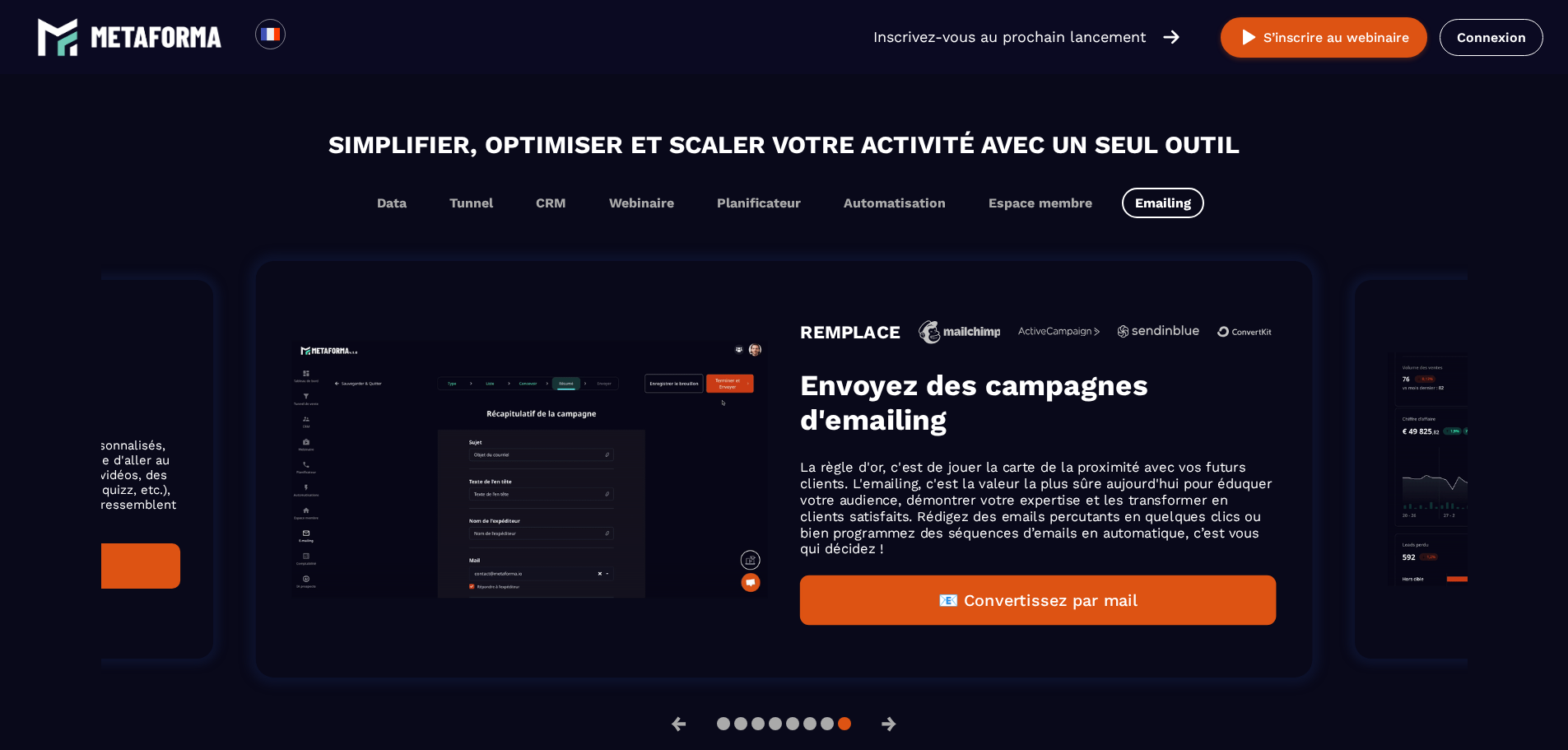
scroll to position [980, 0]
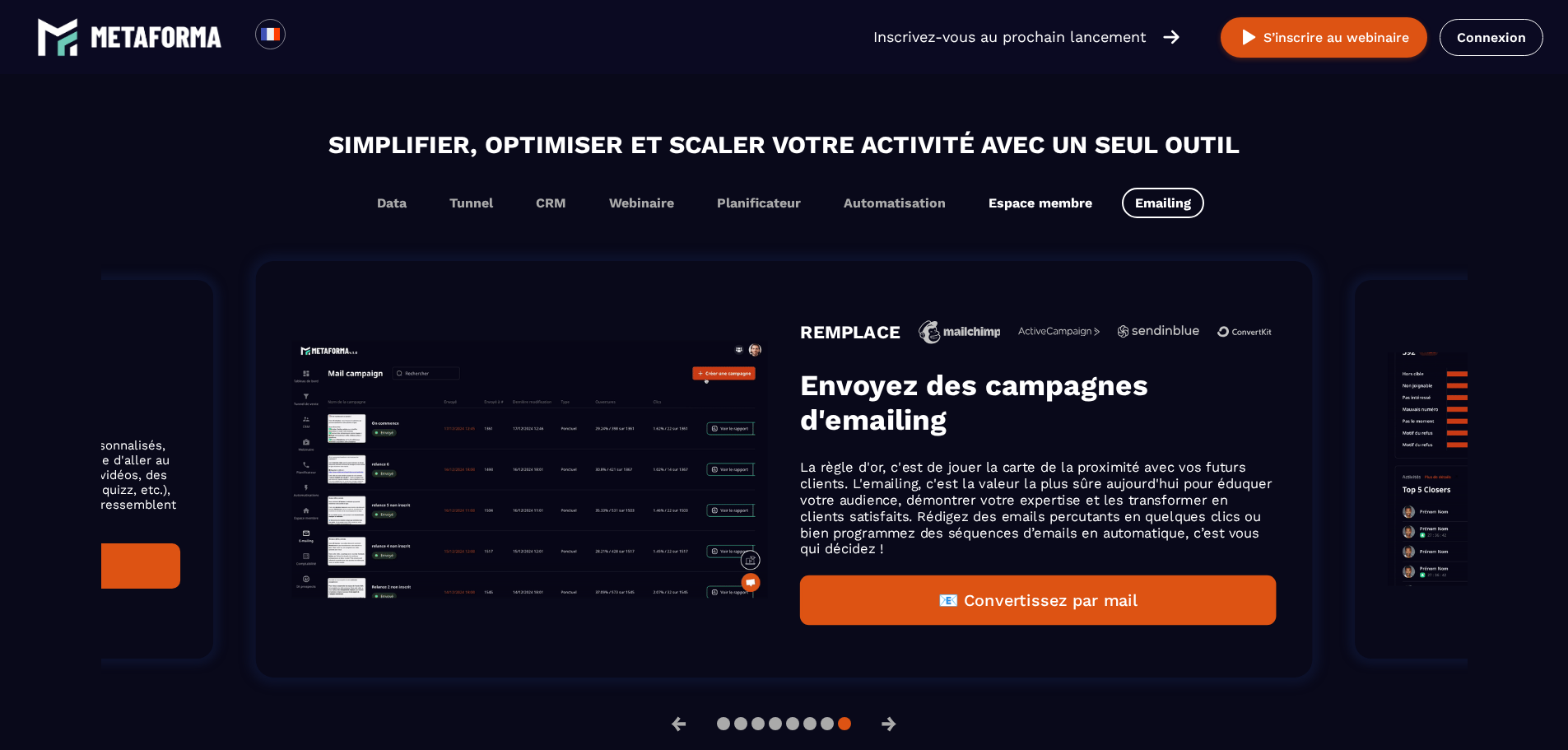
click at [1067, 203] on button "Espace membre" at bounding box center [1040, 203] width 130 height 30
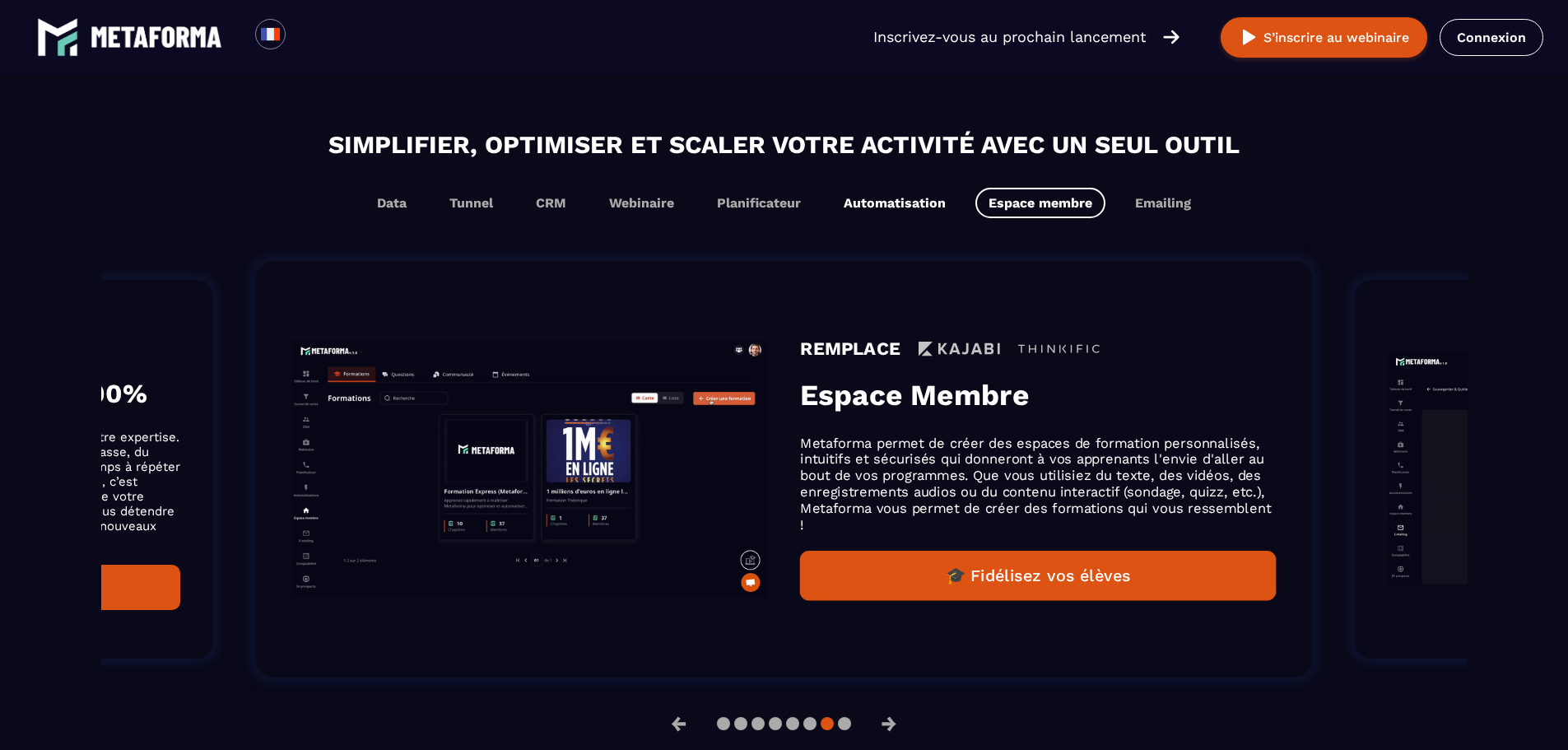
click at [910, 205] on button "Automatisation" at bounding box center [895, 203] width 128 height 30
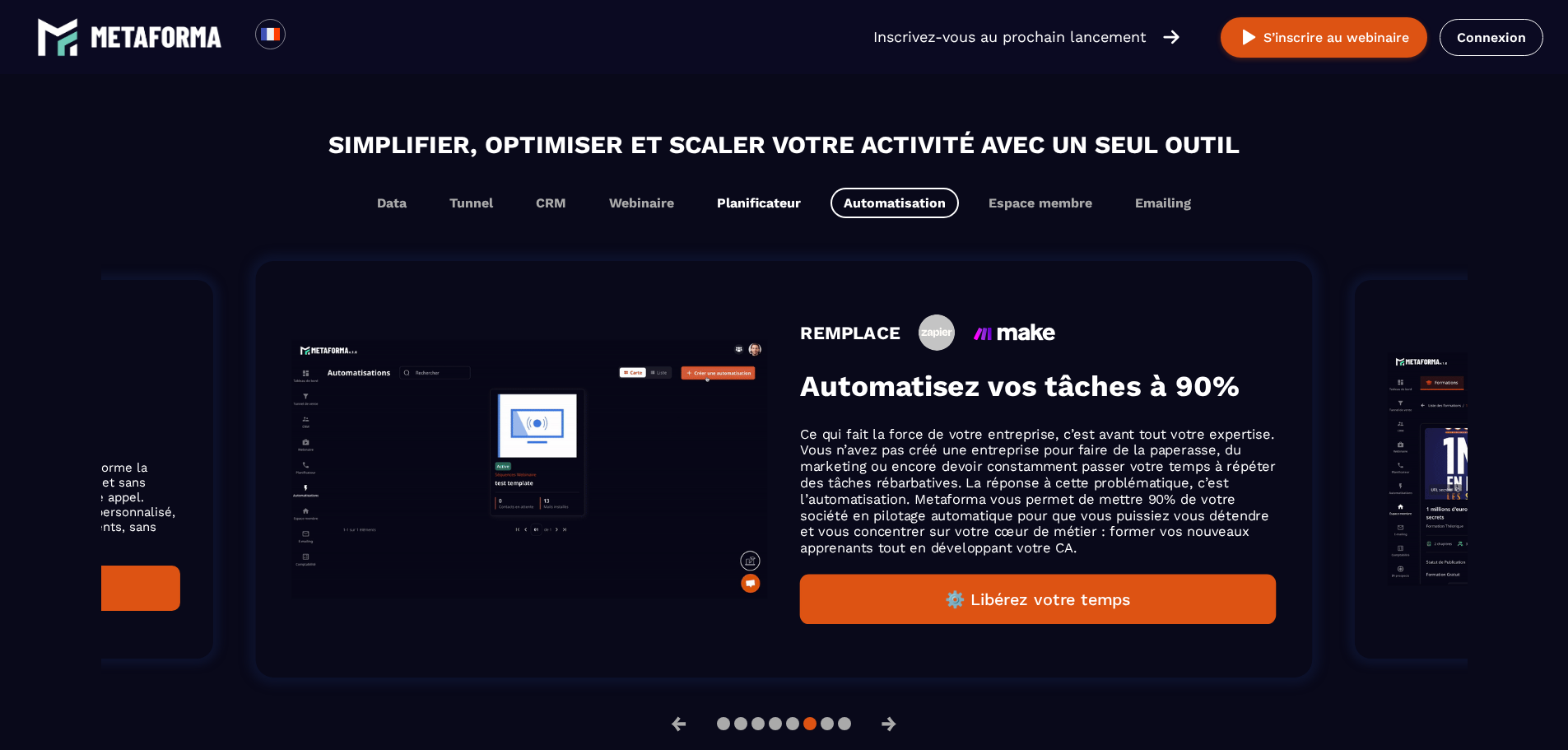
click at [757, 205] on button "Planificateur" at bounding box center [759, 203] width 110 height 30
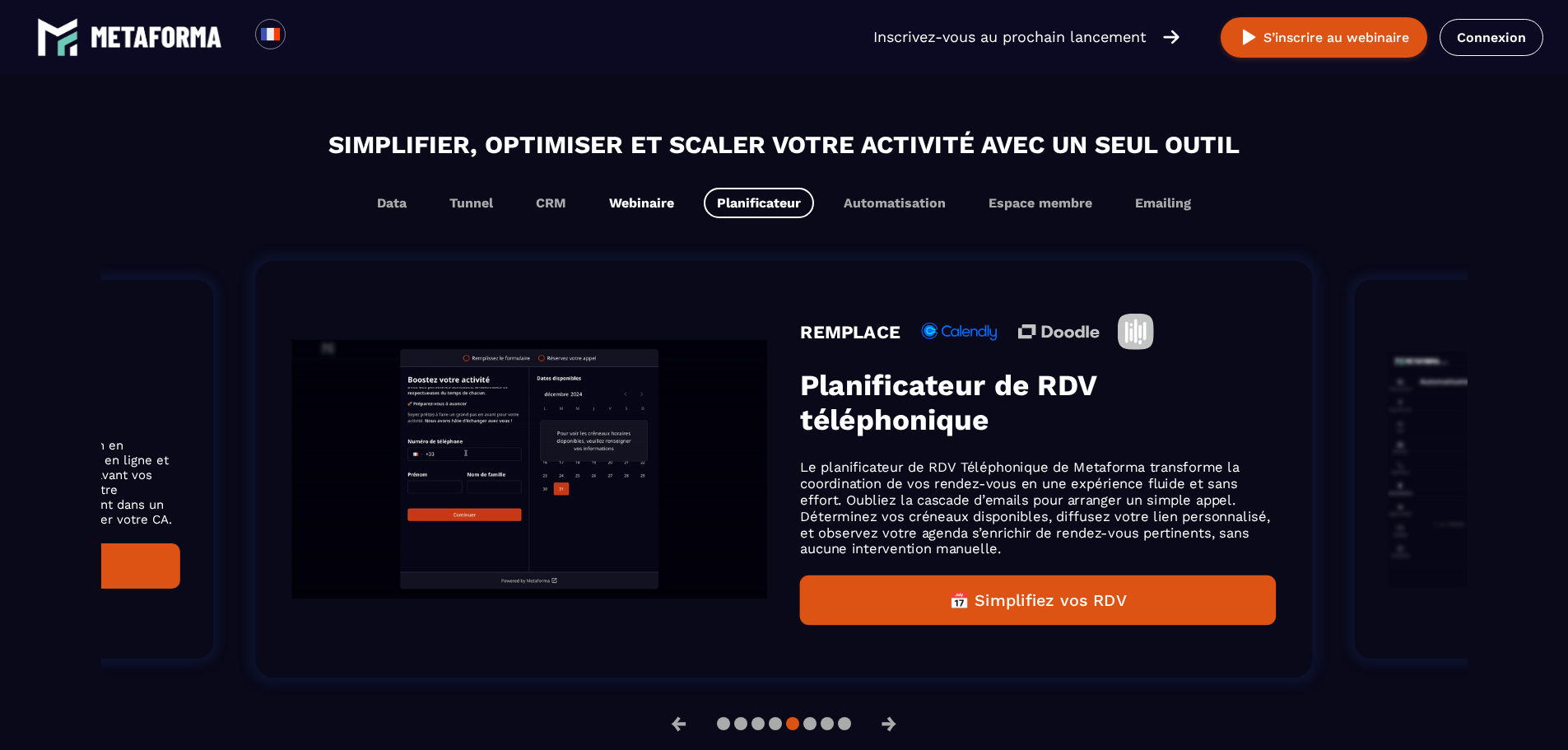
click at [642, 199] on button "Webinaire" at bounding box center [641, 203] width 91 height 30
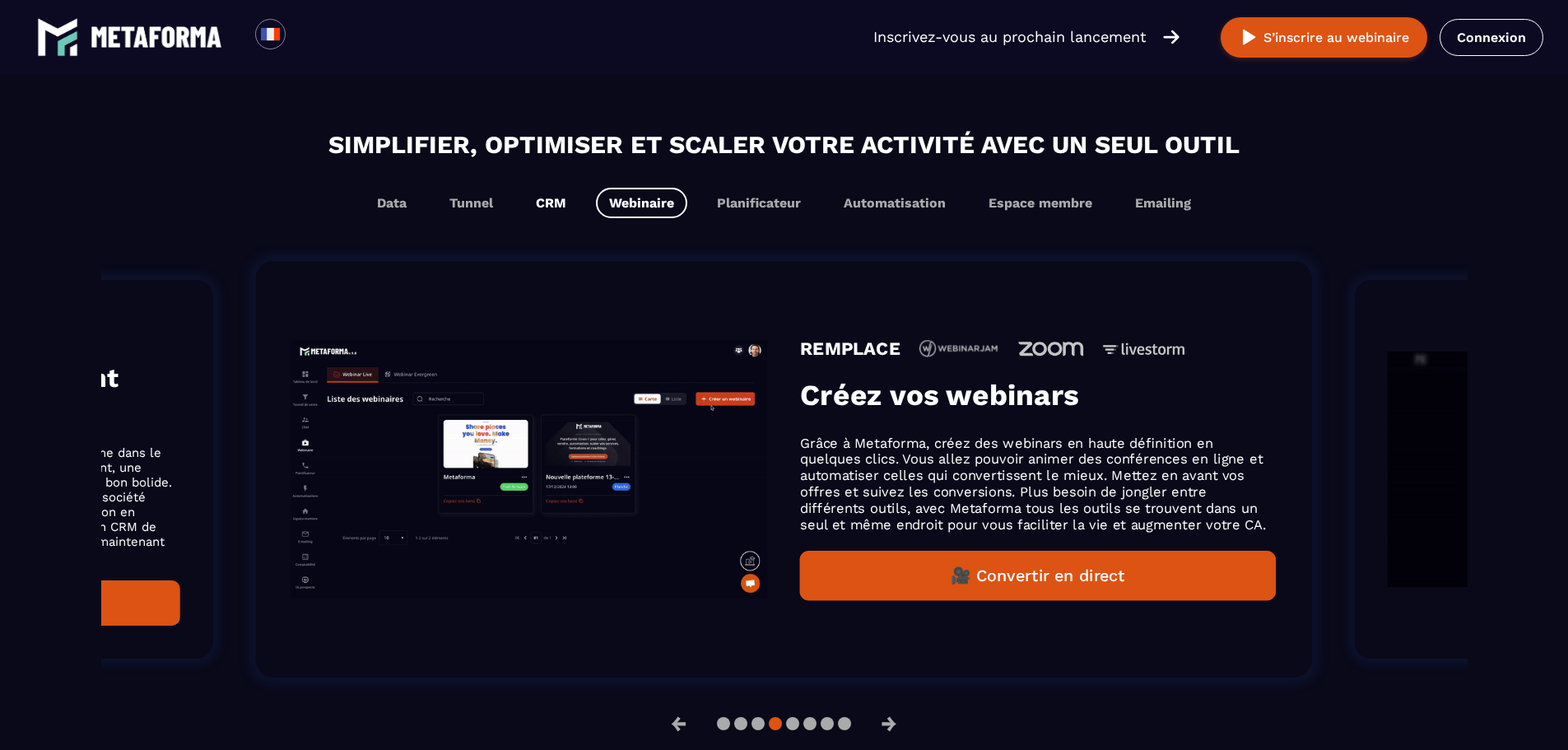
click at [538, 201] on button "CRM" at bounding box center [551, 203] width 57 height 30
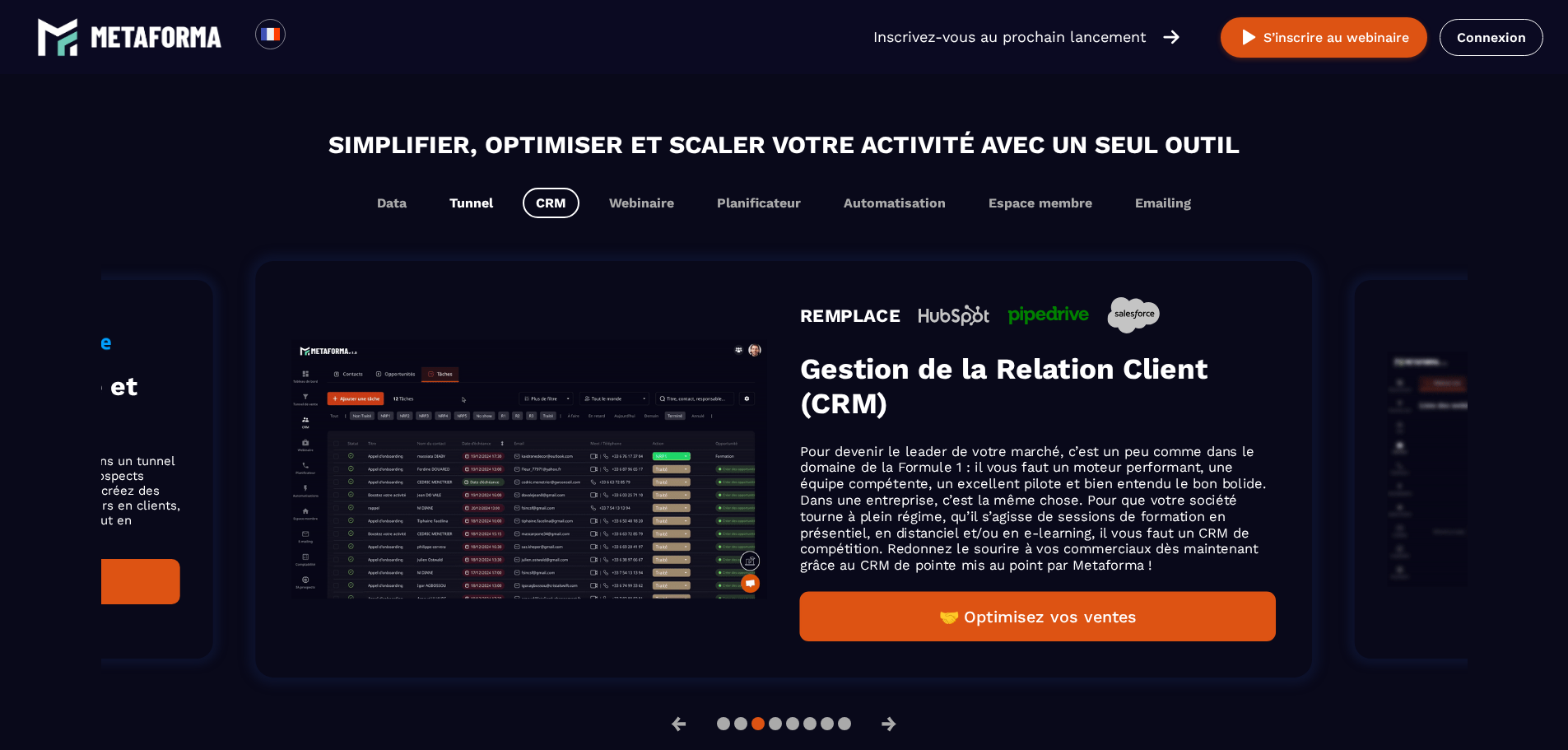
click at [490, 200] on button "Tunnel" at bounding box center [471, 203] width 70 height 30
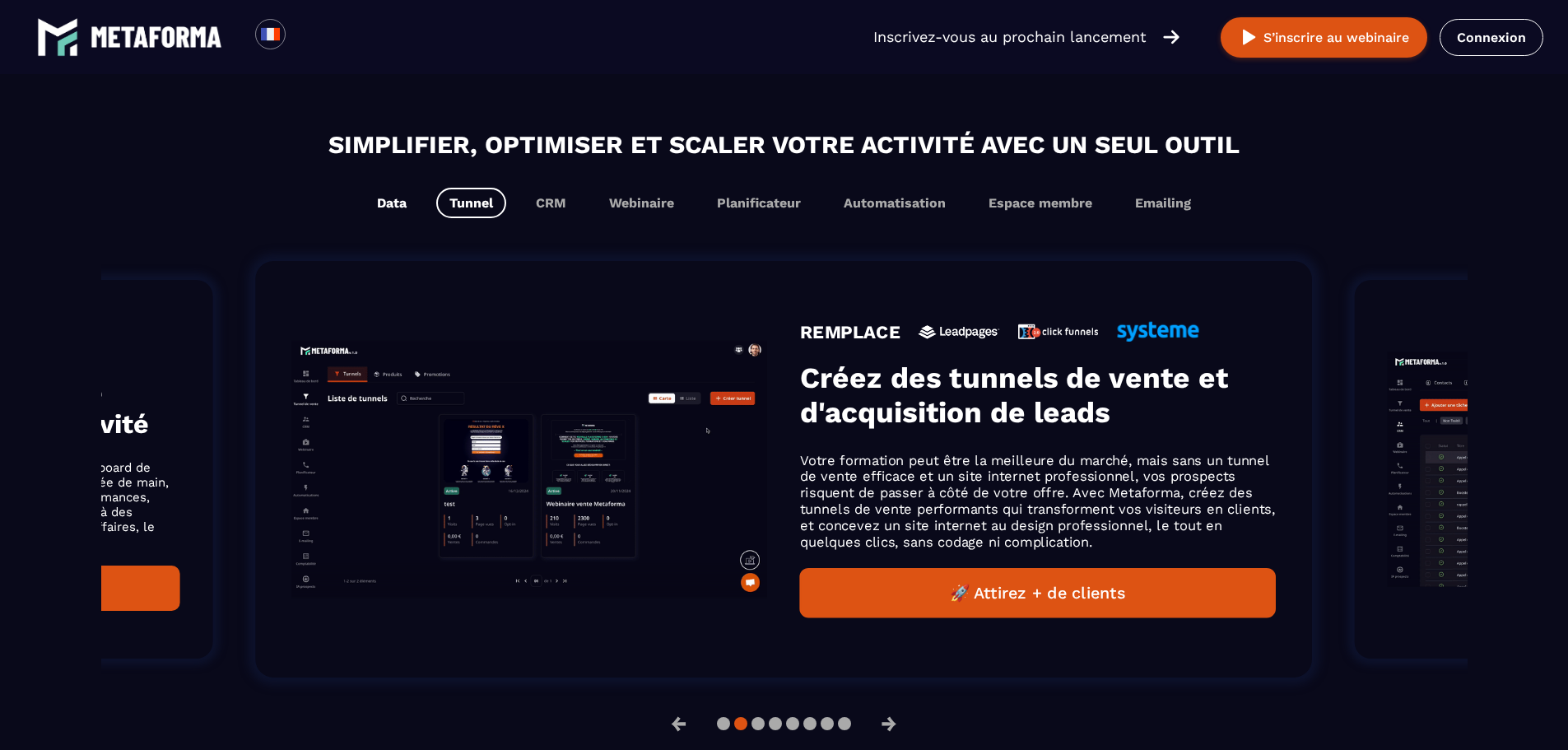
click at [407, 199] on button "Data" at bounding box center [392, 203] width 56 height 30
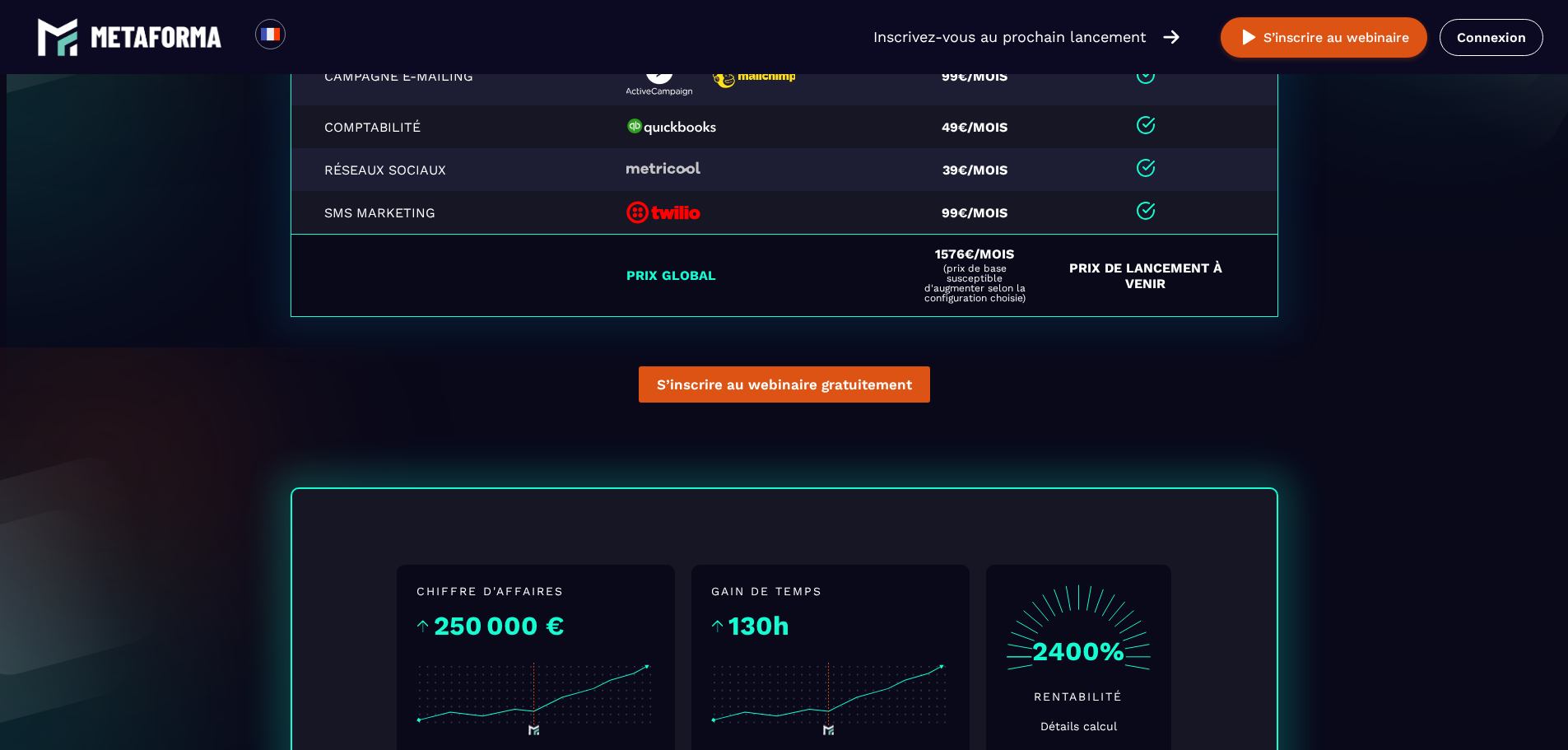
scroll to position [4223, 0]
